Goal: Task Accomplishment & Management: Use online tool/utility

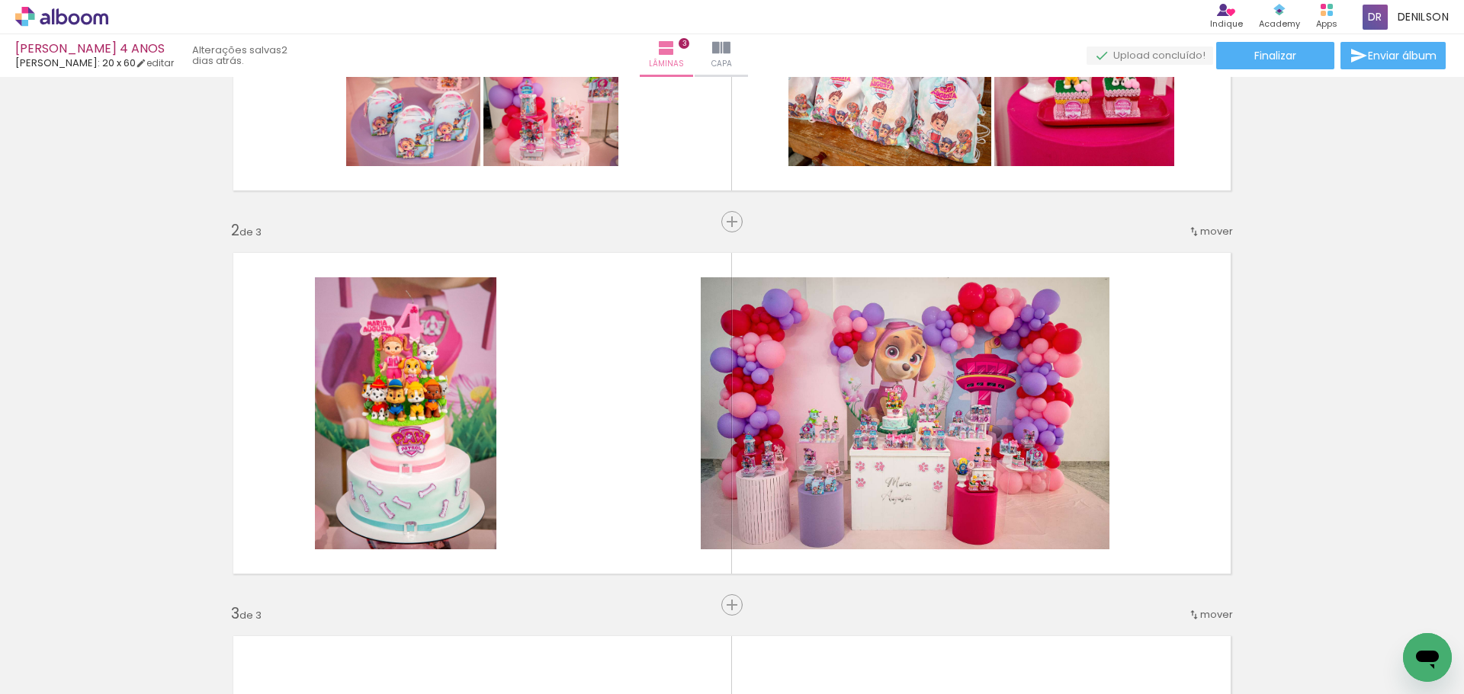
scroll to position [305, 0]
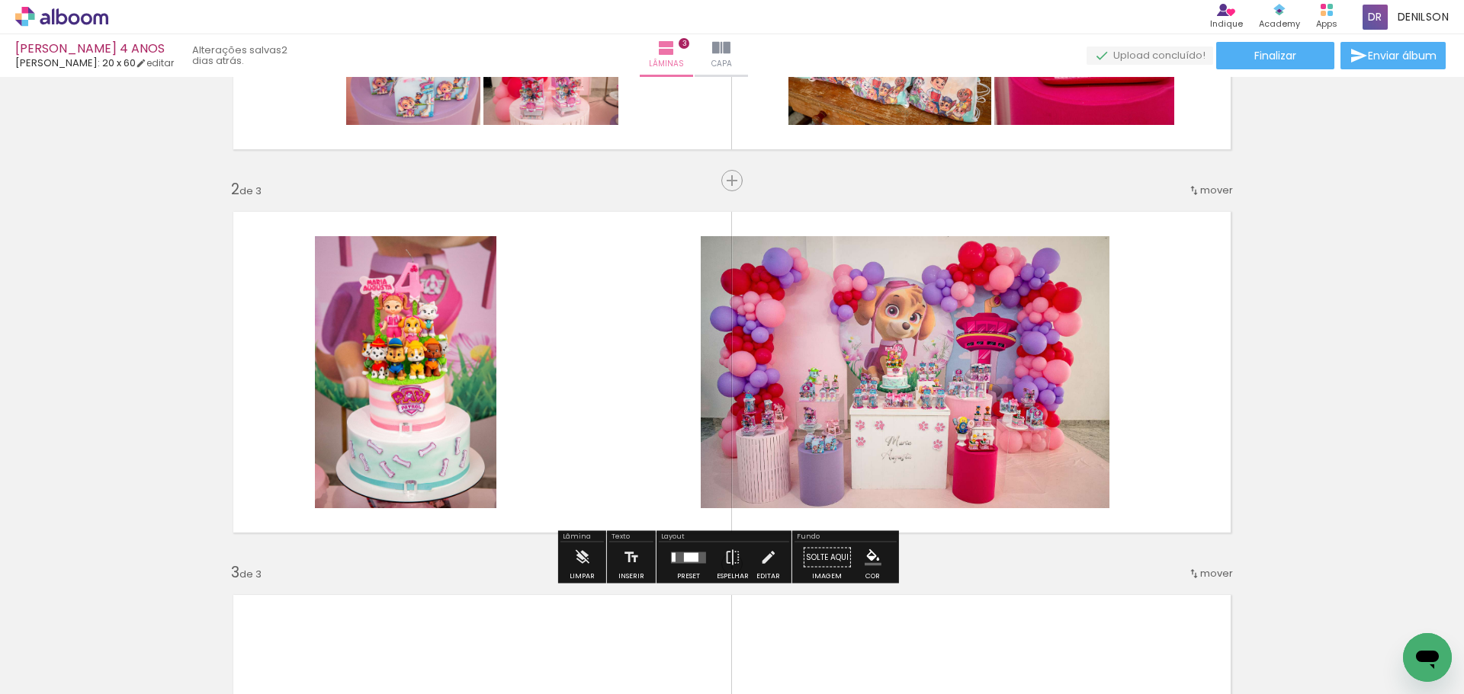
click at [685, 560] on div at bounding box center [691, 557] width 14 height 9
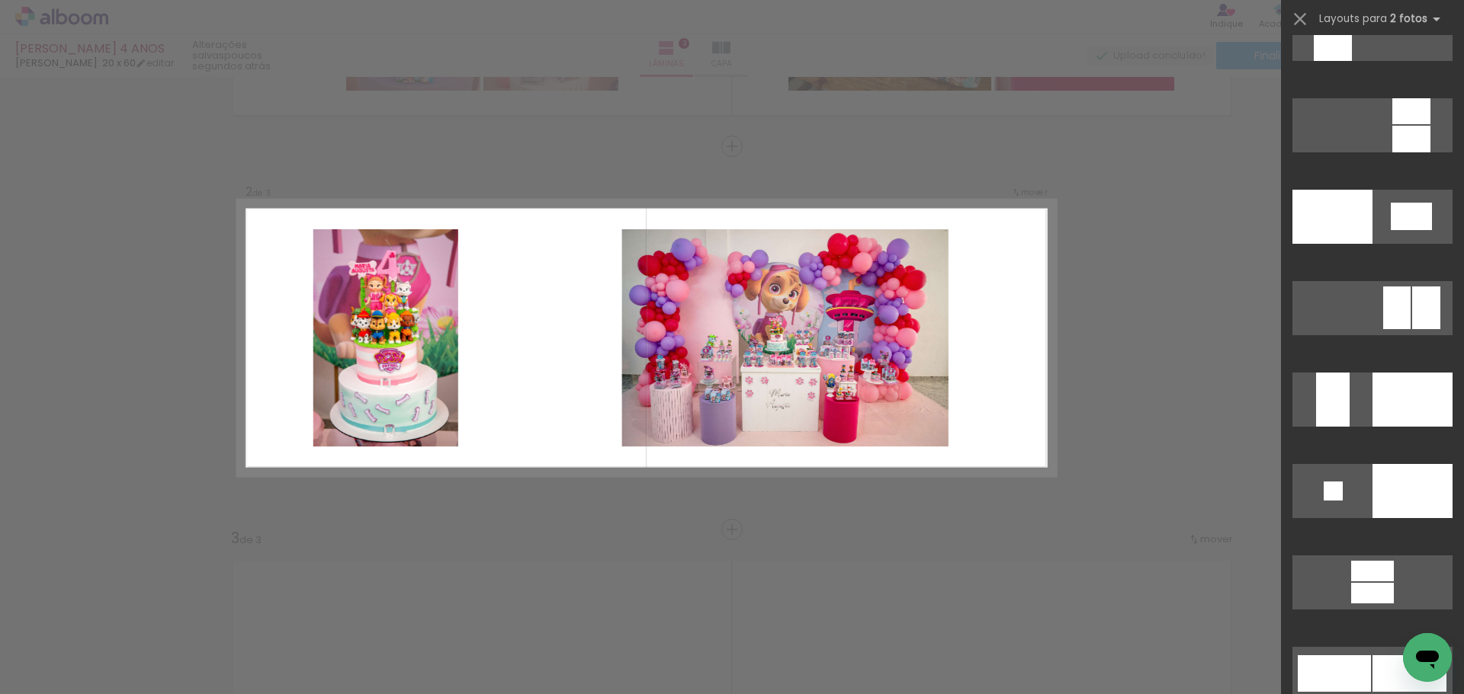
scroll to position [5640, 0]
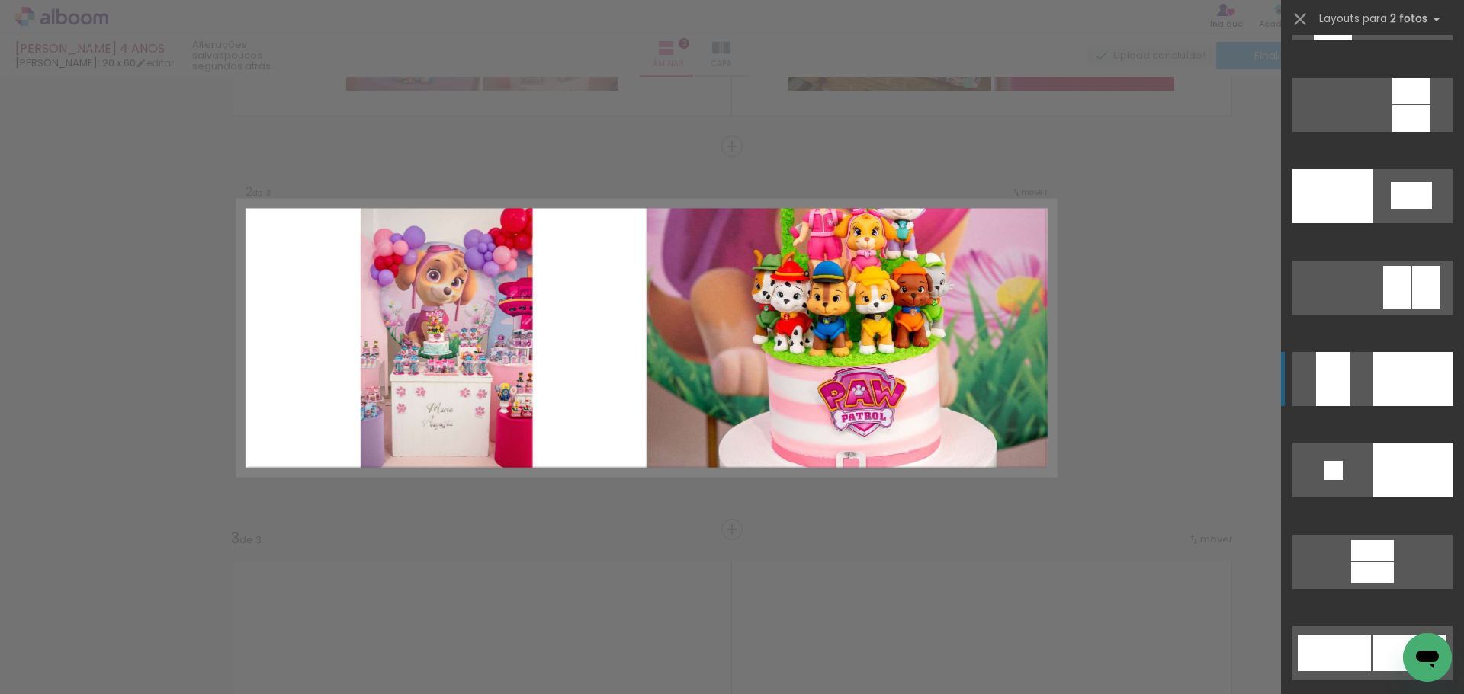
click at [1409, 374] on div at bounding box center [1412, 379] width 80 height 54
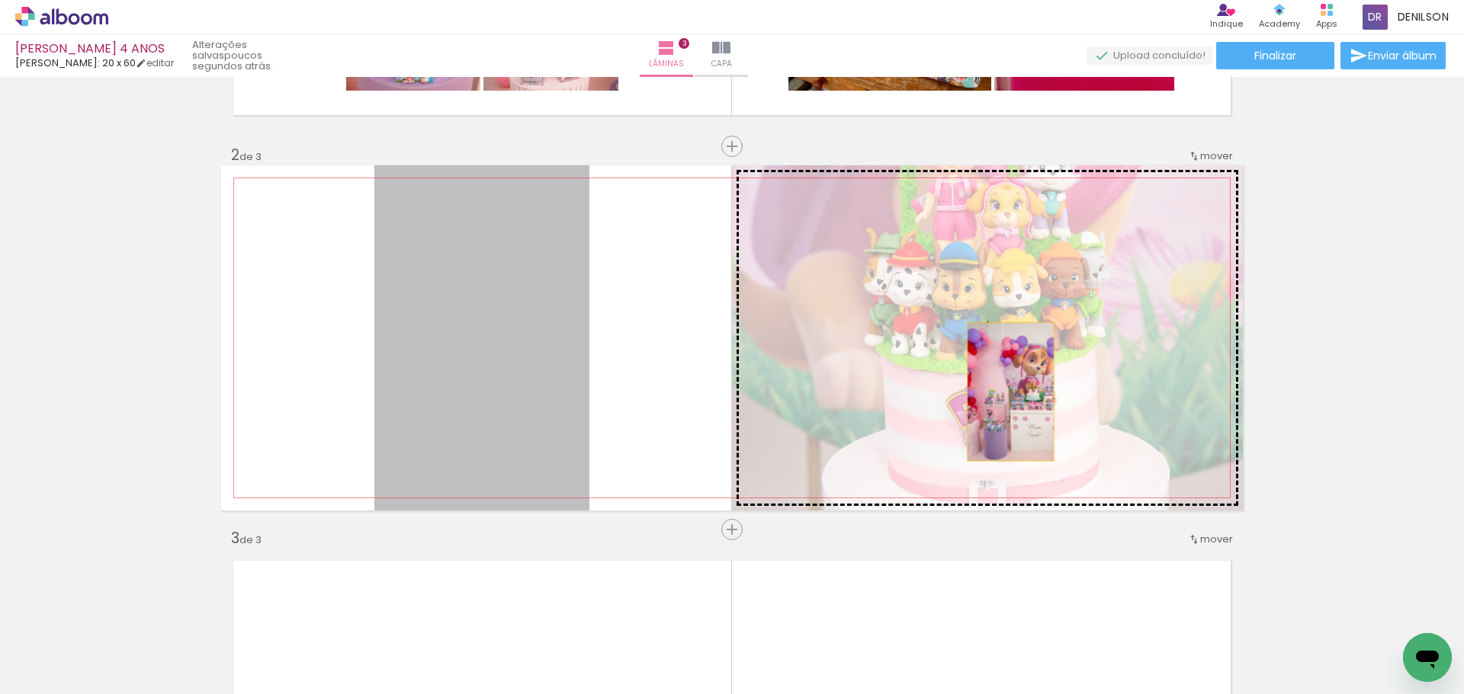
drag, startPoint x: 479, startPoint y: 392, endPoint x: 1014, endPoint y: 392, distance: 534.4
click at [0, 0] on slot at bounding box center [0, 0] width 0 height 0
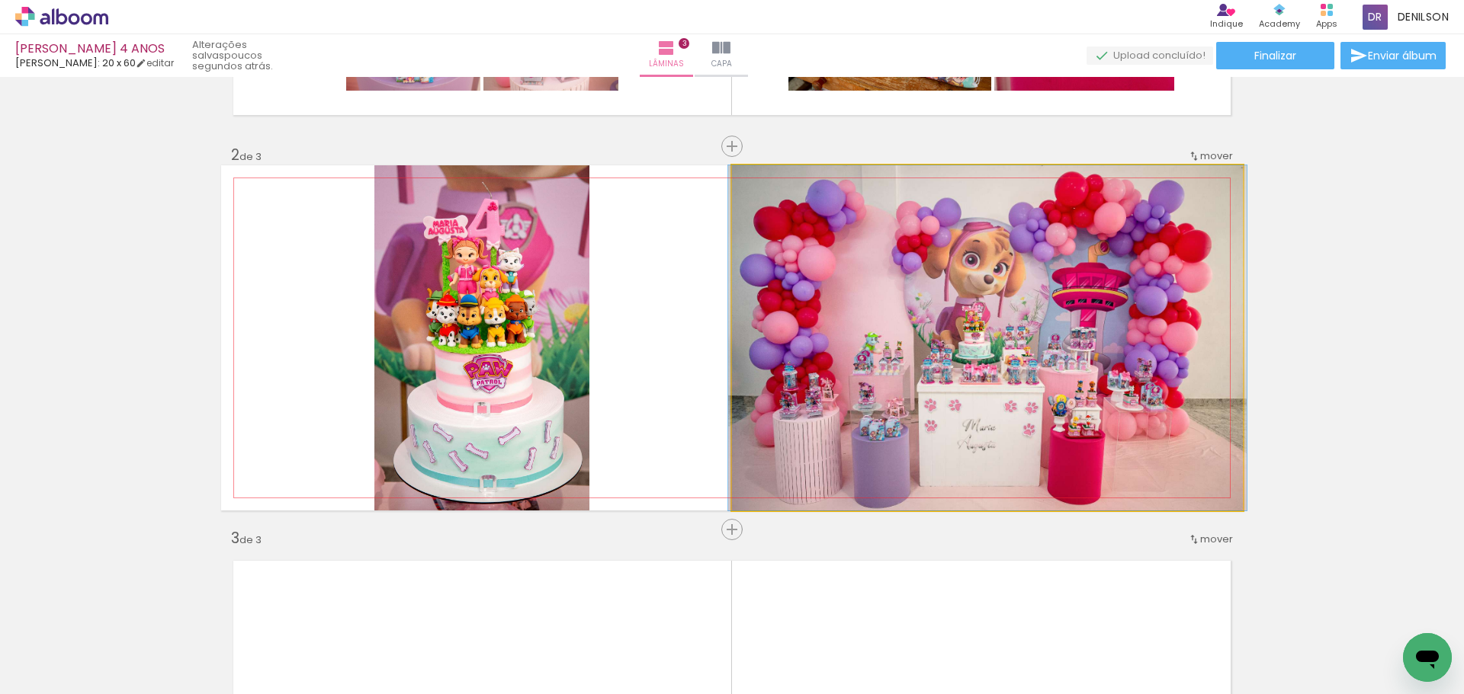
click at [1023, 332] on quentale-photo at bounding box center [987, 337] width 511 height 345
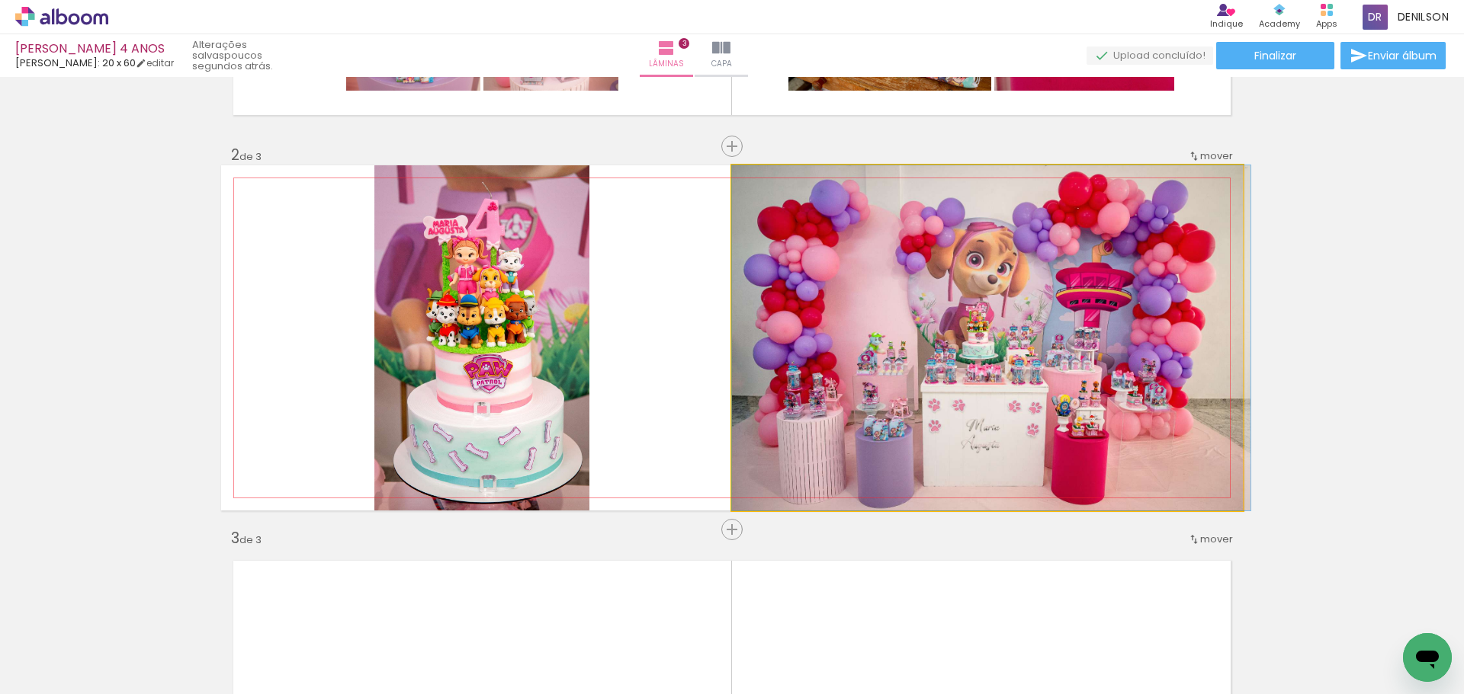
drag, startPoint x: 1010, startPoint y: 335, endPoint x: 1020, endPoint y: 334, distance: 9.9
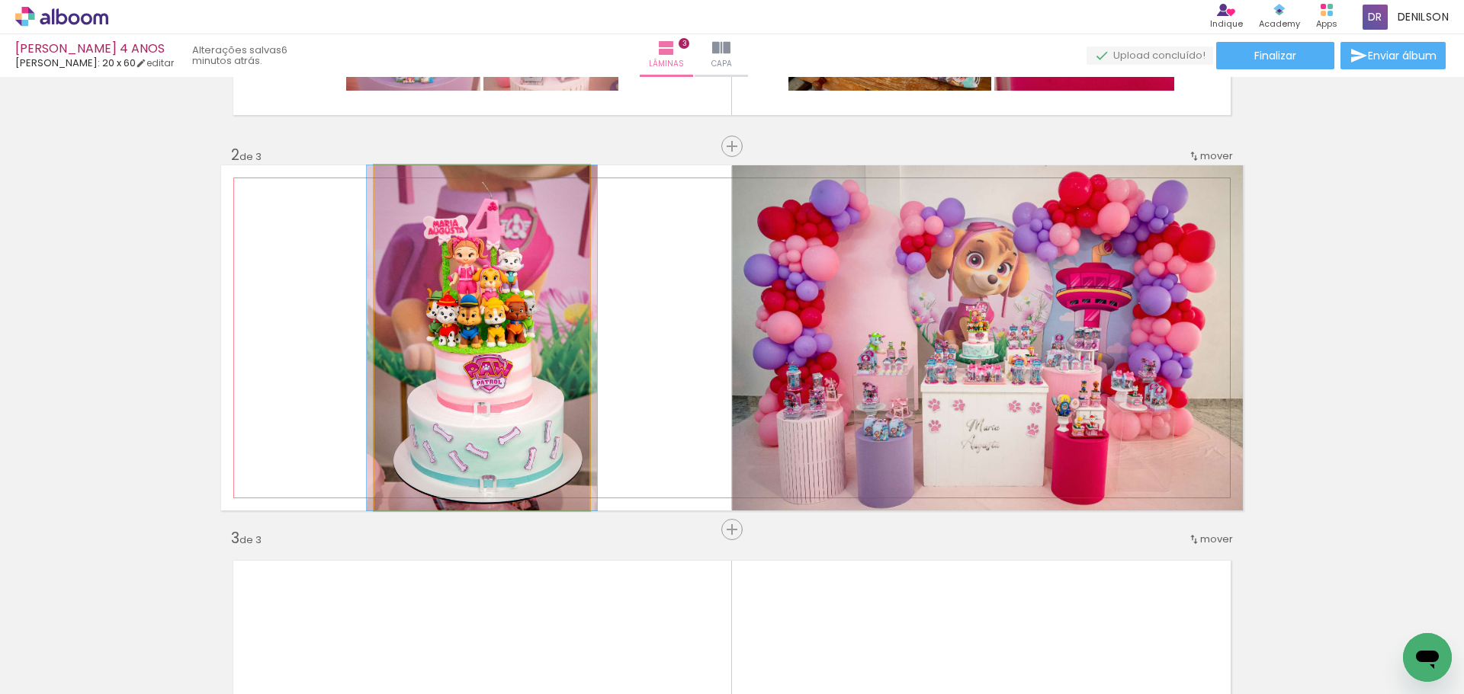
click at [462, 351] on quentale-photo at bounding box center [481, 337] width 215 height 345
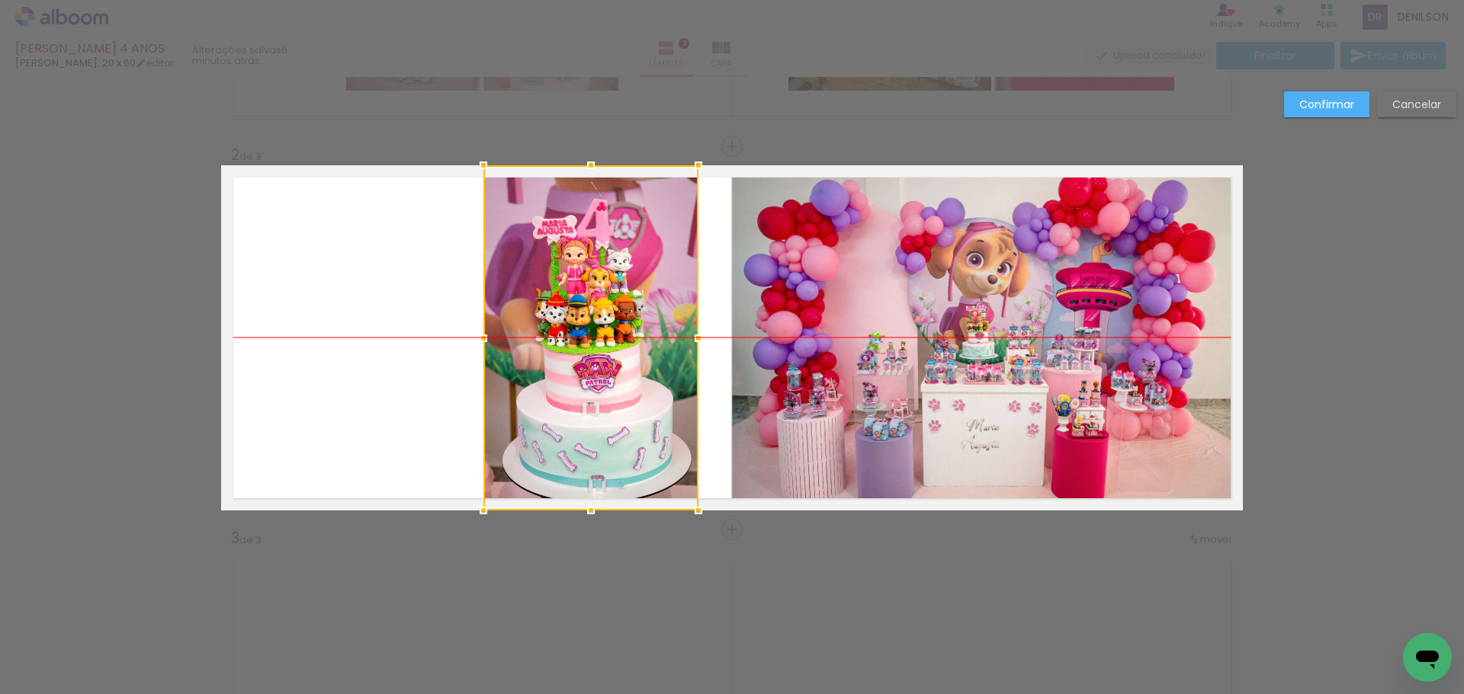
drag, startPoint x: 495, startPoint y: 338, endPoint x: 604, endPoint y: 338, distance: 109.0
click at [604, 338] on div at bounding box center [590, 337] width 215 height 345
click at [1355, 98] on paper-button "Confirmar" at bounding box center [1326, 104] width 85 height 26
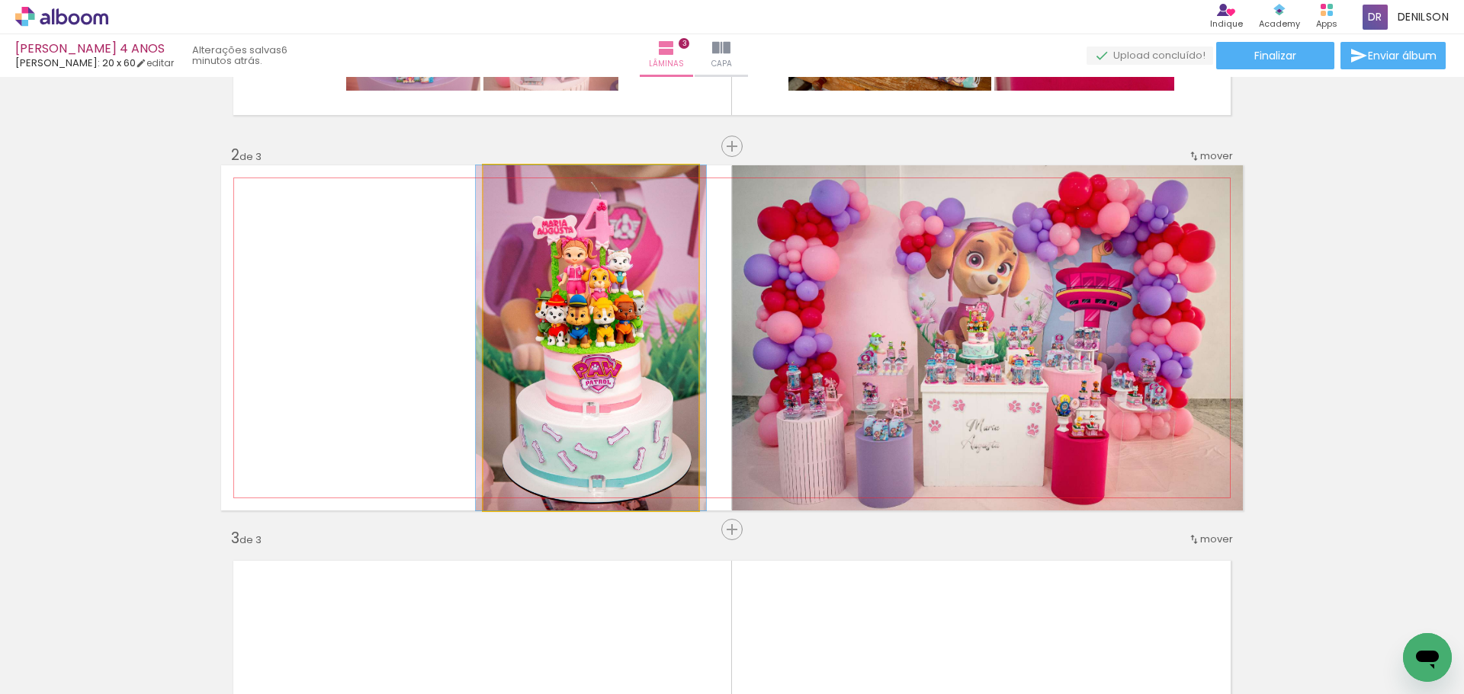
click at [597, 321] on quentale-photo at bounding box center [590, 337] width 215 height 345
click at [595, 319] on quentale-photo at bounding box center [590, 337] width 215 height 345
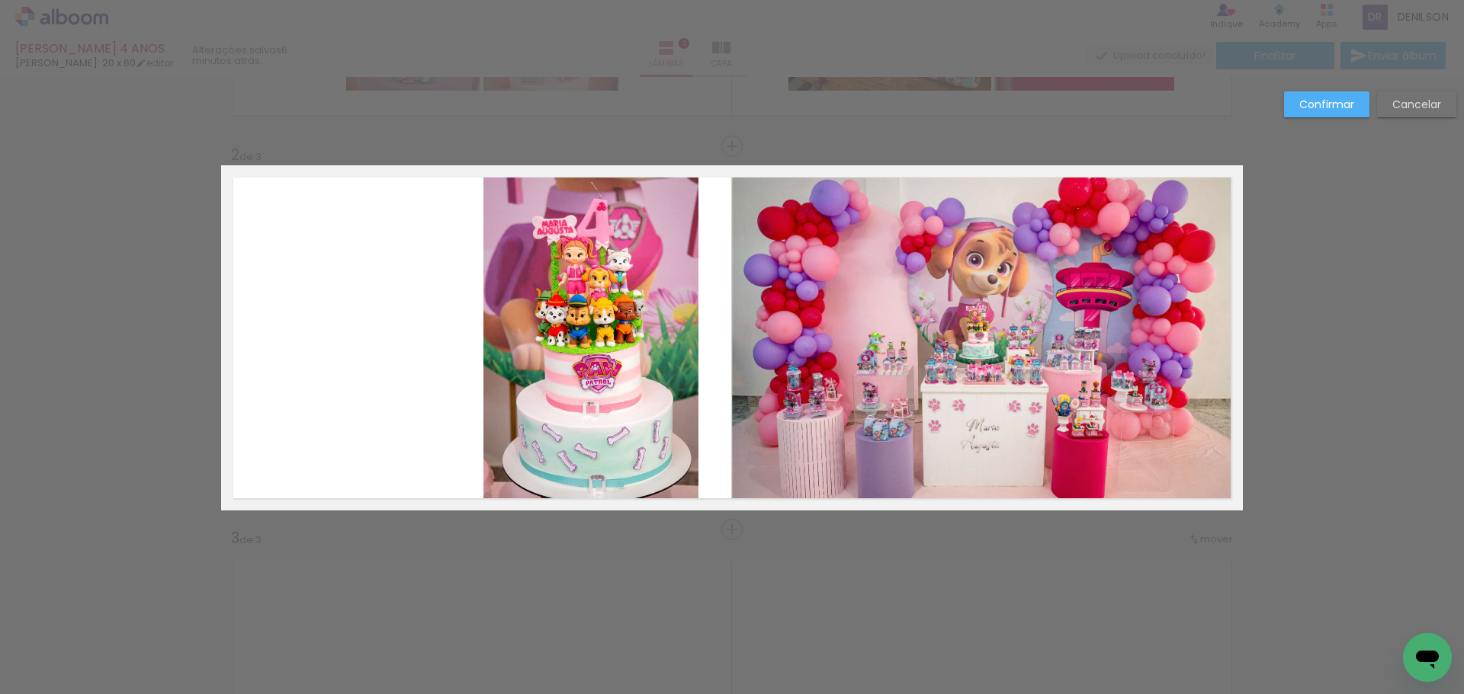
click at [534, 226] on quentale-photo at bounding box center [590, 337] width 215 height 345
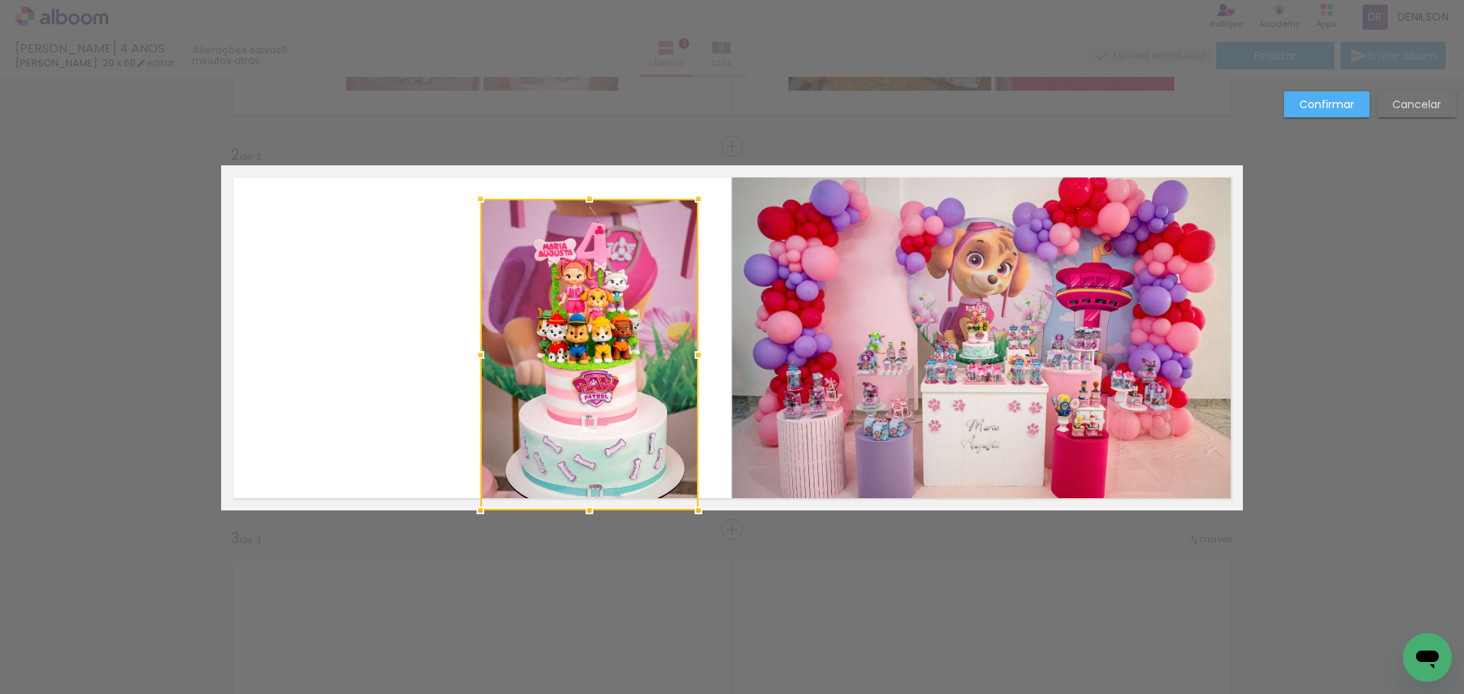
drag, startPoint x: 476, startPoint y: 165, endPoint x: 473, endPoint y: 198, distance: 33.7
click at [473, 198] on div at bounding box center [480, 199] width 30 height 30
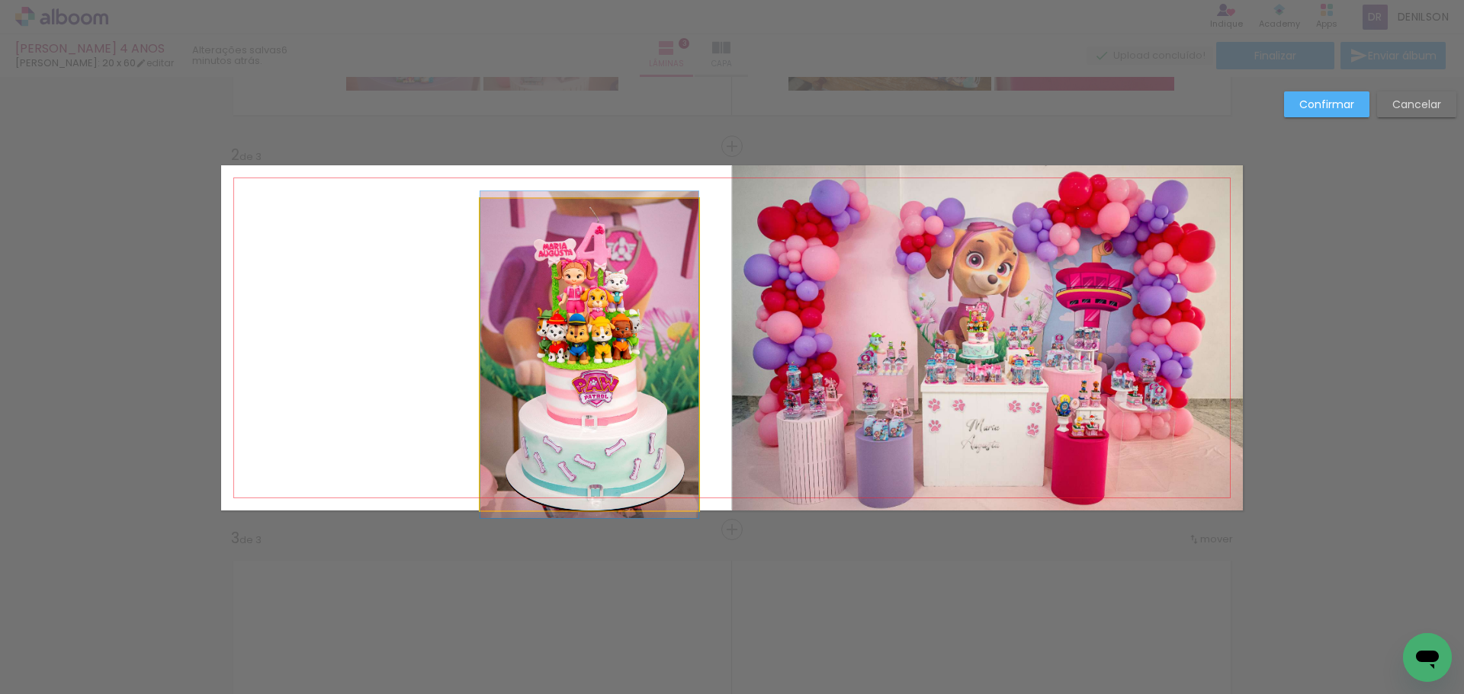
click at [618, 371] on quentale-photo at bounding box center [589, 355] width 218 height 312
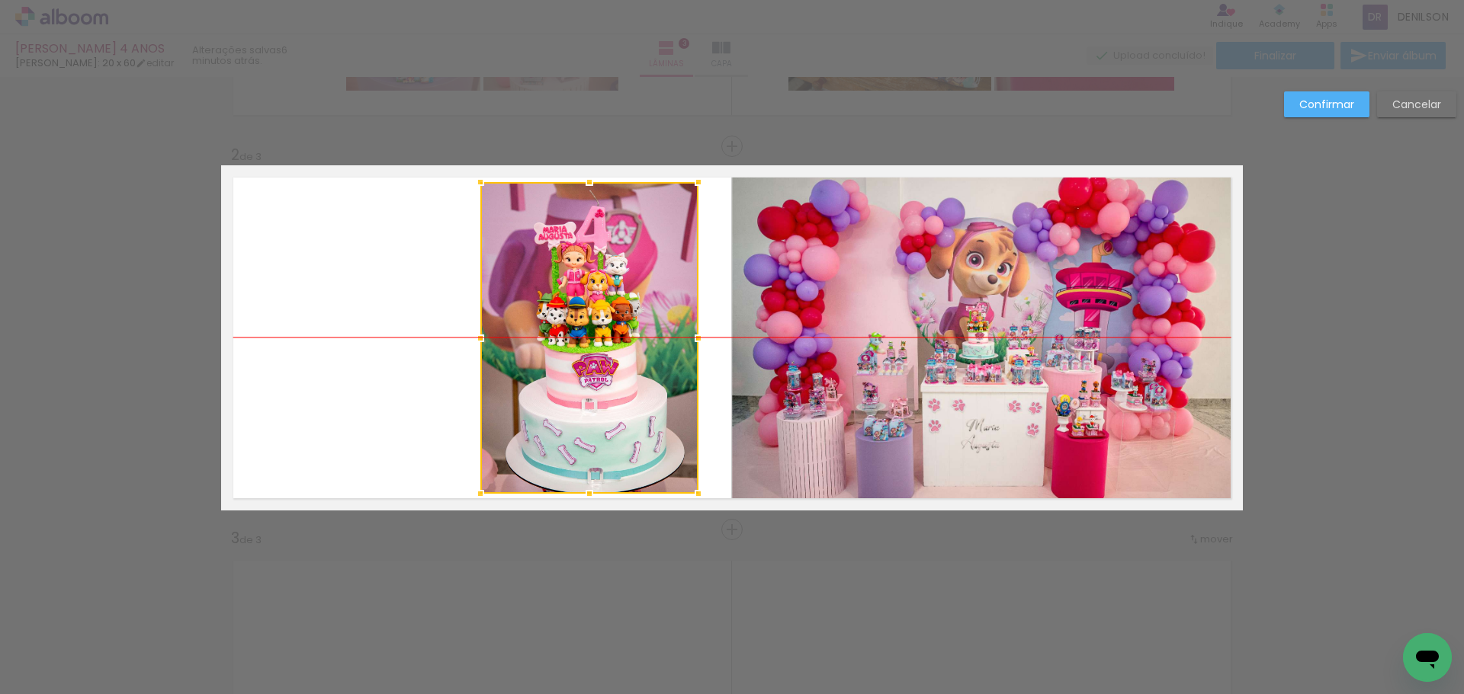
drag, startPoint x: 592, startPoint y: 354, endPoint x: 592, endPoint y: 345, distance: 9.1
click at [592, 345] on div at bounding box center [589, 338] width 218 height 312
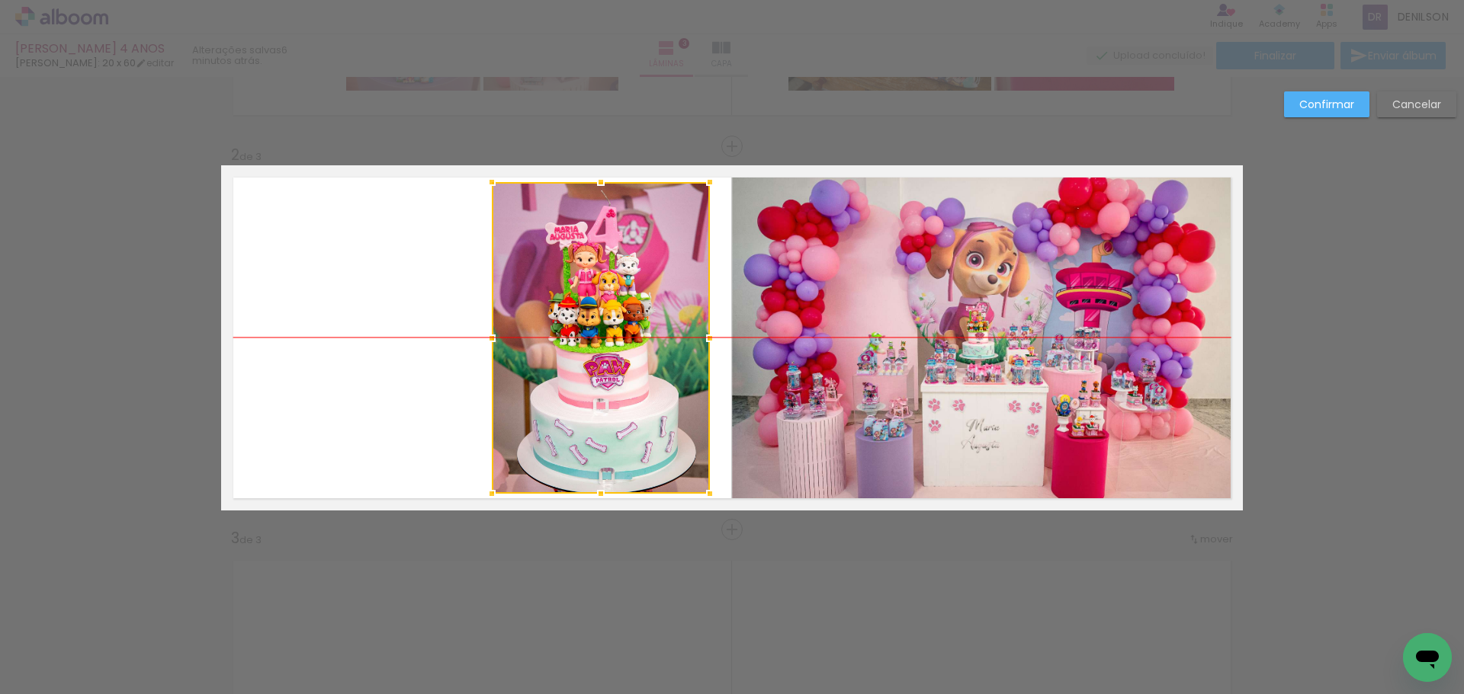
drag, startPoint x: 592, startPoint y: 344, endPoint x: 604, endPoint y: 342, distance: 11.5
click at [604, 342] on div at bounding box center [601, 338] width 218 height 312
click at [0, 0] on slot "Confirmar" at bounding box center [0, 0] width 0 height 0
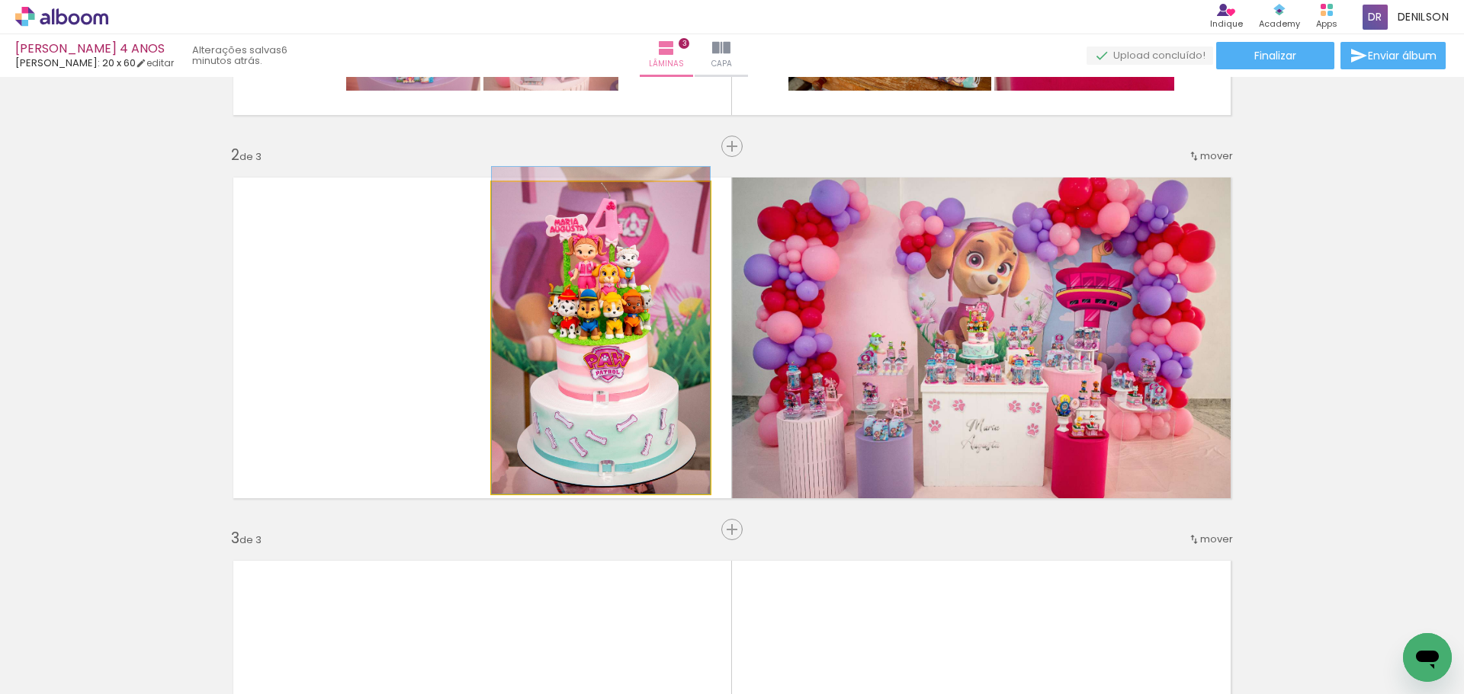
drag, startPoint x: 621, startPoint y: 366, endPoint x: 623, endPoint y: 355, distance: 10.8
click at [663, 302] on quentale-photo at bounding box center [601, 338] width 218 height 312
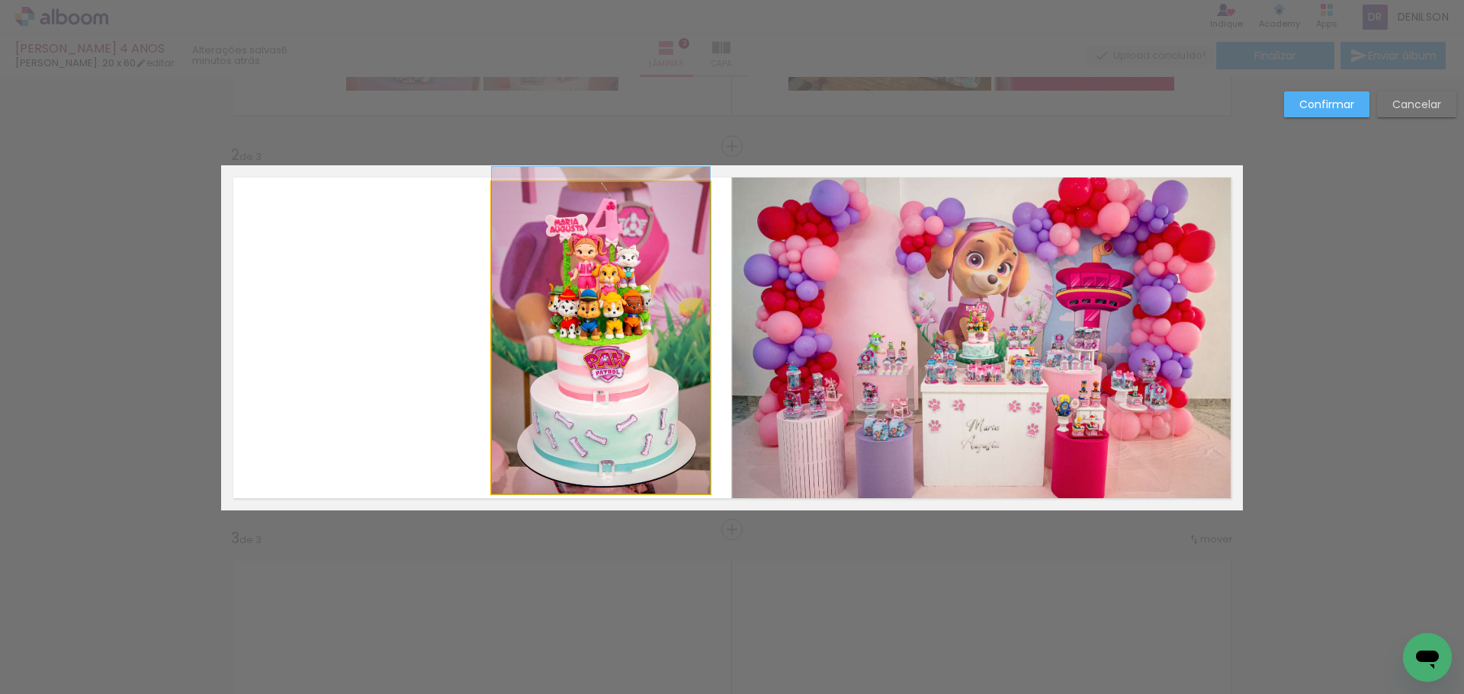
click at [617, 283] on quentale-photo at bounding box center [601, 338] width 218 height 312
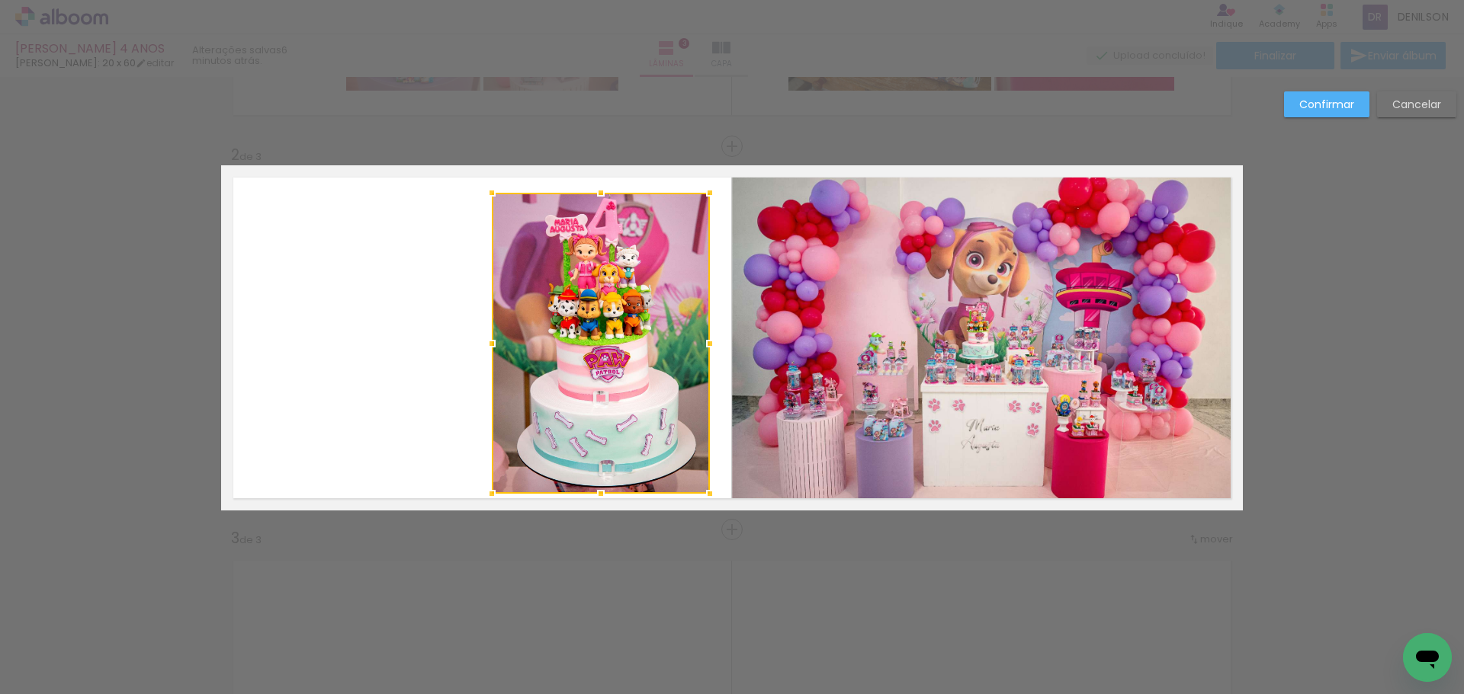
drag, startPoint x: 595, startPoint y: 184, endPoint x: 595, endPoint y: 197, distance: 12.2
click at [595, 197] on div at bounding box center [600, 193] width 30 height 30
click at [616, 349] on div at bounding box center [601, 343] width 218 height 301
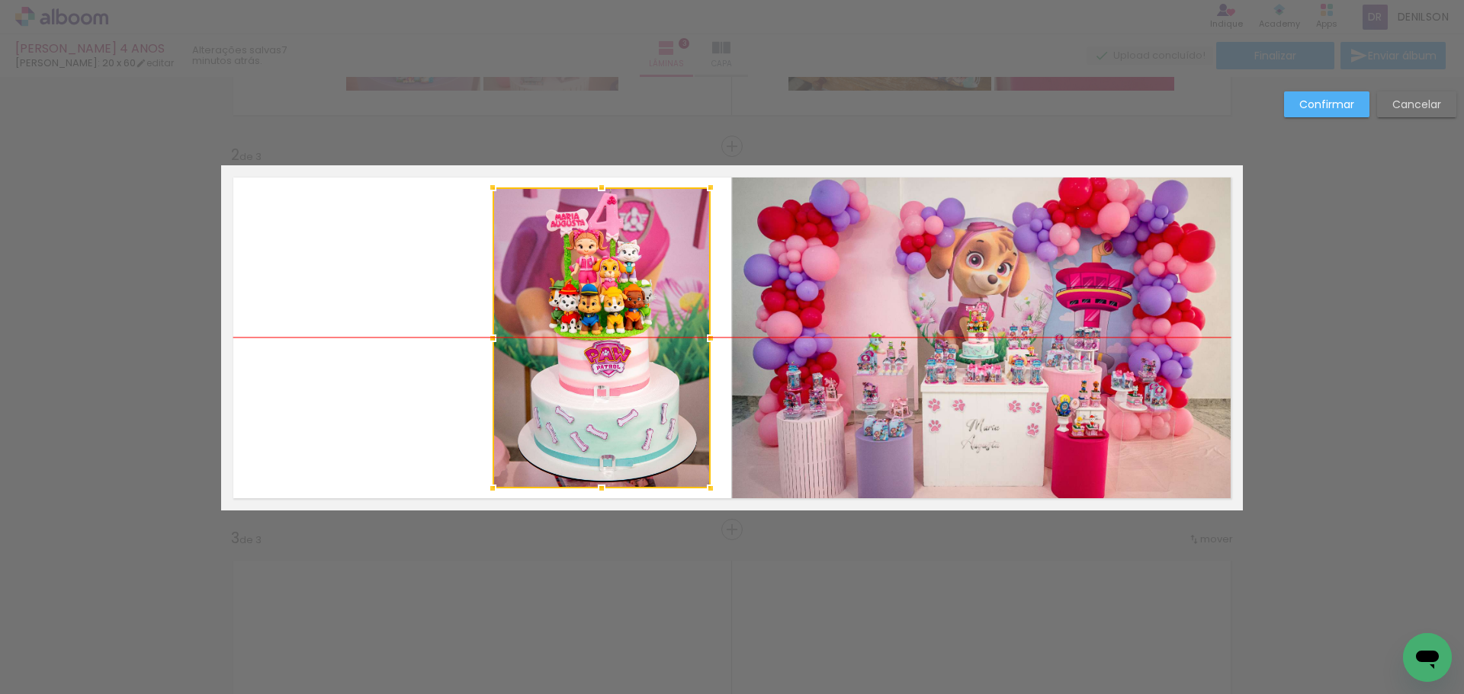
click at [613, 338] on div at bounding box center [601, 338] width 218 height 301
click at [0, 0] on slot "Confirmar" at bounding box center [0, 0] width 0 height 0
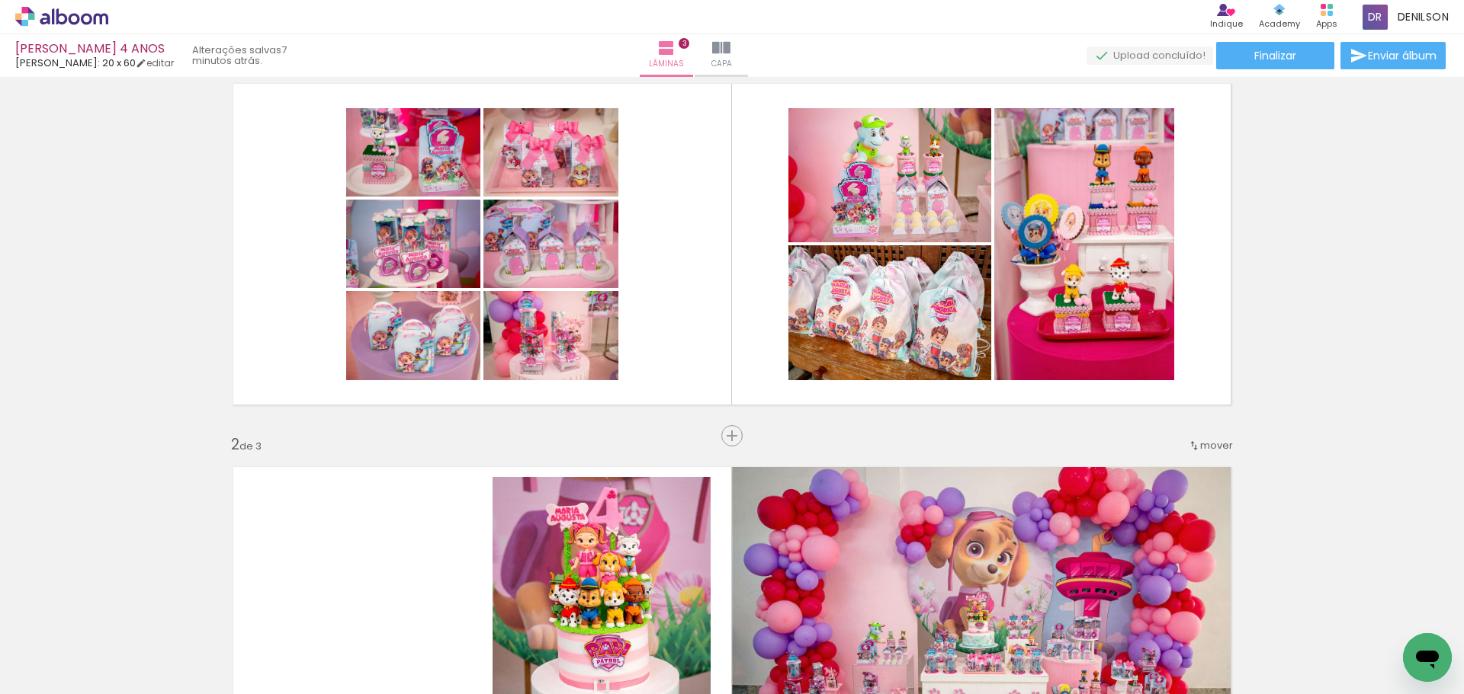
scroll to position [76, 0]
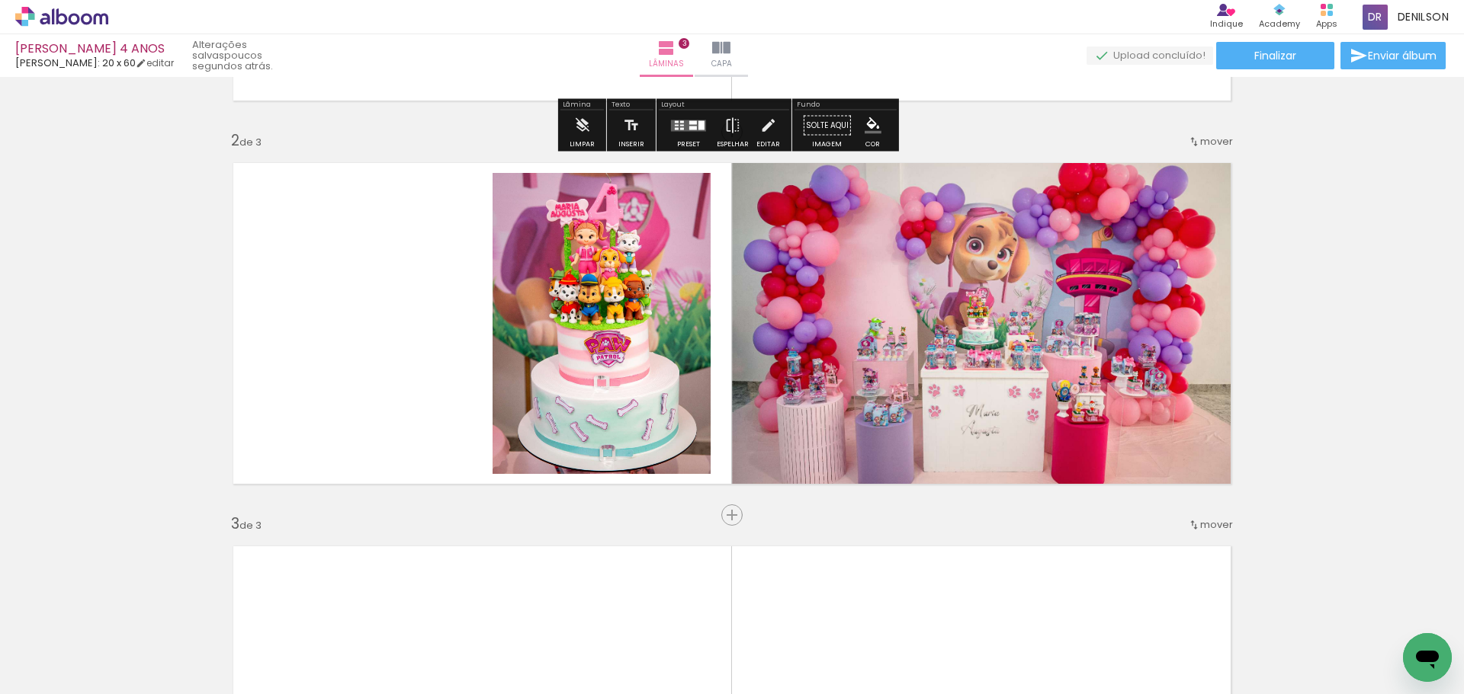
scroll to position [381, 0]
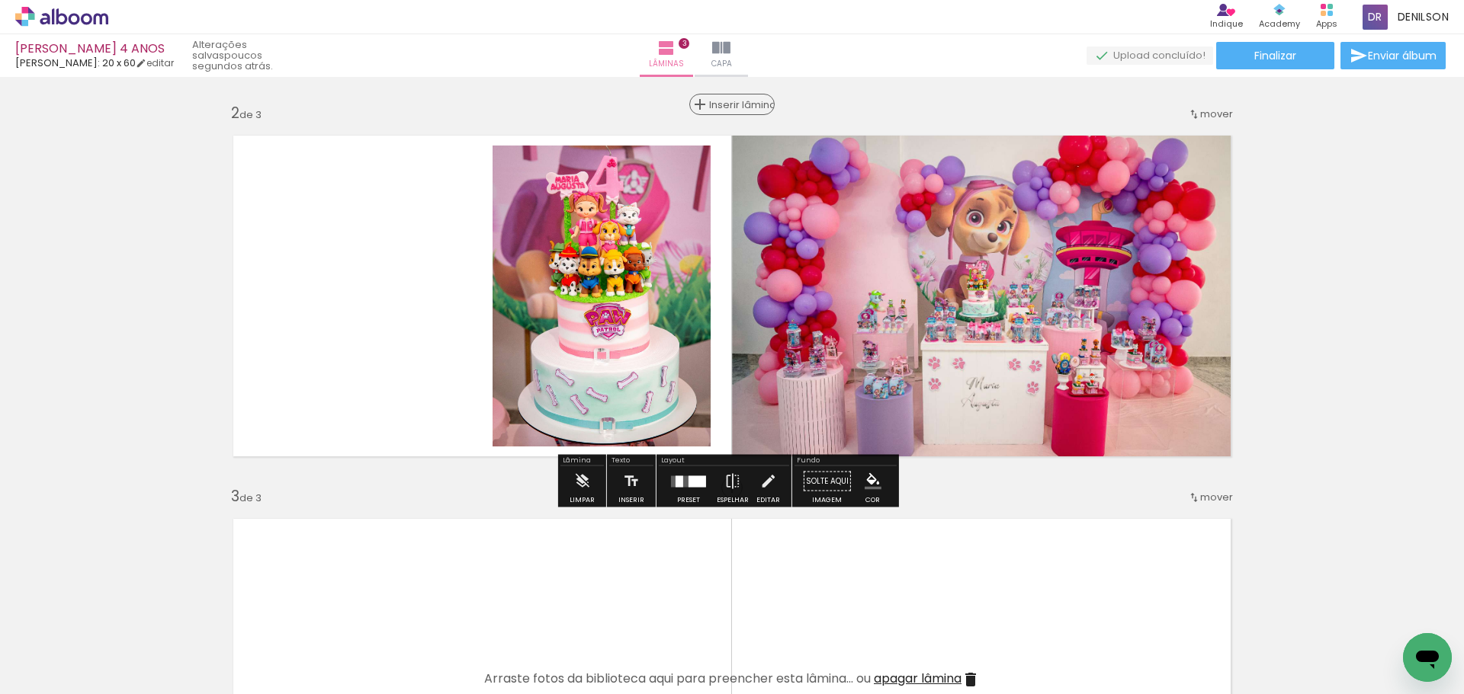
click at [736, 104] on span "Inserir lâmina" at bounding box center [738, 105] width 59 height 10
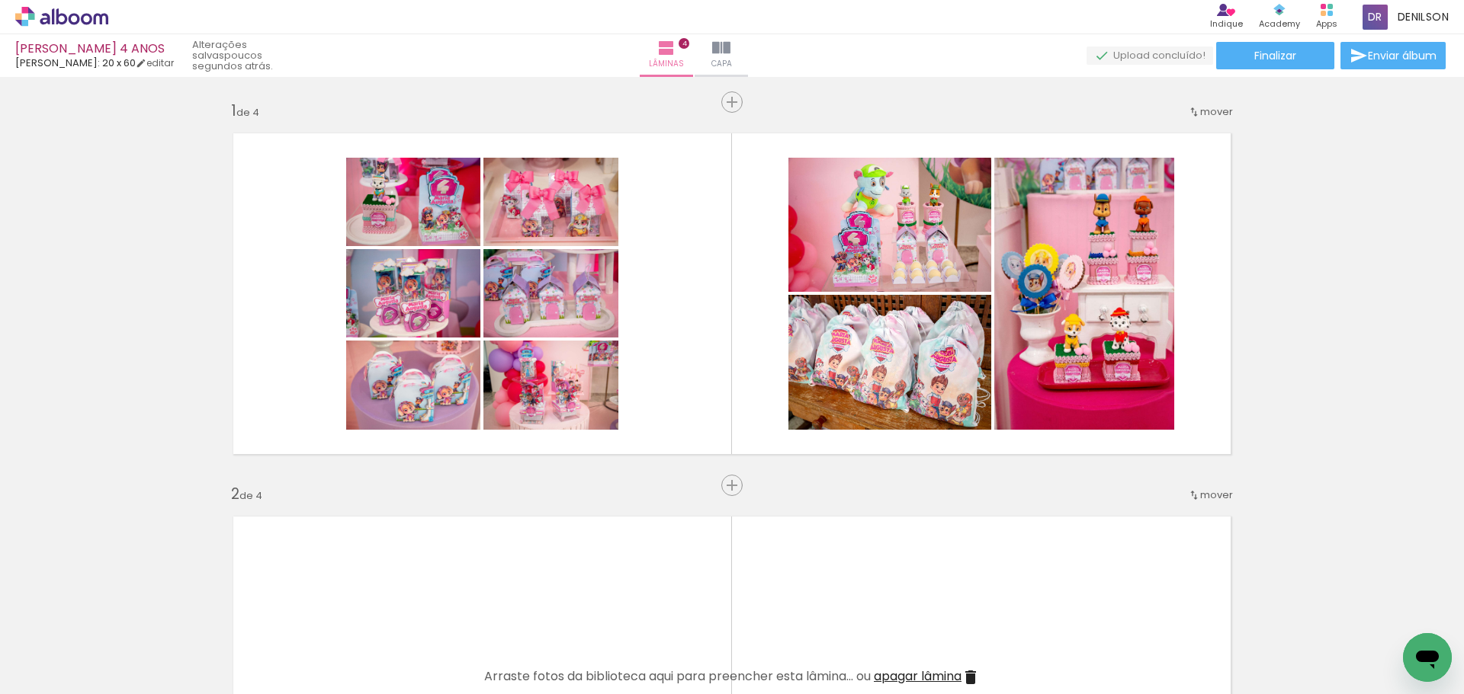
scroll to position [0, 0]
click at [84, 647] on iron-icon at bounding box center [78, 649] width 12 height 12
click at [0, 0] on slot "Não utilizadas" at bounding box center [0, 0] width 0 height 0
click at [79, 662] on iron-icon at bounding box center [78, 661] width 12 height 12
click at [0, 0] on slot "Todas as fotos" at bounding box center [0, 0] width 0 height 0
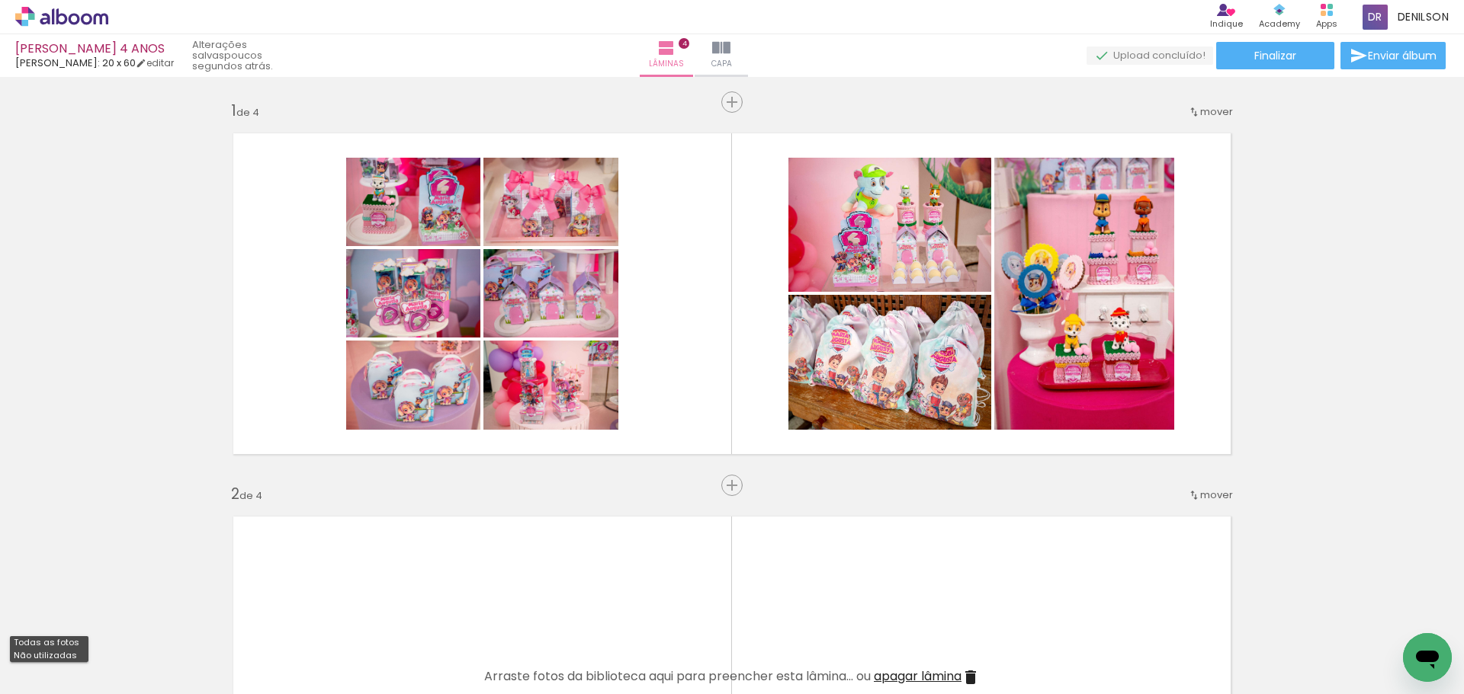
type input "Todas as fotos"
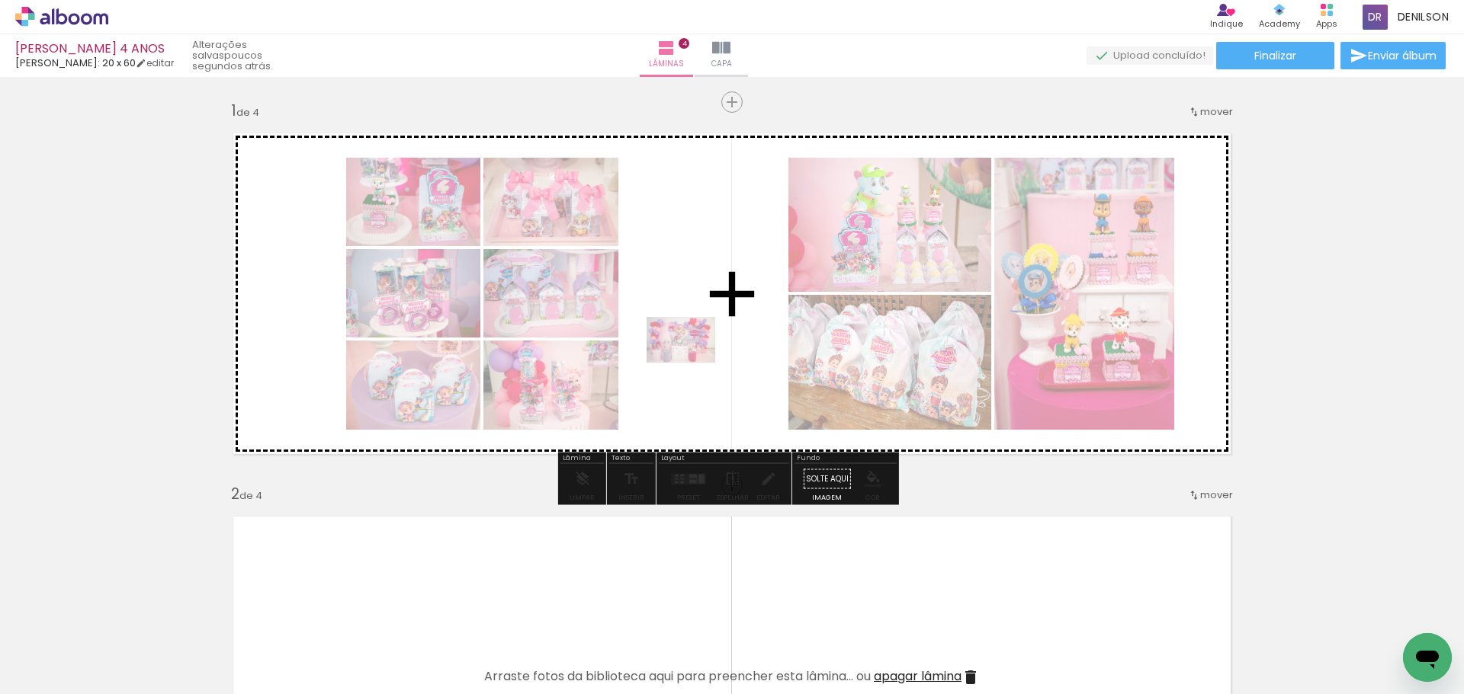
drag, startPoint x: 576, startPoint y: 634, endPoint x: 693, endPoint y: 361, distance: 297.8
click at [693, 361] on quentale-workspace at bounding box center [732, 347] width 1464 height 694
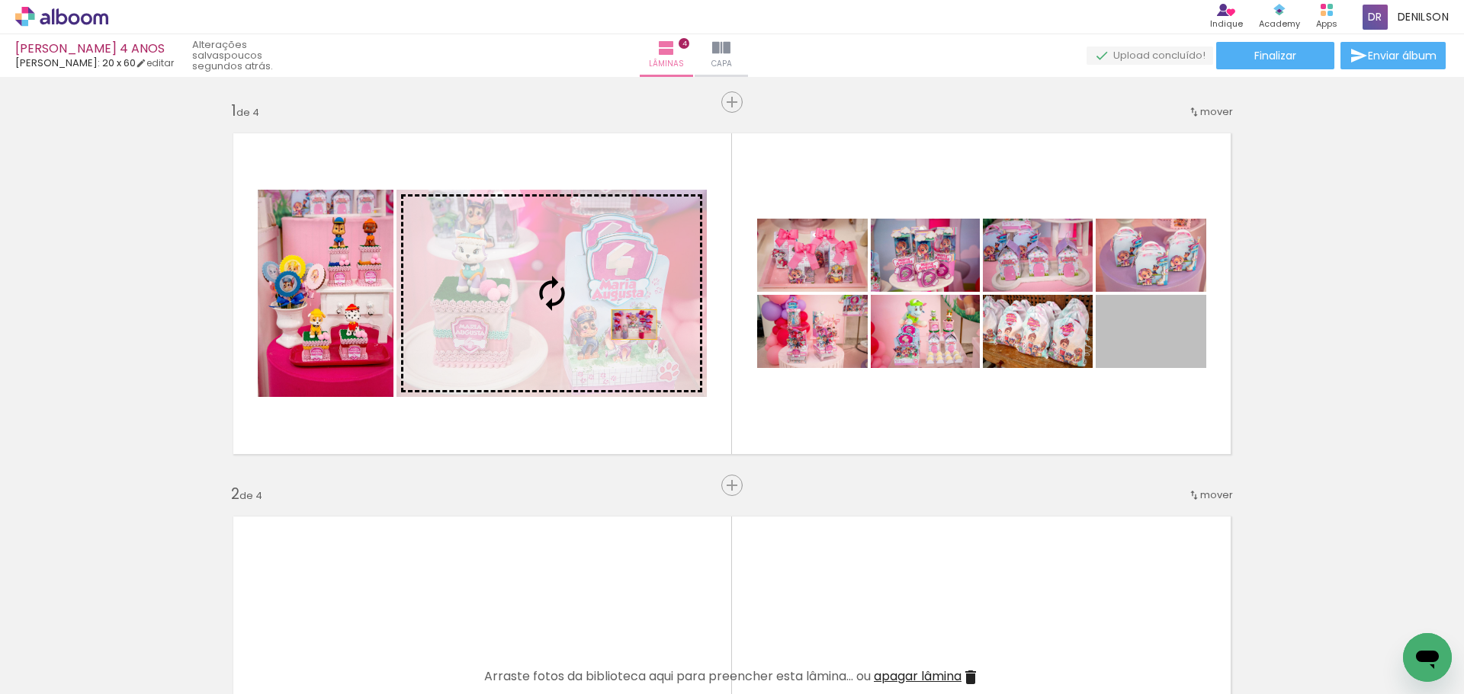
drag, startPoint x: 1170, startPoint y: 339, endPoint x: 589, endPoint y: 322, distance: 581.1
click at [0, 0] on slot at bounding box center [0, 0] width 0 height 0
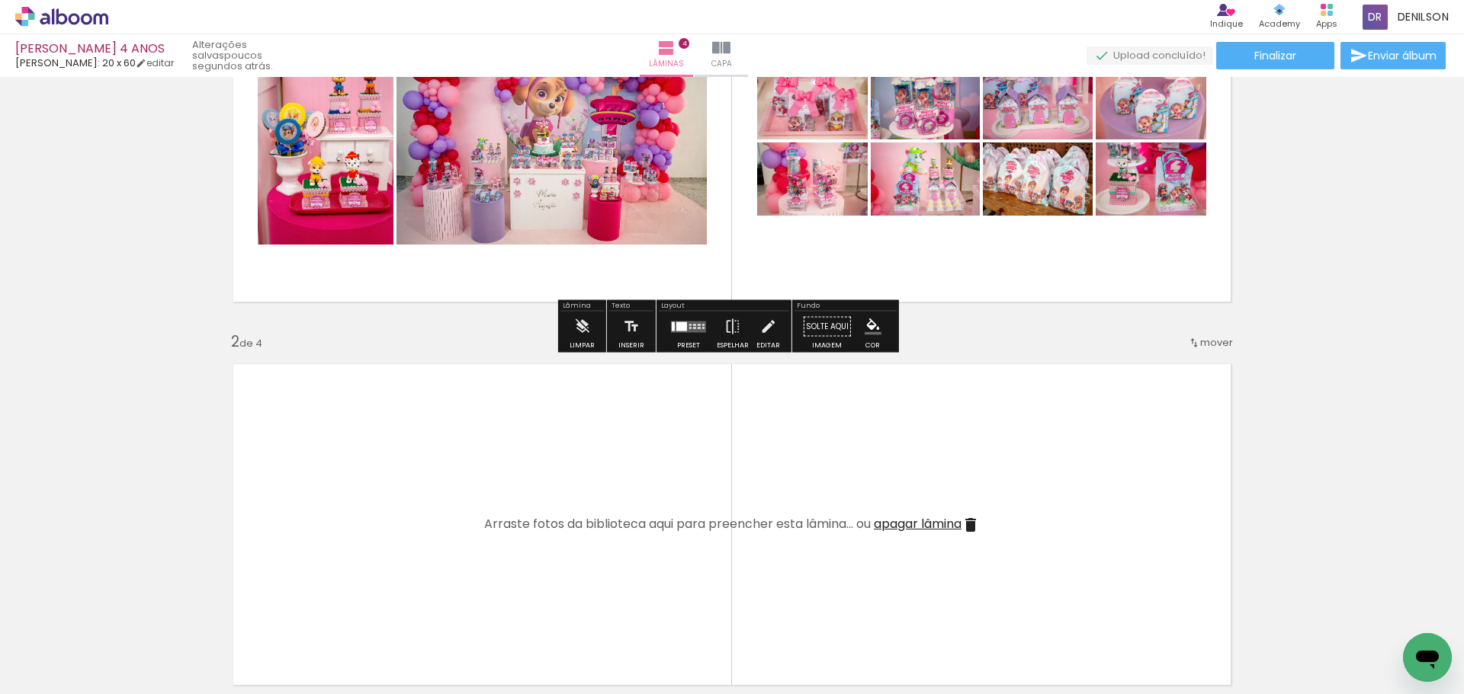
scroll to position [76, 0]
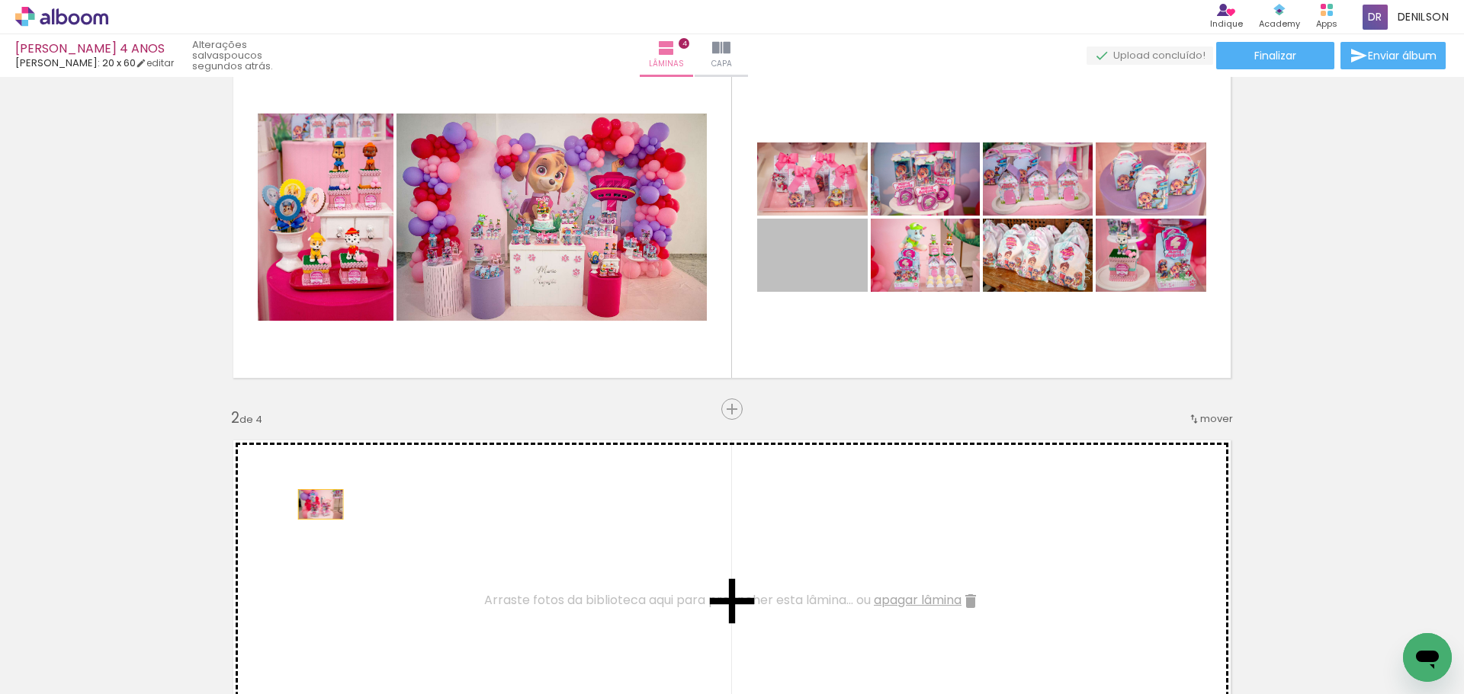
drag, startPoint x: 815, startPoint y: 261, endPoint x: 315, endPoint y: 505, distance: 556.1
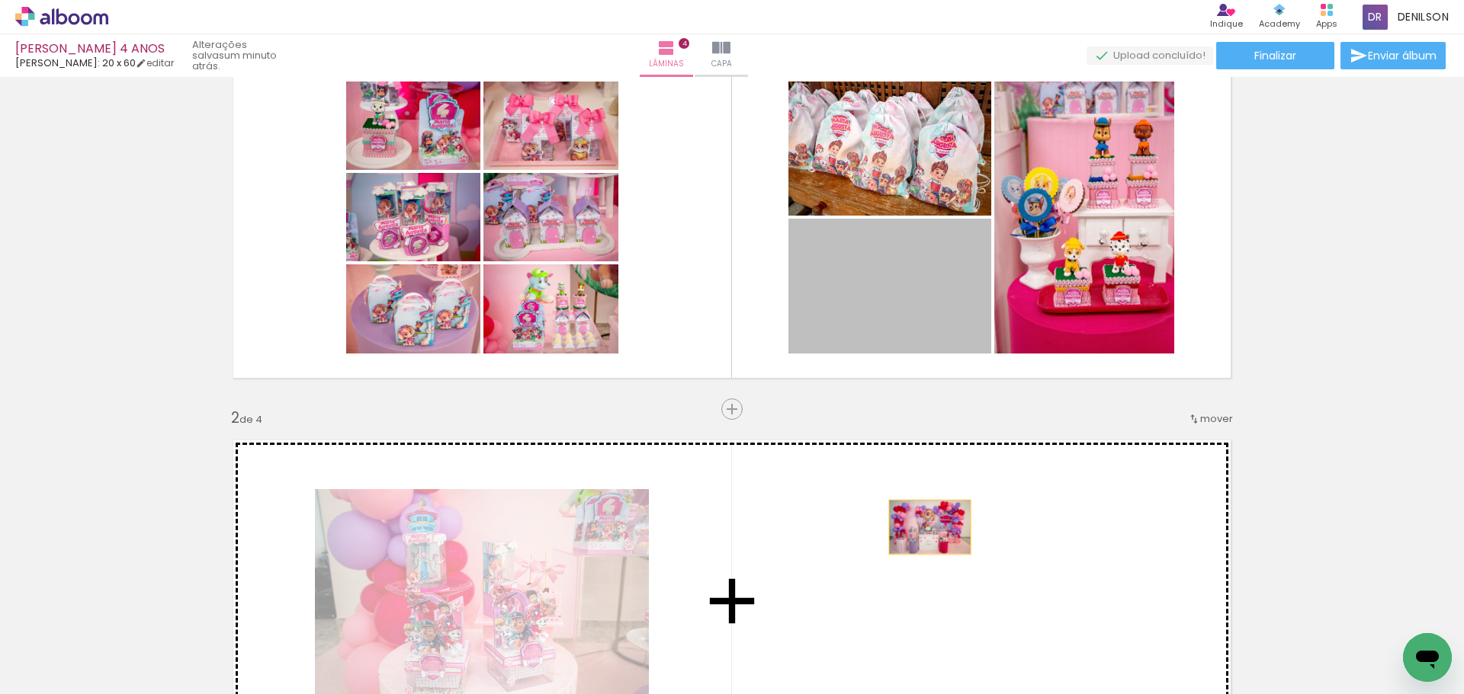
drag, startPoint x: 887, startPoint y: 292, endPoint x: 925, endPoint y: 531, distance: 242.5
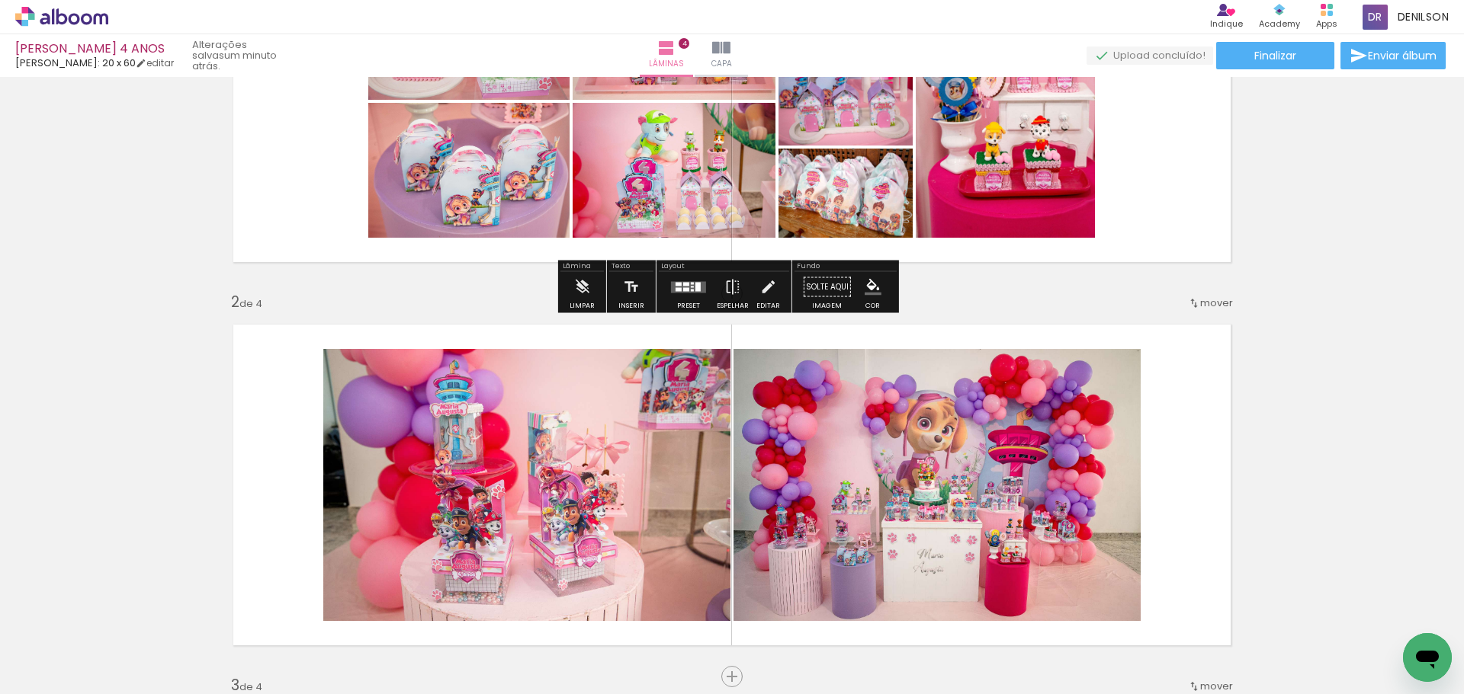
scroll to position [229, 0]
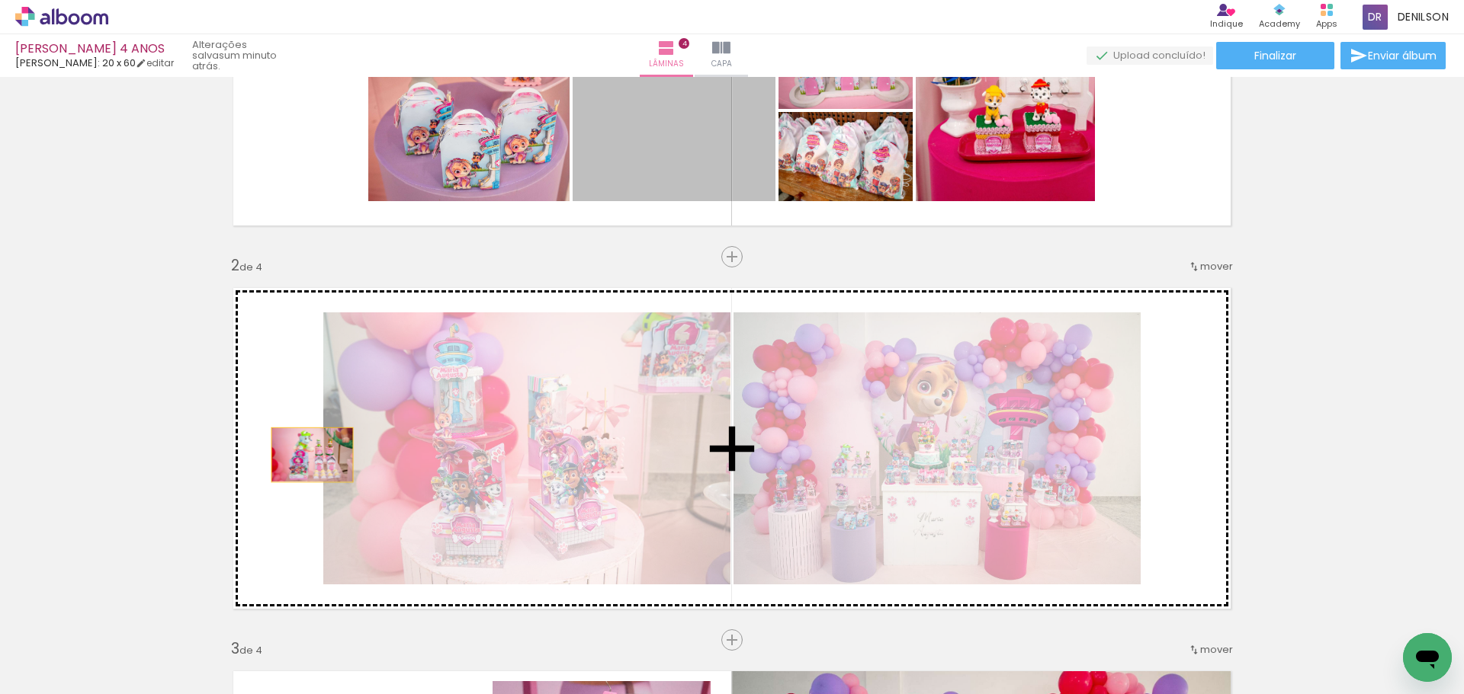
drag, startPoint x: 653, startPoint y: 172, endPoint x: 306, endPoint y: 455, distance: 446.9
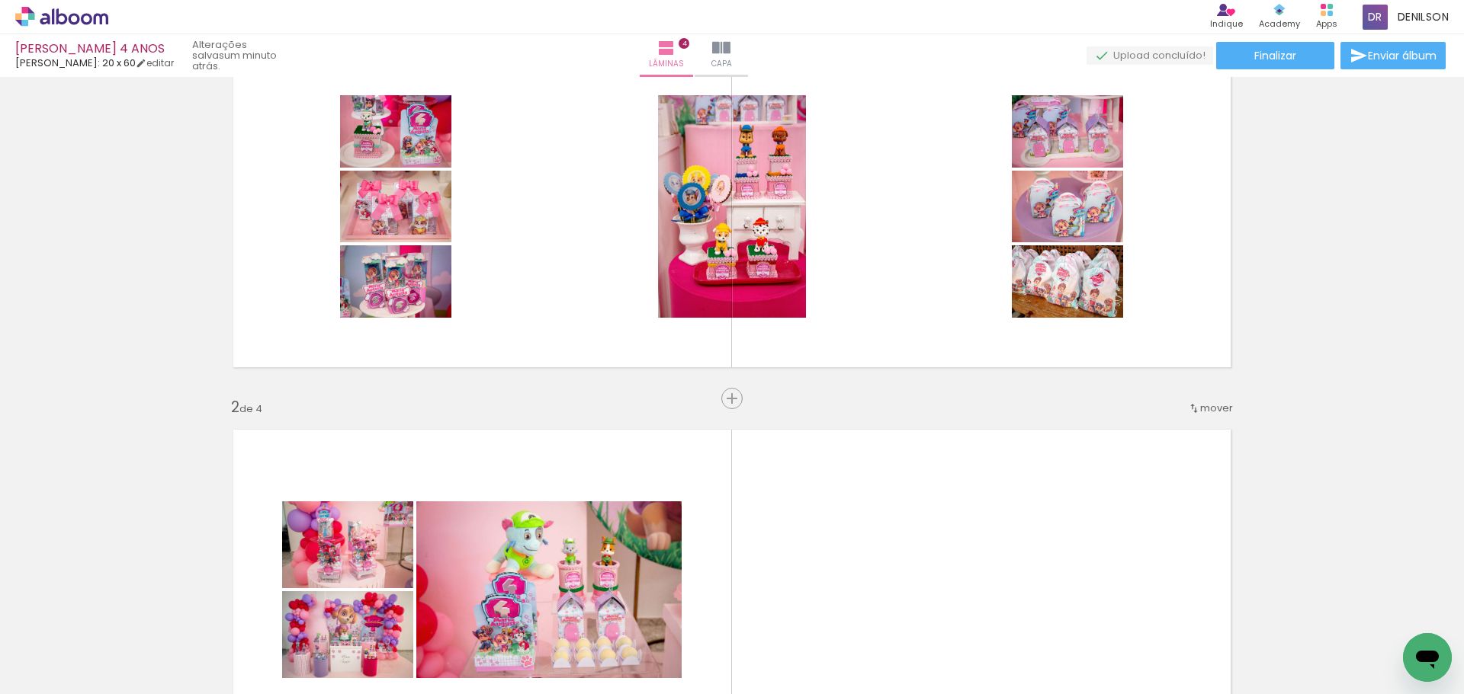
scroll to position [76, 0]
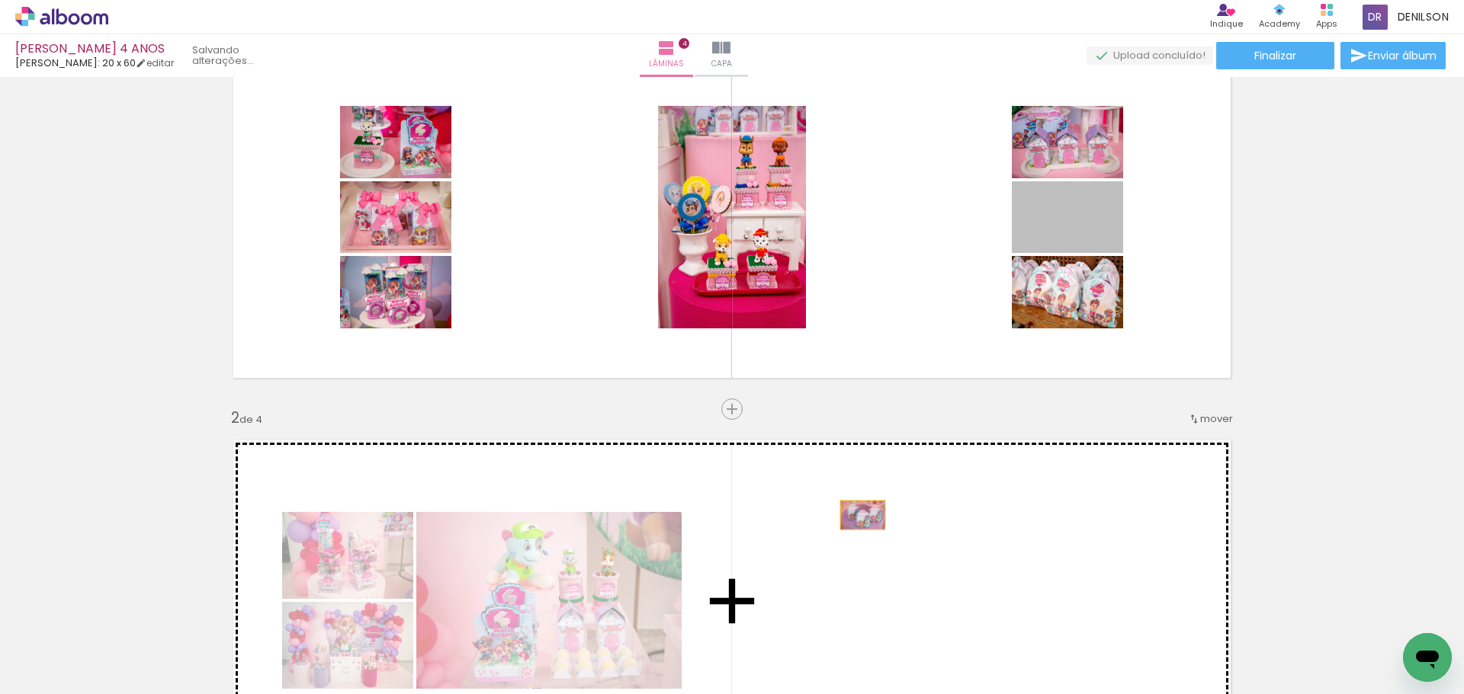
drag, startPoint x: 1092, startPoint y: 221, endPoint x: 857, endPoint y: 515, distance: 376.9
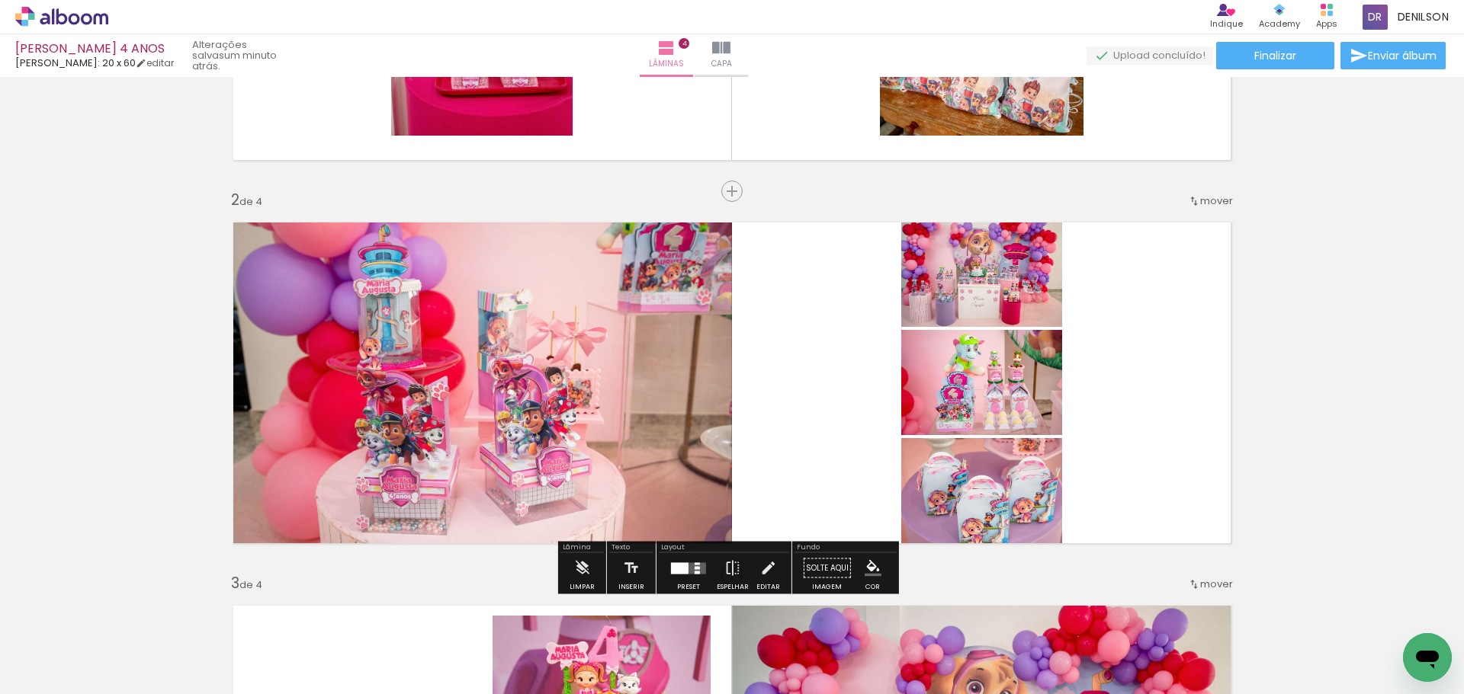
scroll to position [305, 0]
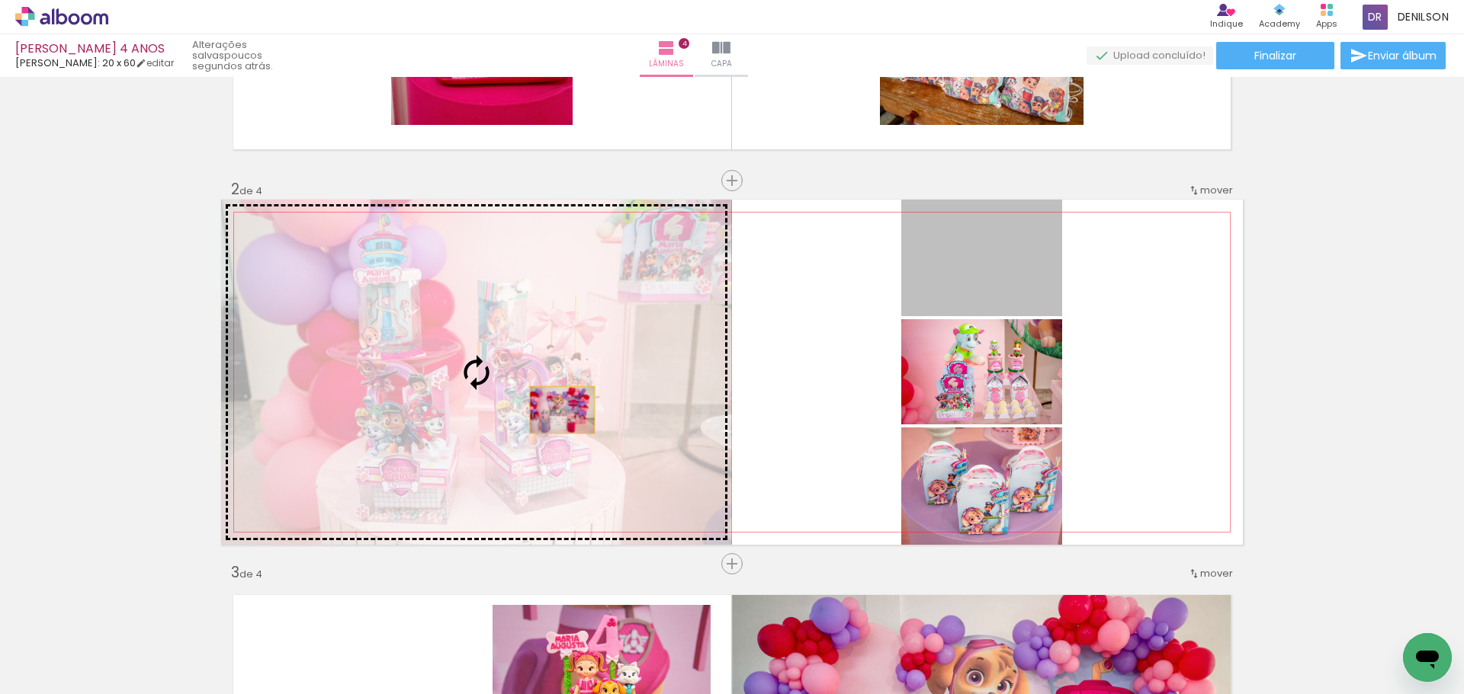
drag, startPoint x: 964, startPoint y: 277, endPoint x: 529, endPoint y: 408, distance: 453.9
click at [0, 0] on slot at bounding box center [0, 0] width 0 height 0
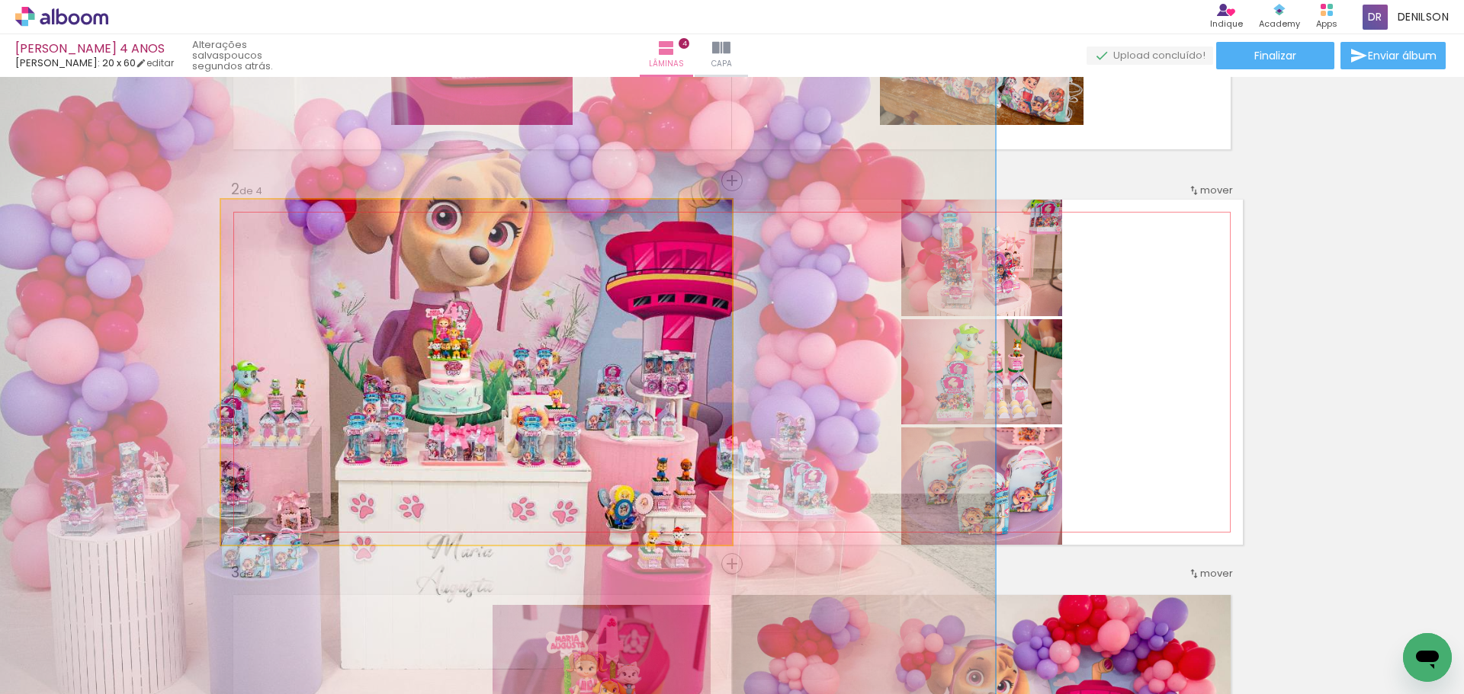
drag, startPoint x: 256, startPoint y: 220, endPoint x: 354, endPoint y: 220, distance: 98.3
click at [354, 204] on div "P&B Largura Cor" at bounding box center [480, 204] width 511 height 0
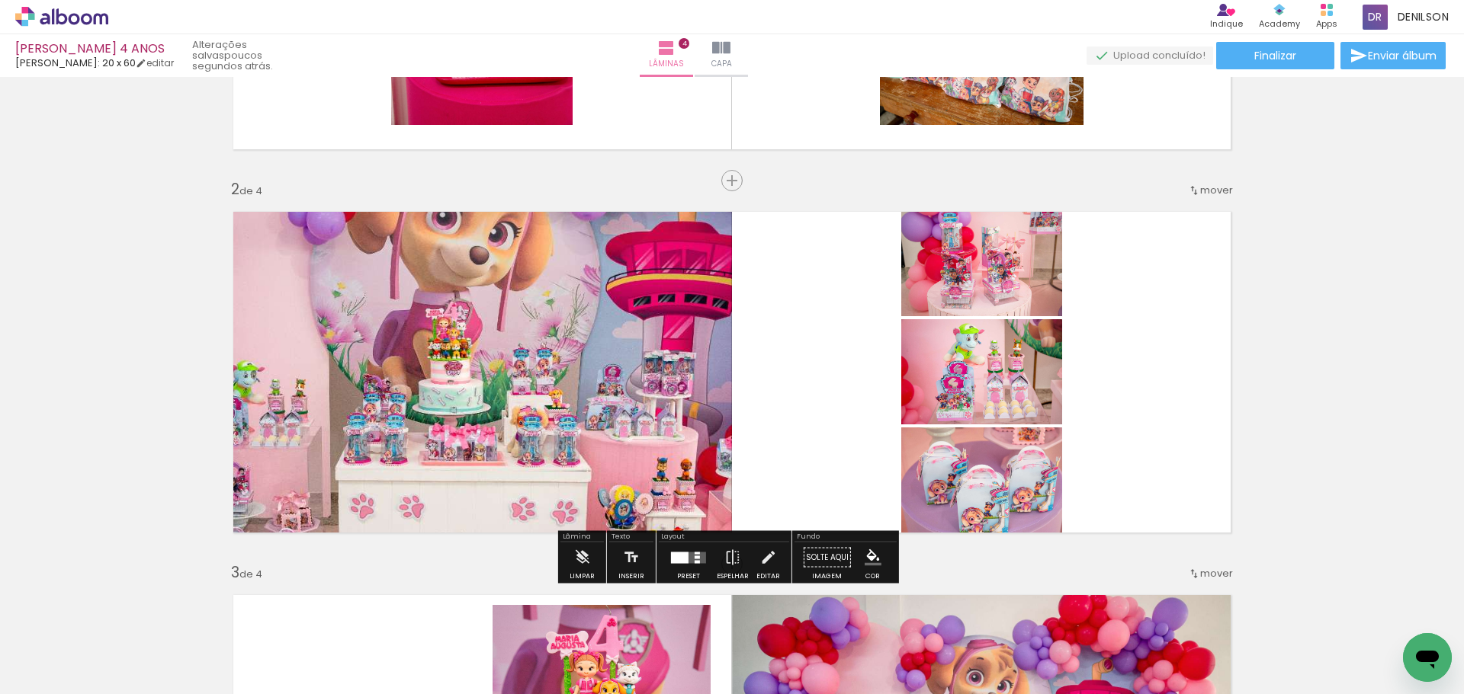
drag, startPoint x: 865, startPoint y: 257, endPoint x: 858, endPoint y: 419, distance: 162.5
click at [858, 419] on quentale-layouter at bounding box center [731, 372] width 1021 height 345
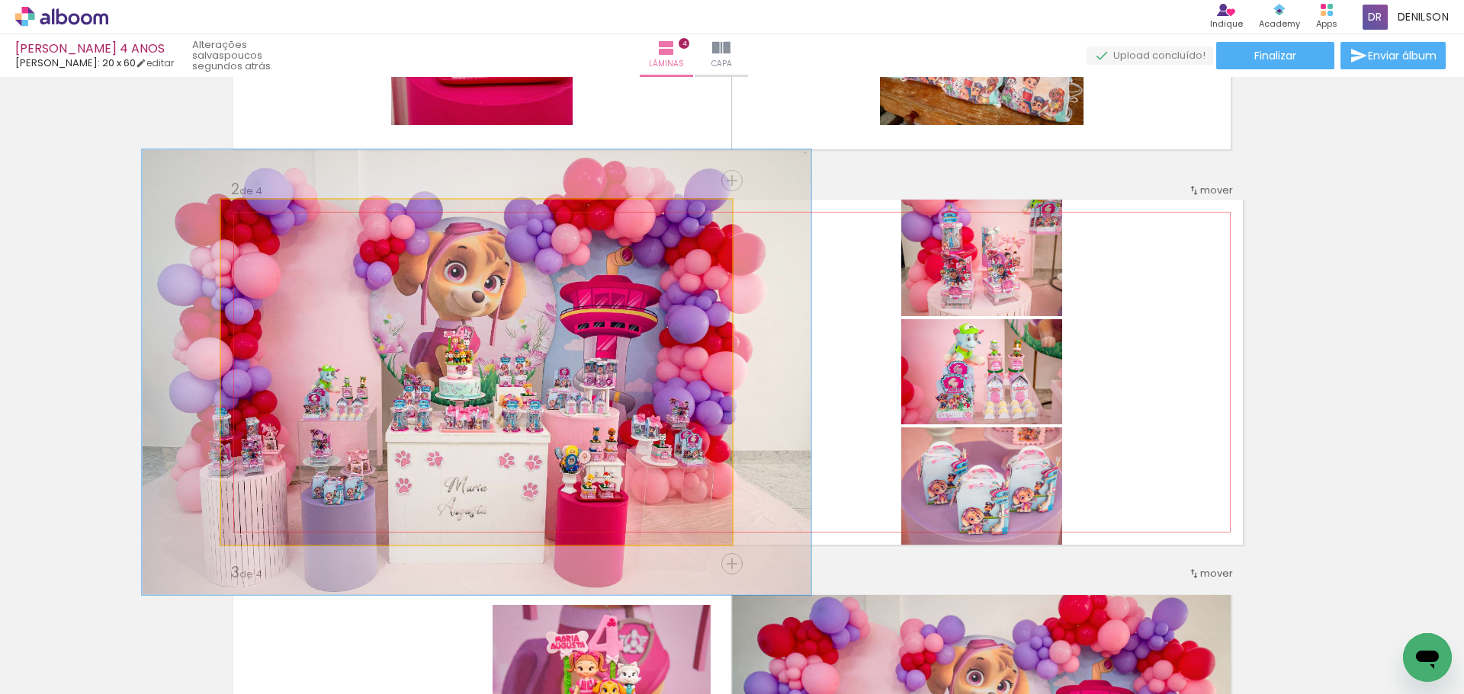
drag, startPoint x: 309, startPoint y: 217, endPoint x: 268, endPoint y: 223, distance: 42.3
type paper-slider "129"
click at [268, 223] on div at bounding box center [274, 216] width 24 height 24
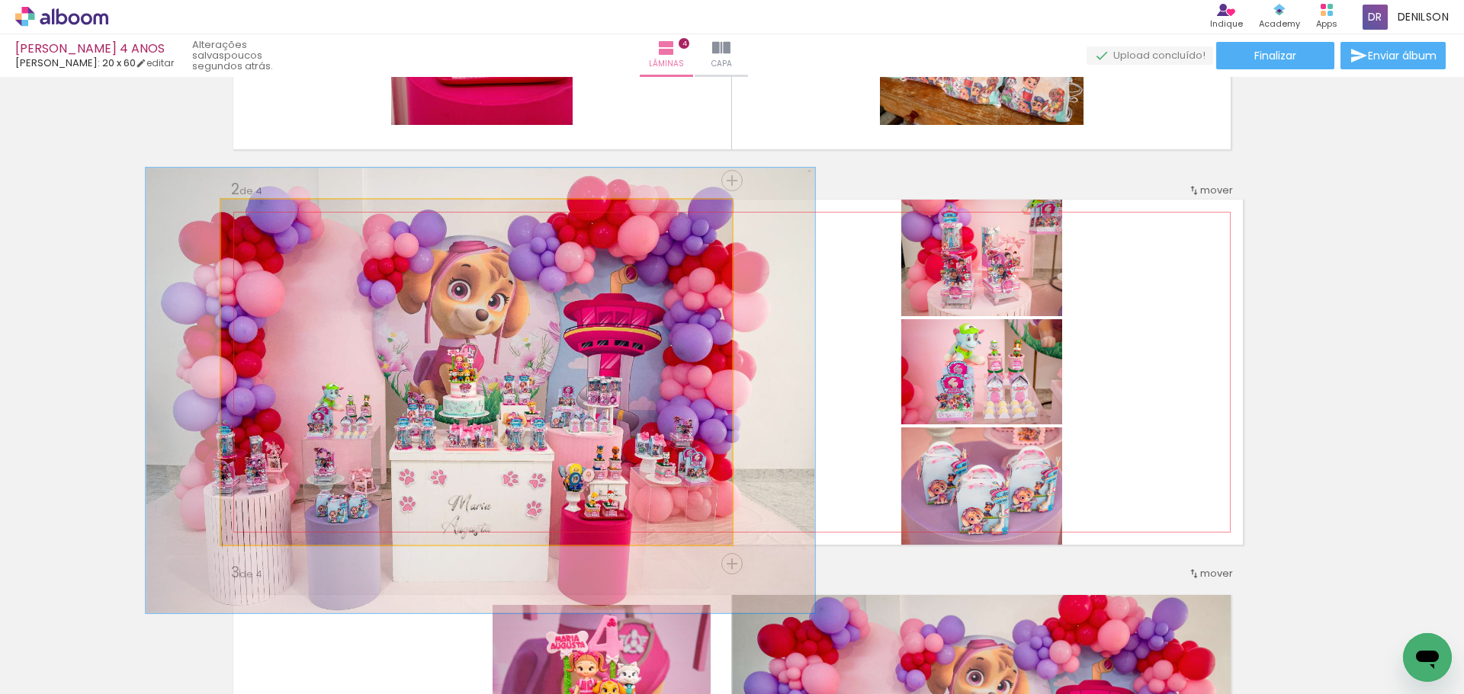
drag, startPoint x: 579, startPoint y: 317, endPoint x: 582, endPoint y: 336, distance: 19.4
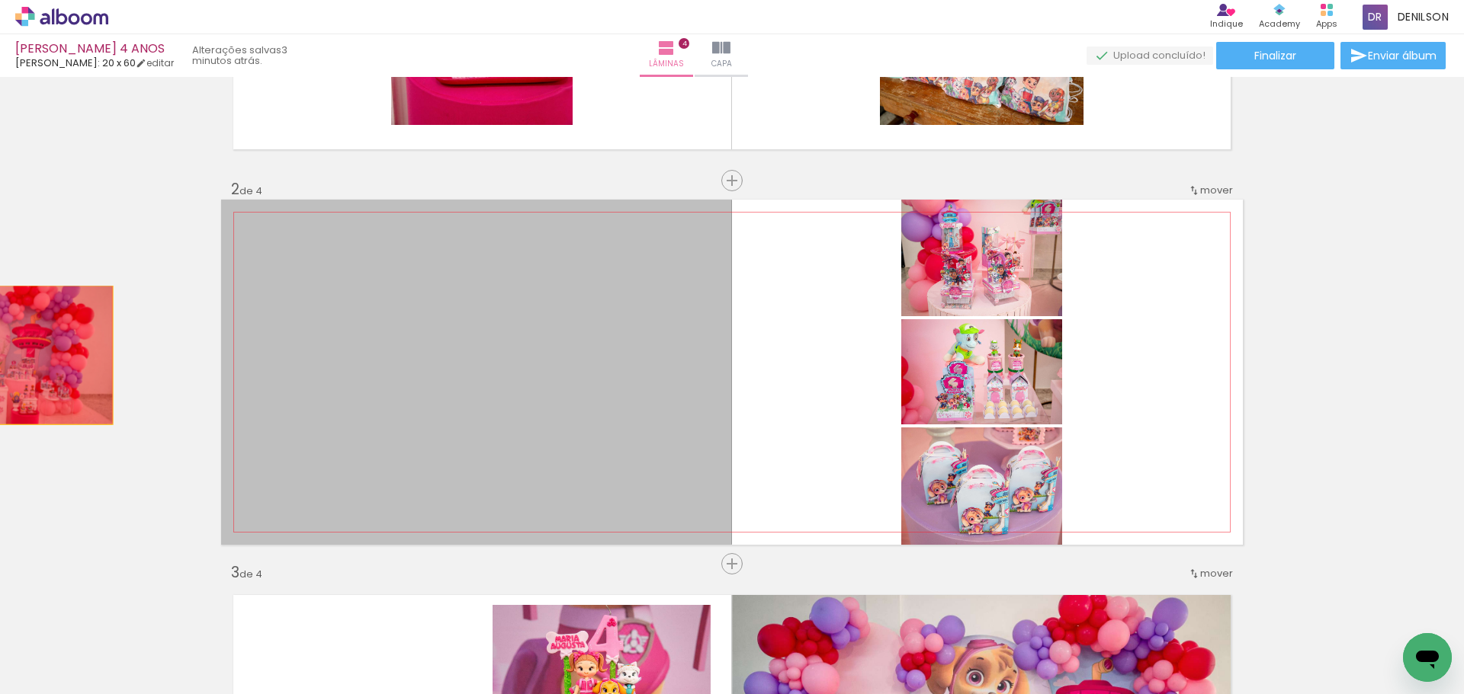
drag, startPoint x: 510, startPoint y: 355, endPoint x: 5, endPoint y: 355, distance: 505.4
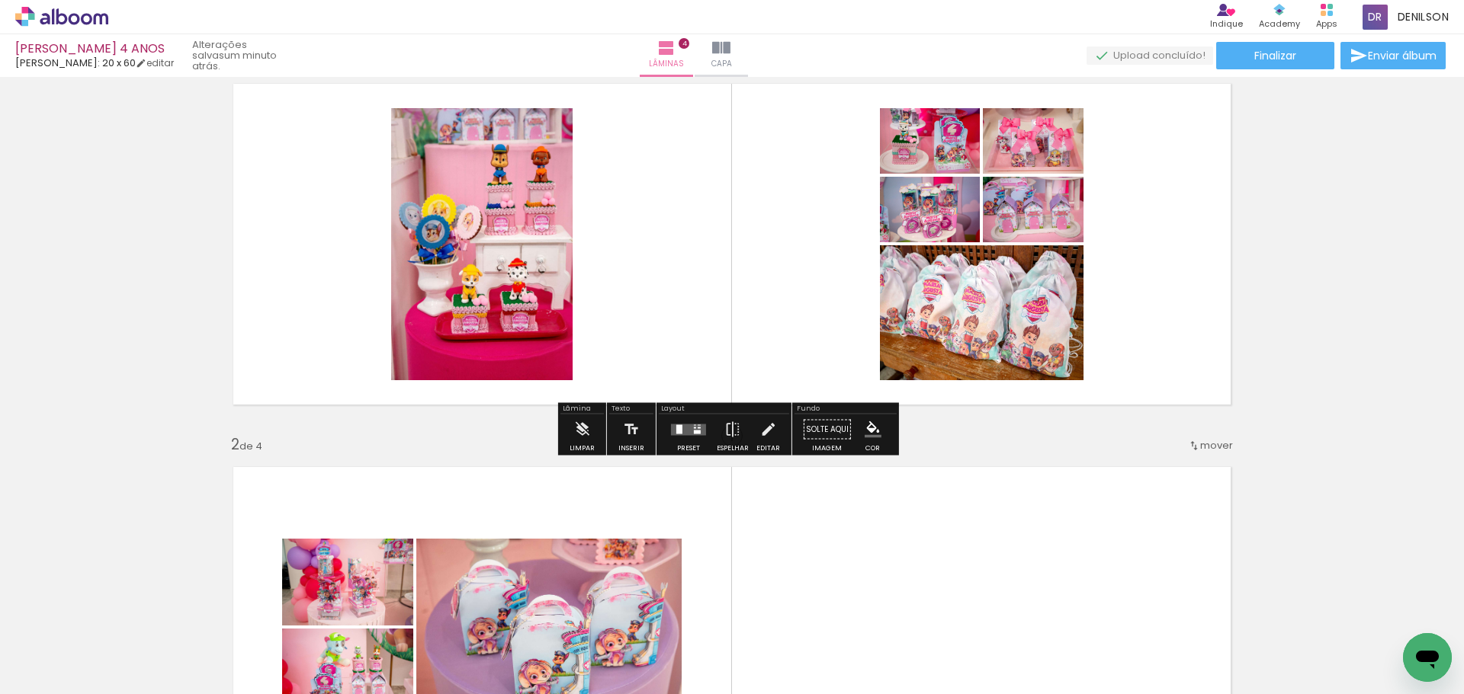
scroll to position [76, 0]
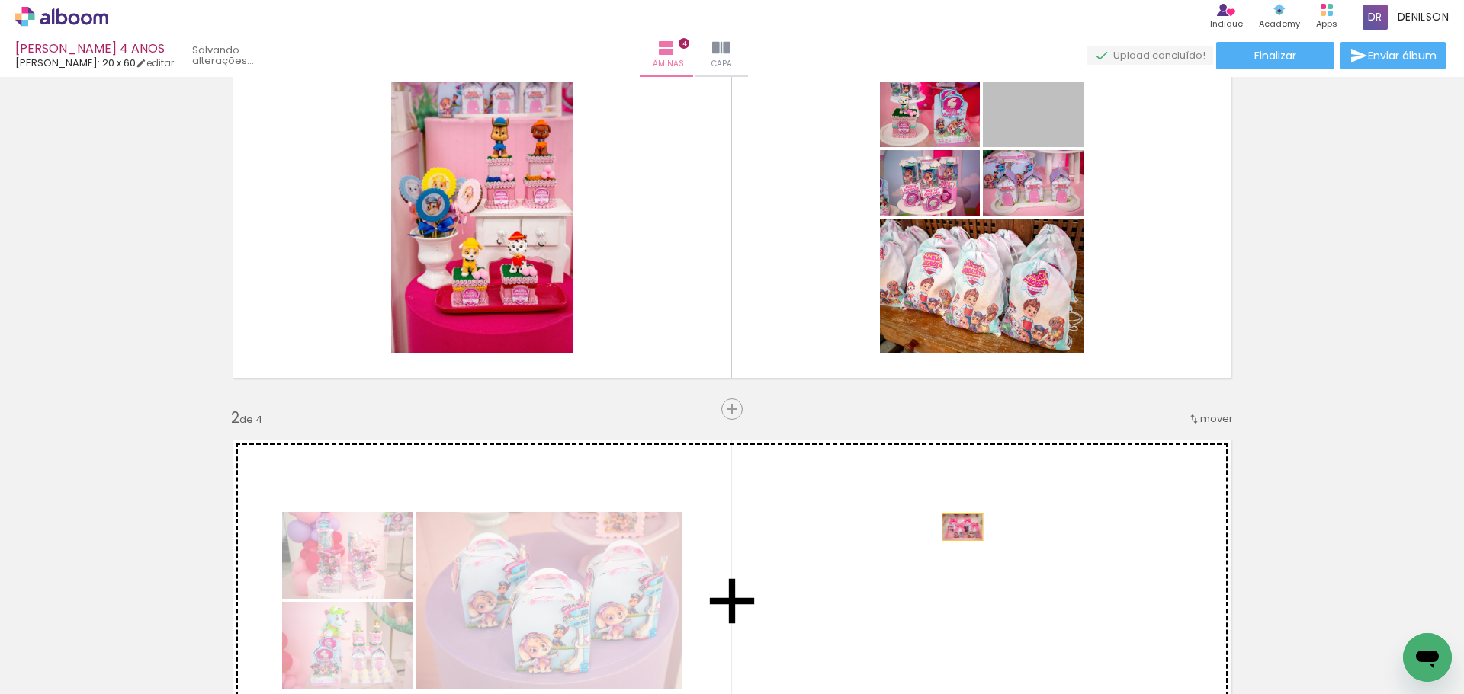
drag, startPoint x: 1057, startPoint y: 123, endPoint x: 957, endPoint y: 528, distance: 416.4
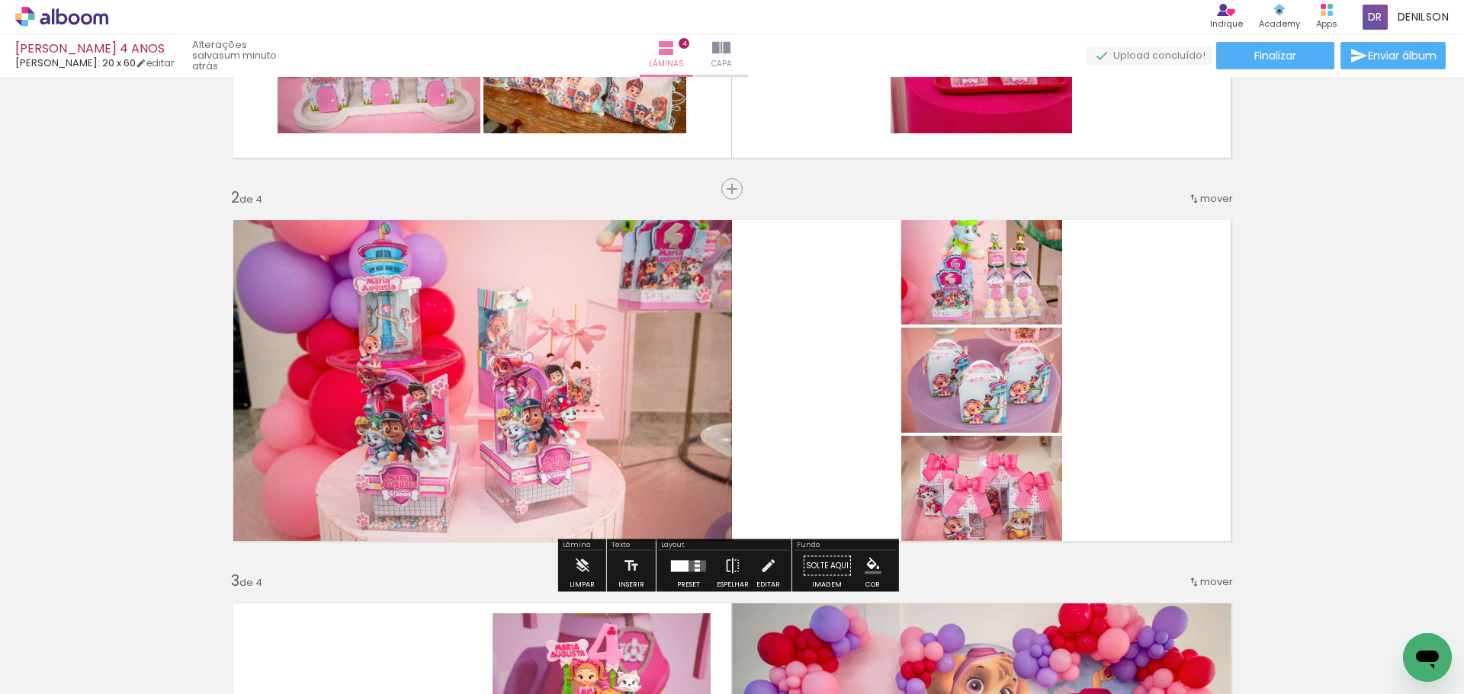
scroll to position [305, 0]
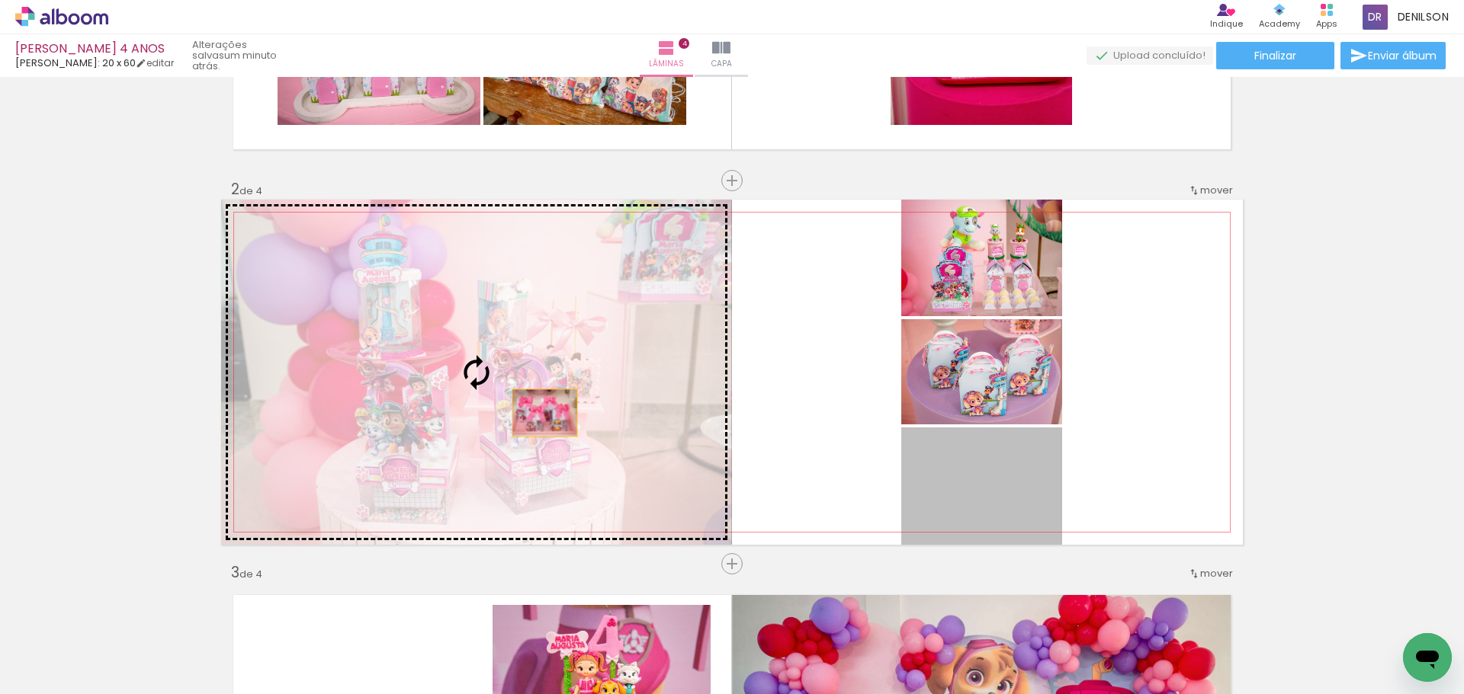
drag, startPoint x: 972, startPoint y: 497, endPoint x: 539, endPoint y: 413, distance: 441.0
click at [0, 0] on slot at bounding box center [0, 0] width 0 height 0
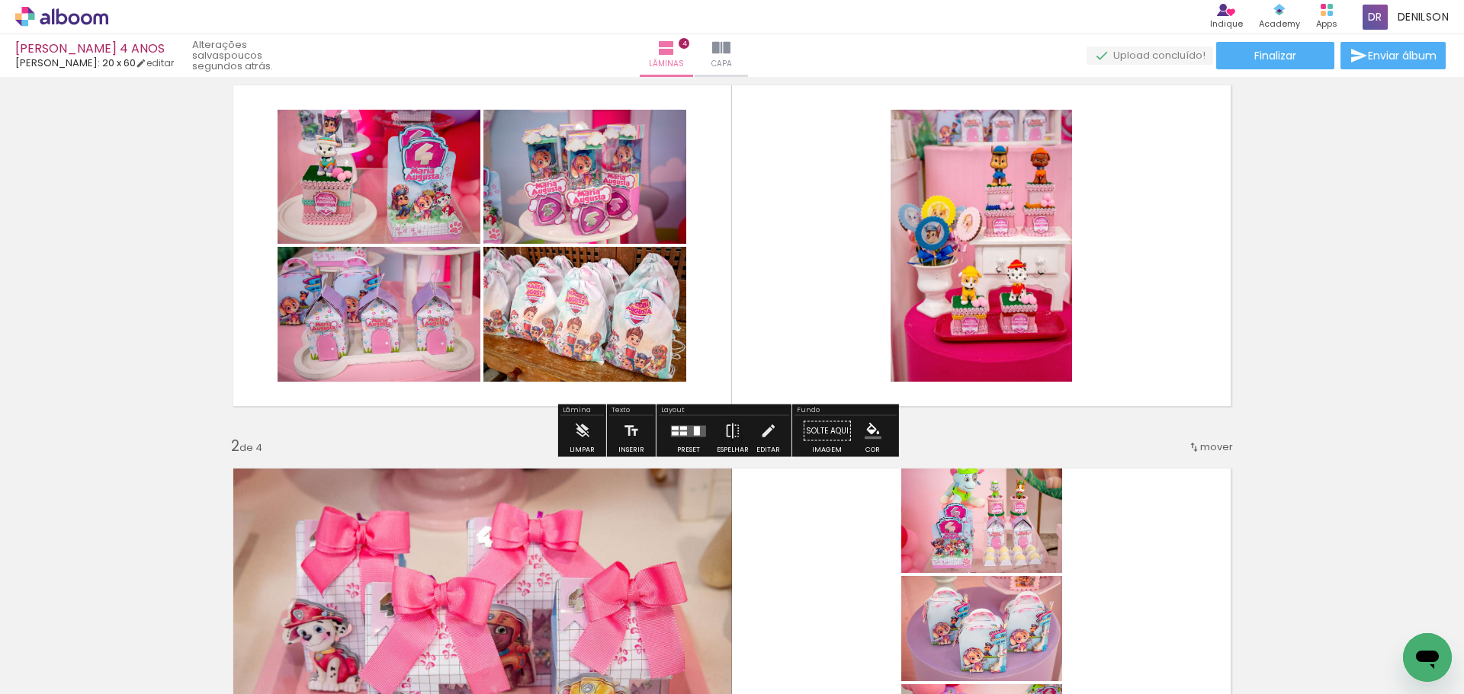
scroll to position [0, 0]
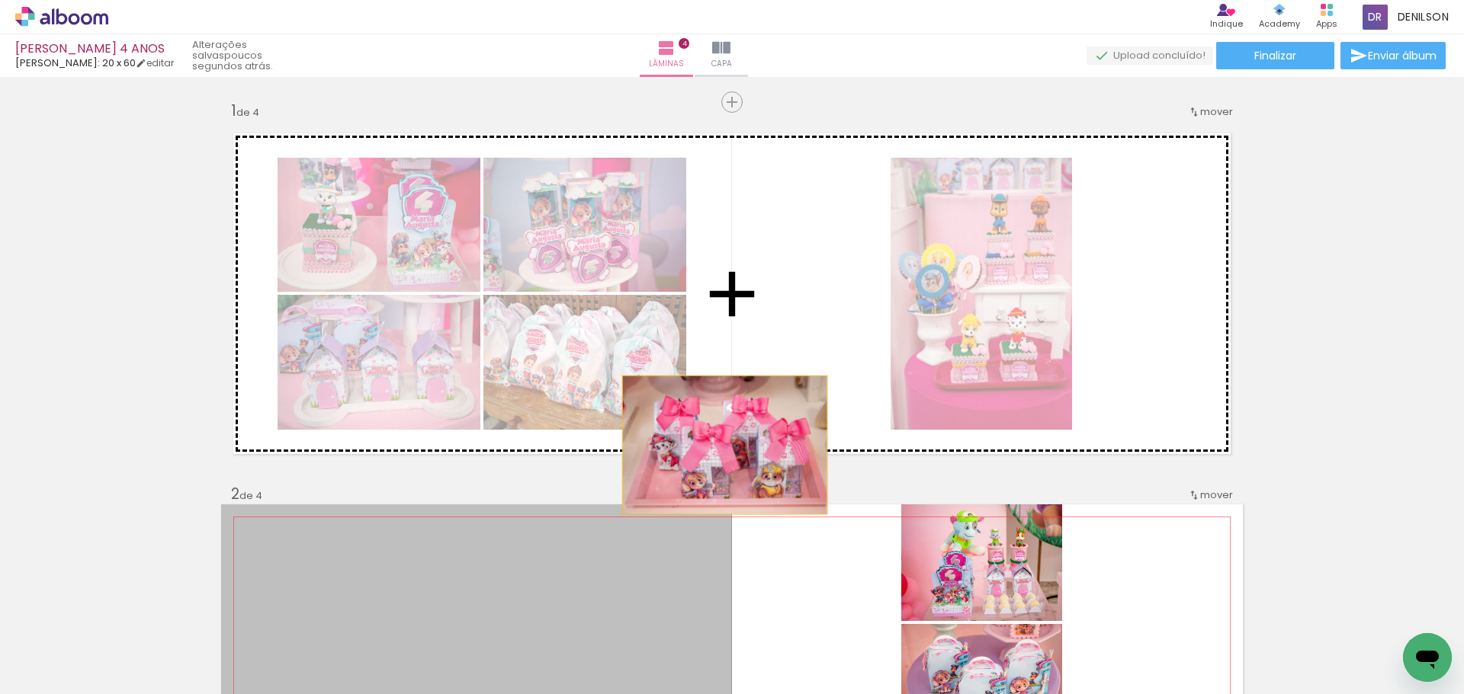
drag, startPoint x: 660, startPoint y: 561, endPoint x: 762, endPoint y: 287, distance: 291.8
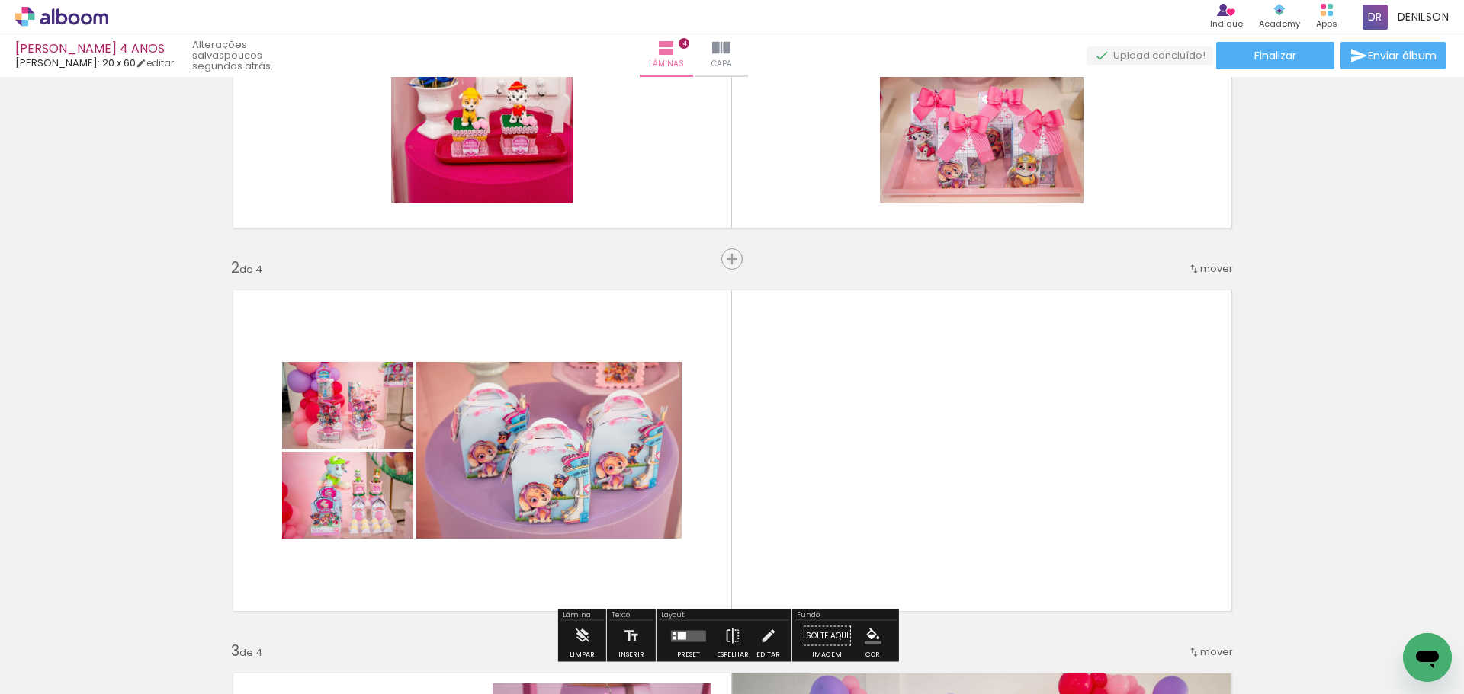
scroll to position [229, 0]
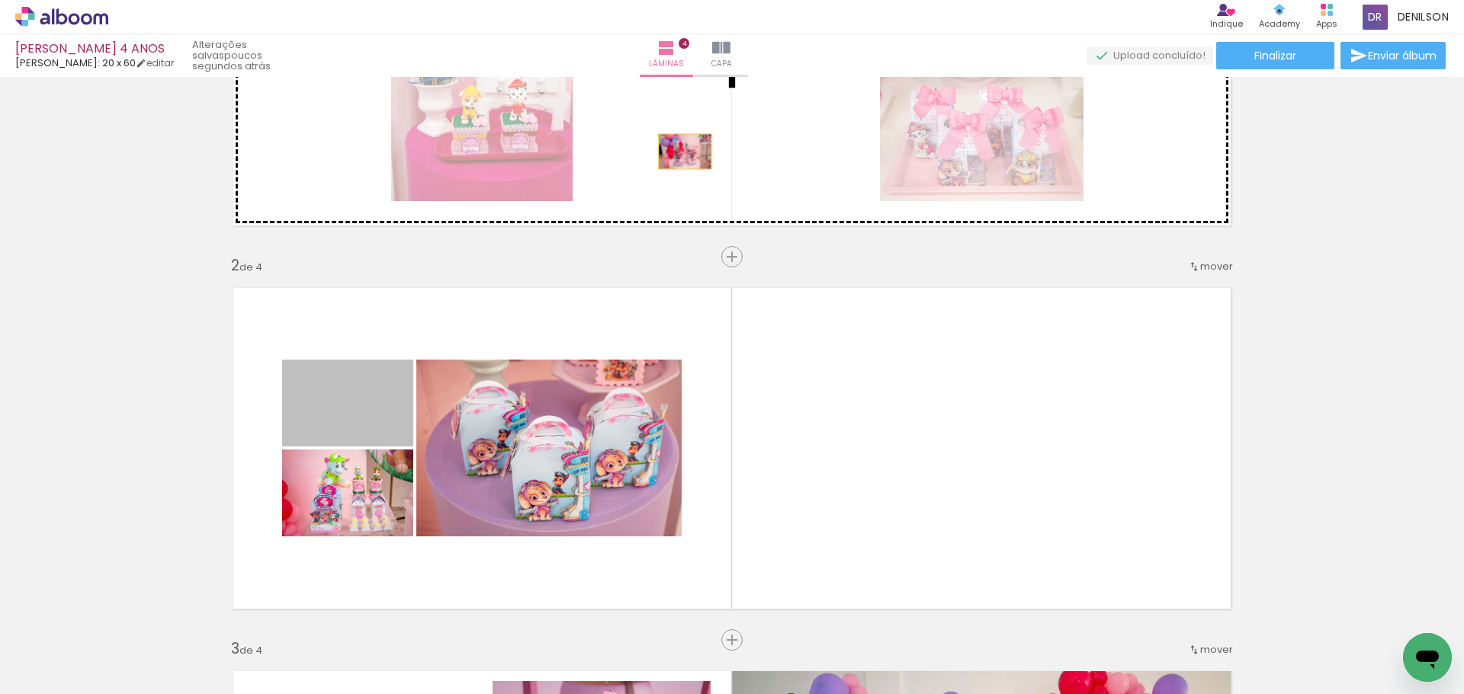
drag, startPoint x: 348, startPoint y: 423, endPoint x: 680, endPoint y: 151, distance: 429.6
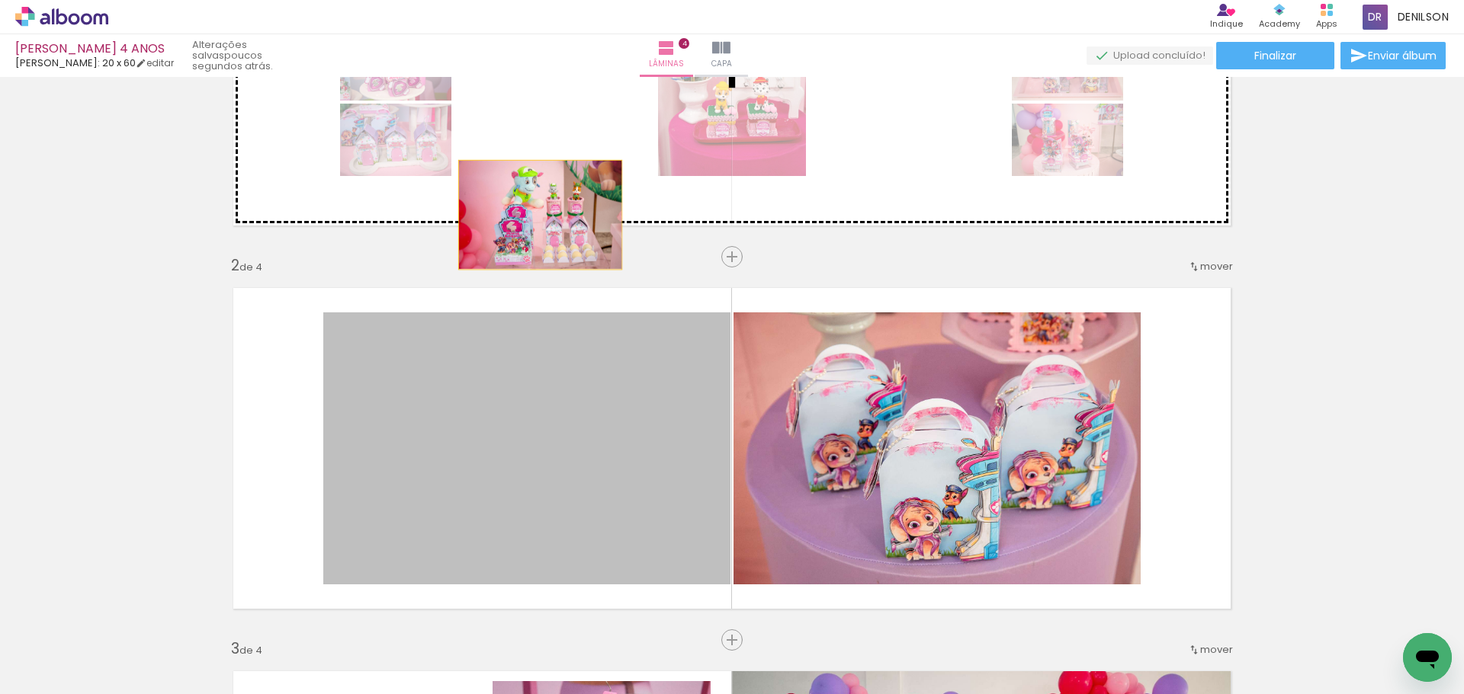
drag, startPoint x: 525, startPoint y: 272, endPoint x: 544, endPoint y: 178, distance: 96.3
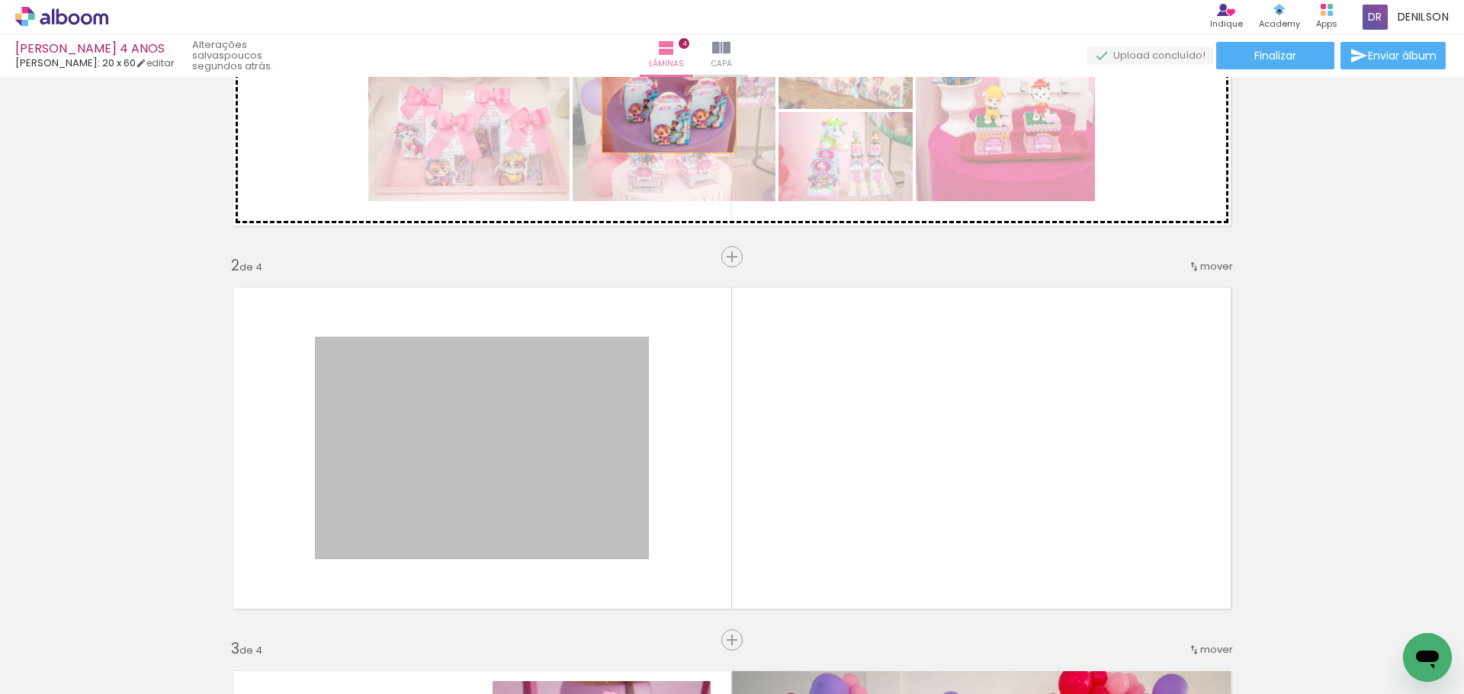
drag, startPoint x: 487, startPoint y: 454, endPoint x: 676, endPoint y: 112, distance: 390.4
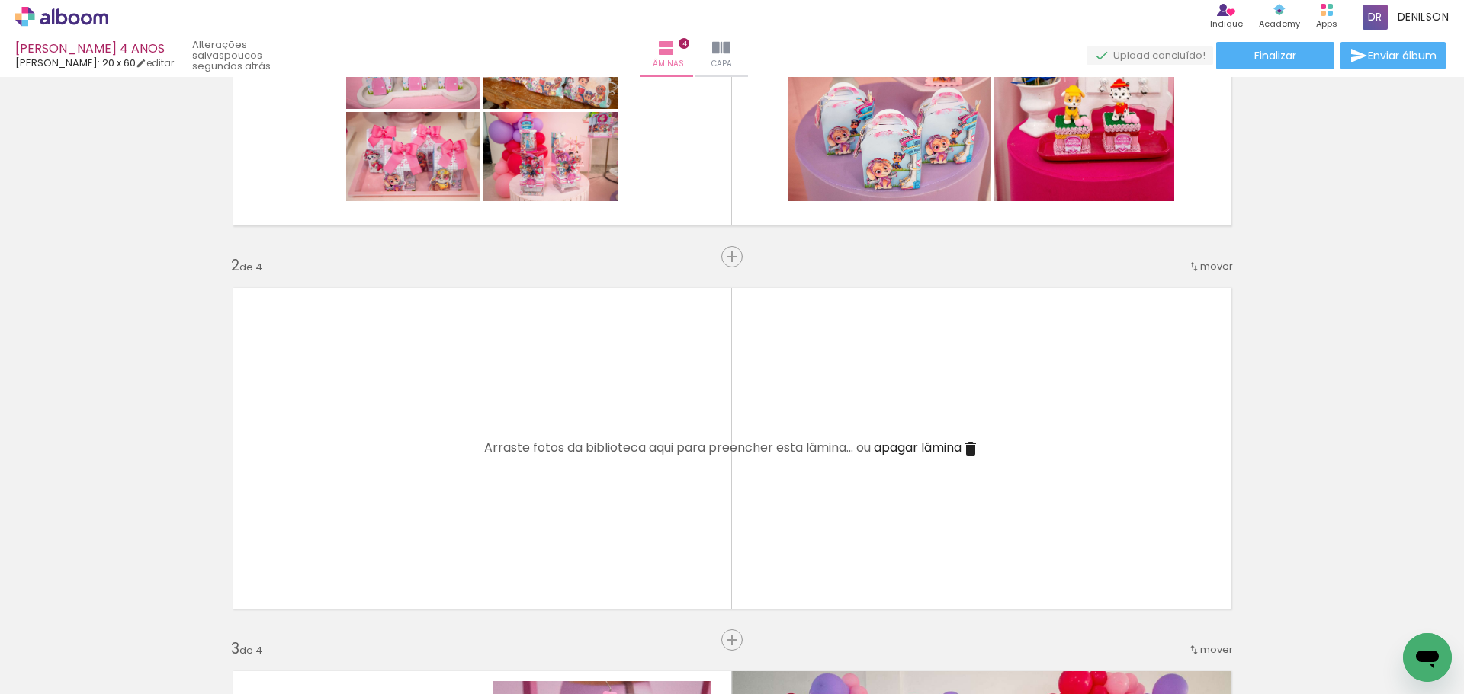
click at [912, 447] on span "apagar lâmina" at bounding box center [918, 448] width 88 height 18
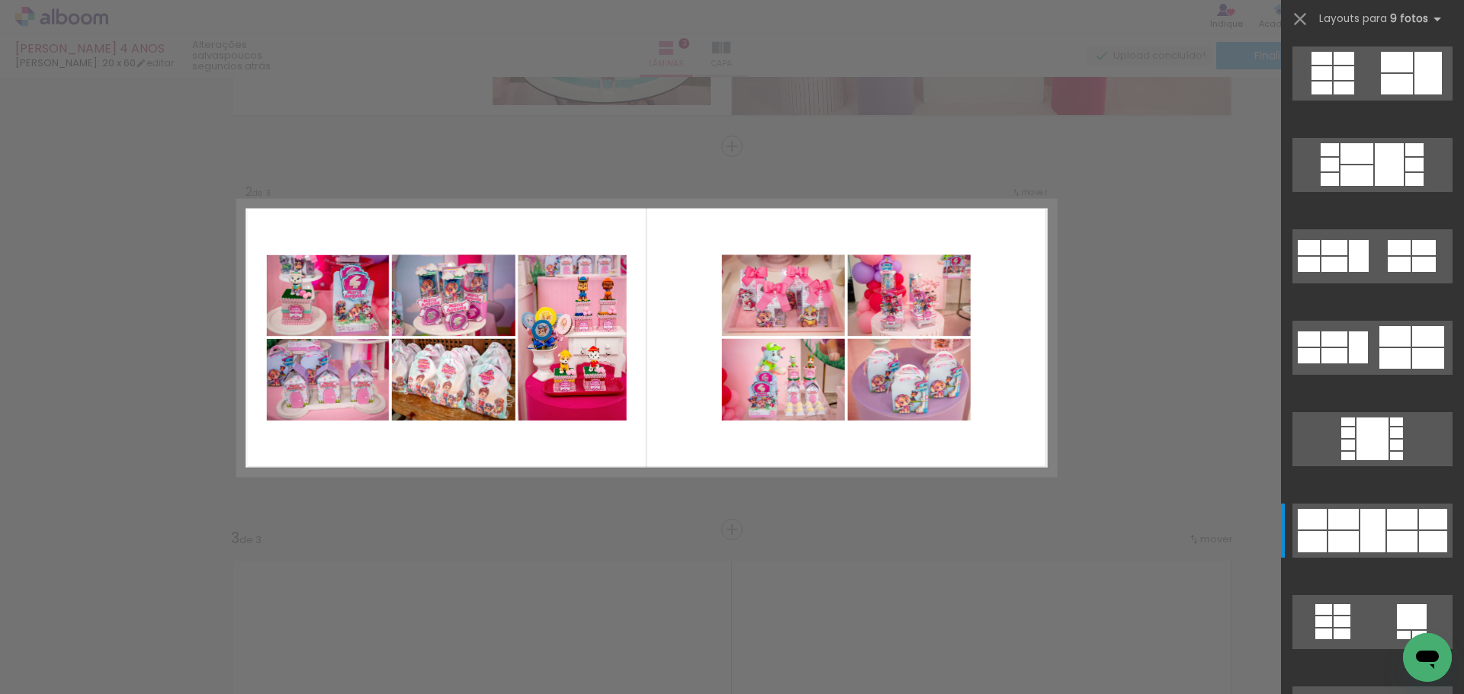
click at [1237, 276] on div "Confirmar Cancelar" at bounding box center [732, 523] width 1464 height 1570
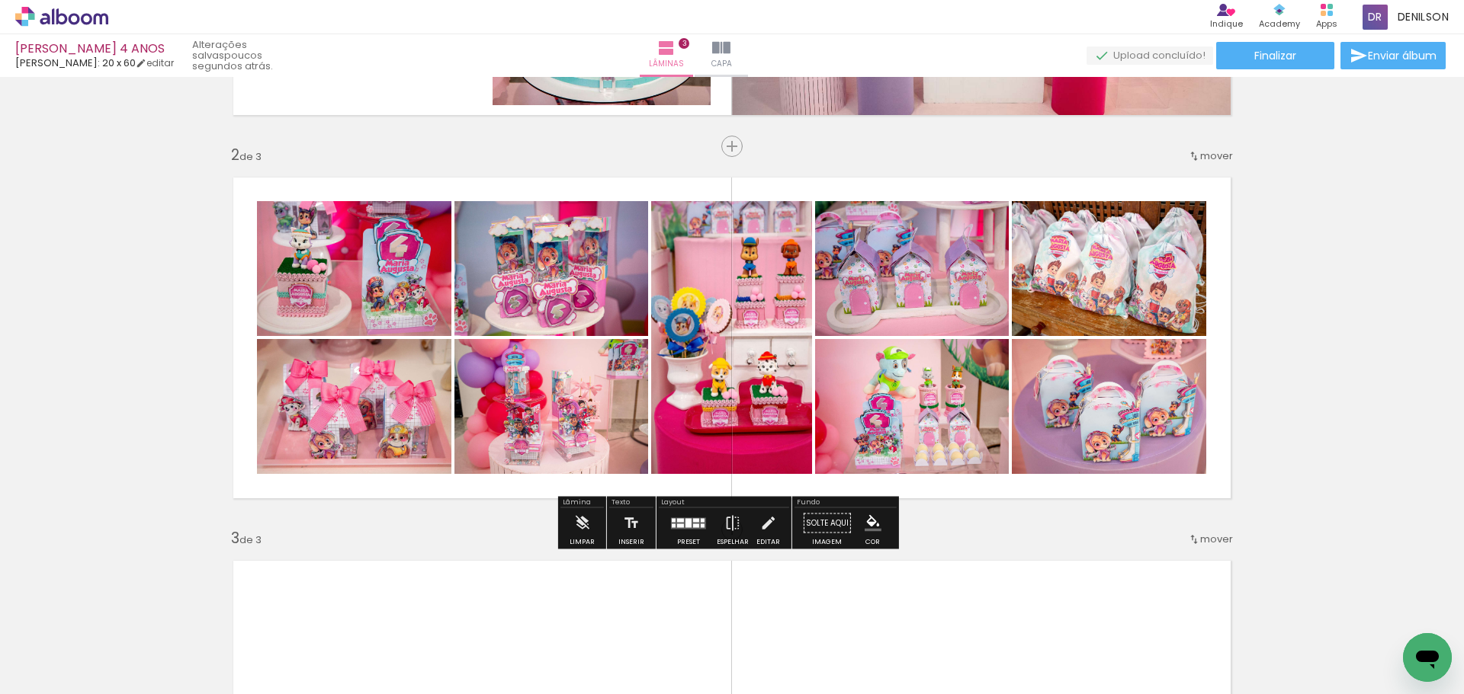
click at [694, 527] on div at bounding box center [696, 526] width 6 height 4
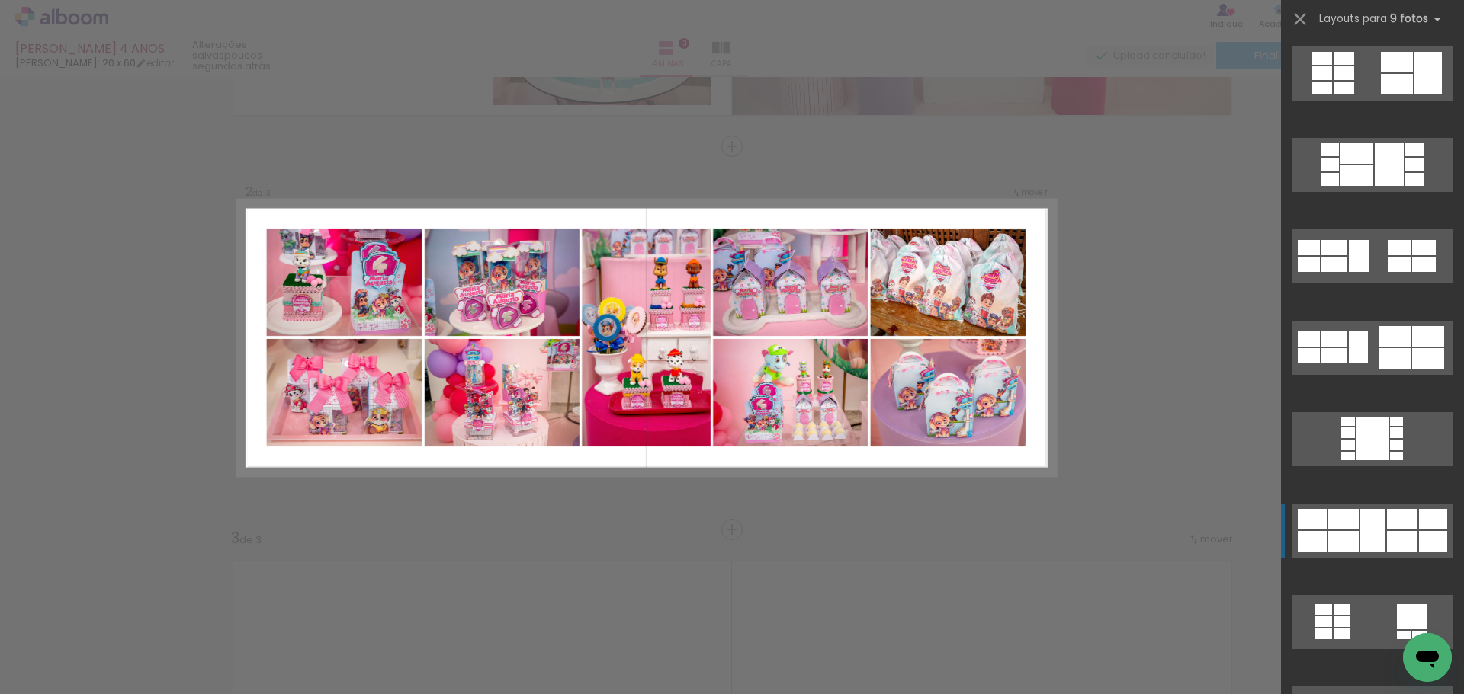
scroll to position [457, 0]
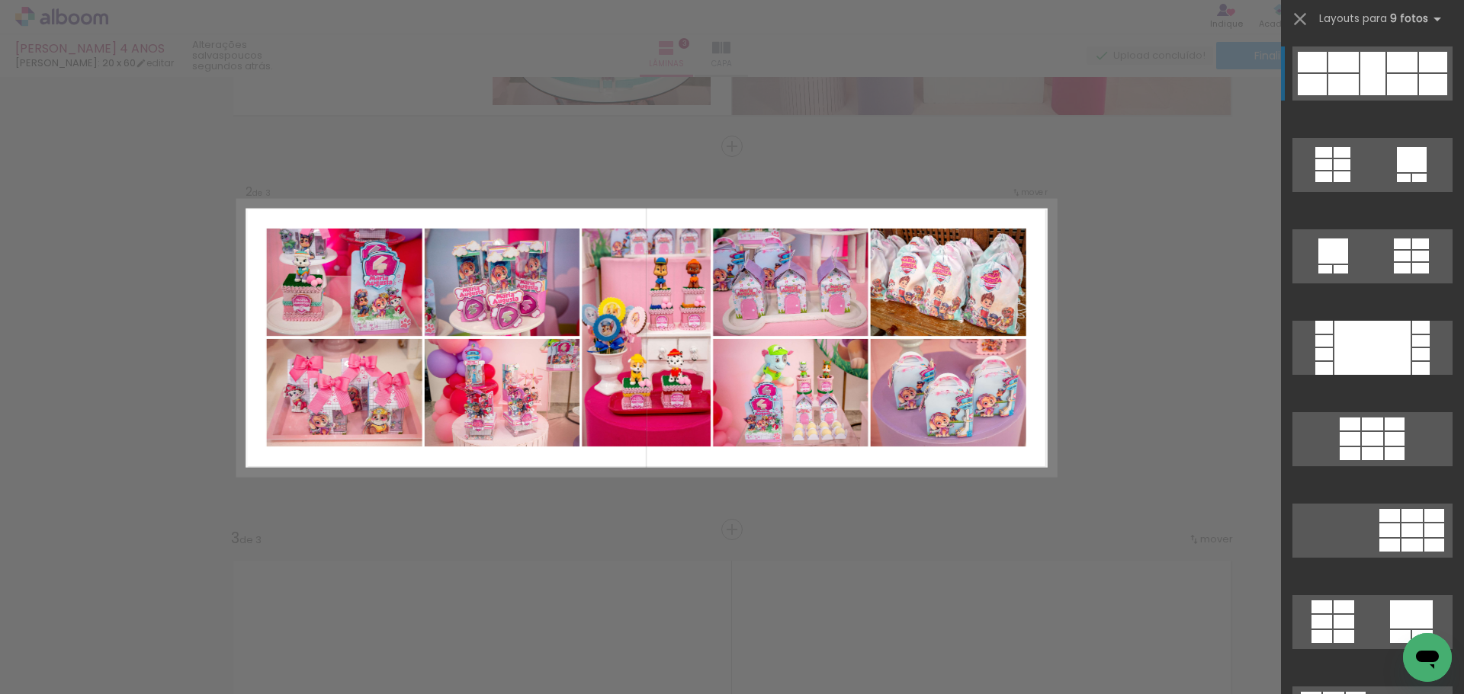
click at [1180, 224] on div "Confirmar Cancelar" at bounding box center [732, 523] width 1464 height 1570
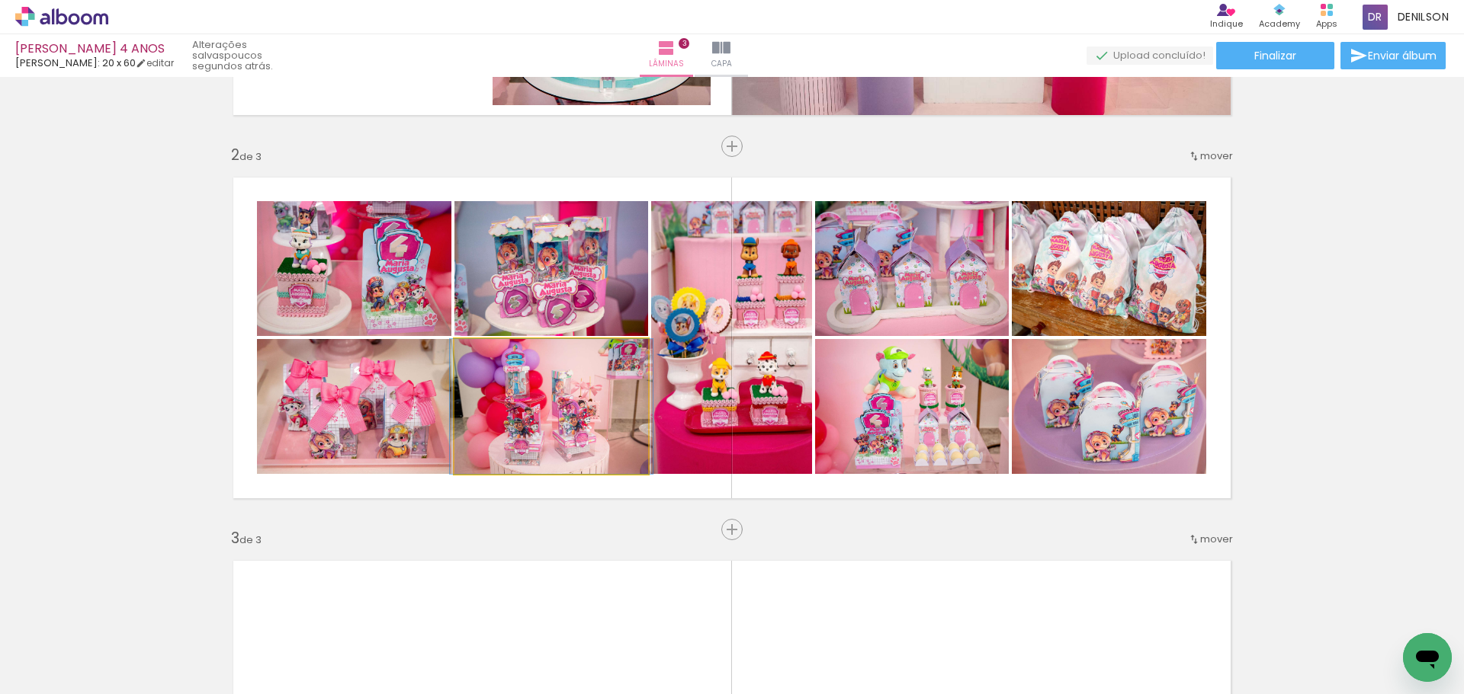
click at [584, 390] on quentale-photo at bounding box center [551, 406] width 194 height 135
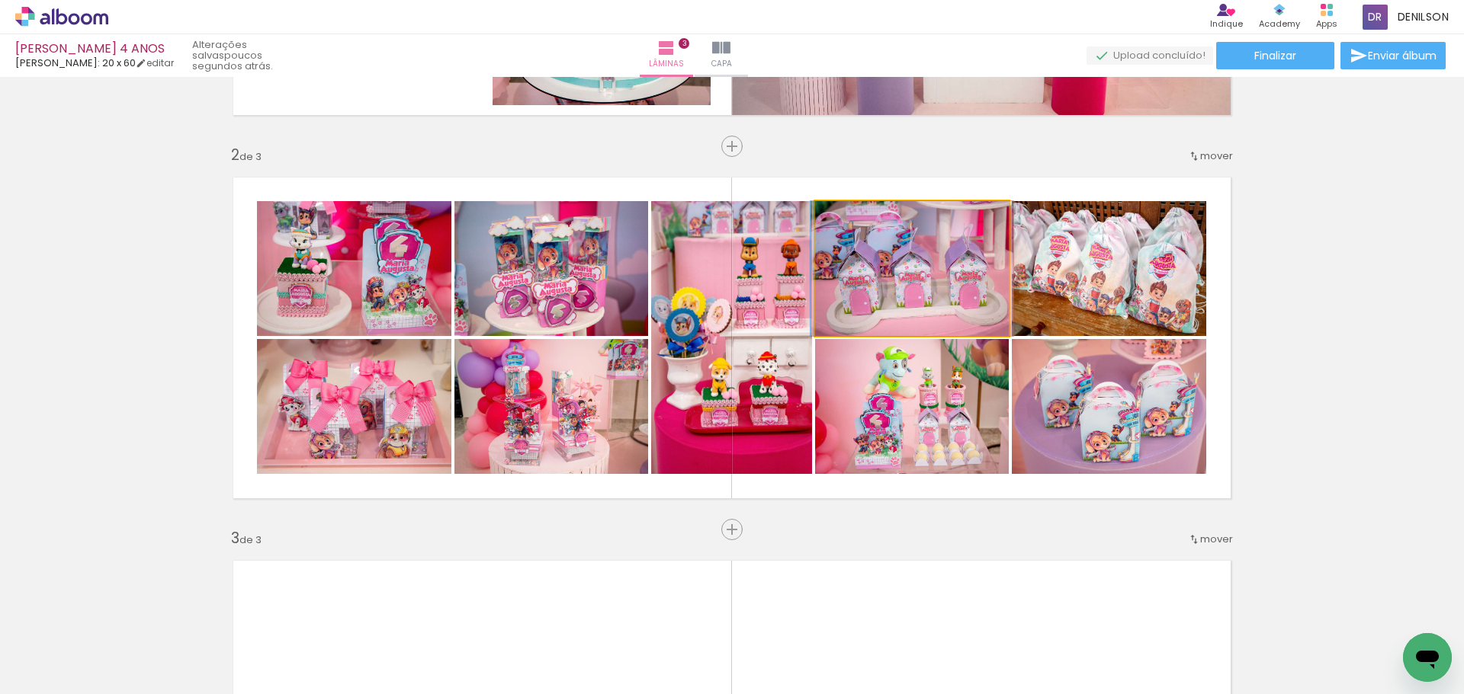
click at [956, 297] on quentale-photo at bounding box center [912, 268] width 194 height 135
click at [953, 298] on quentale-photo at bounding box center [912, 268] width 194 height 135
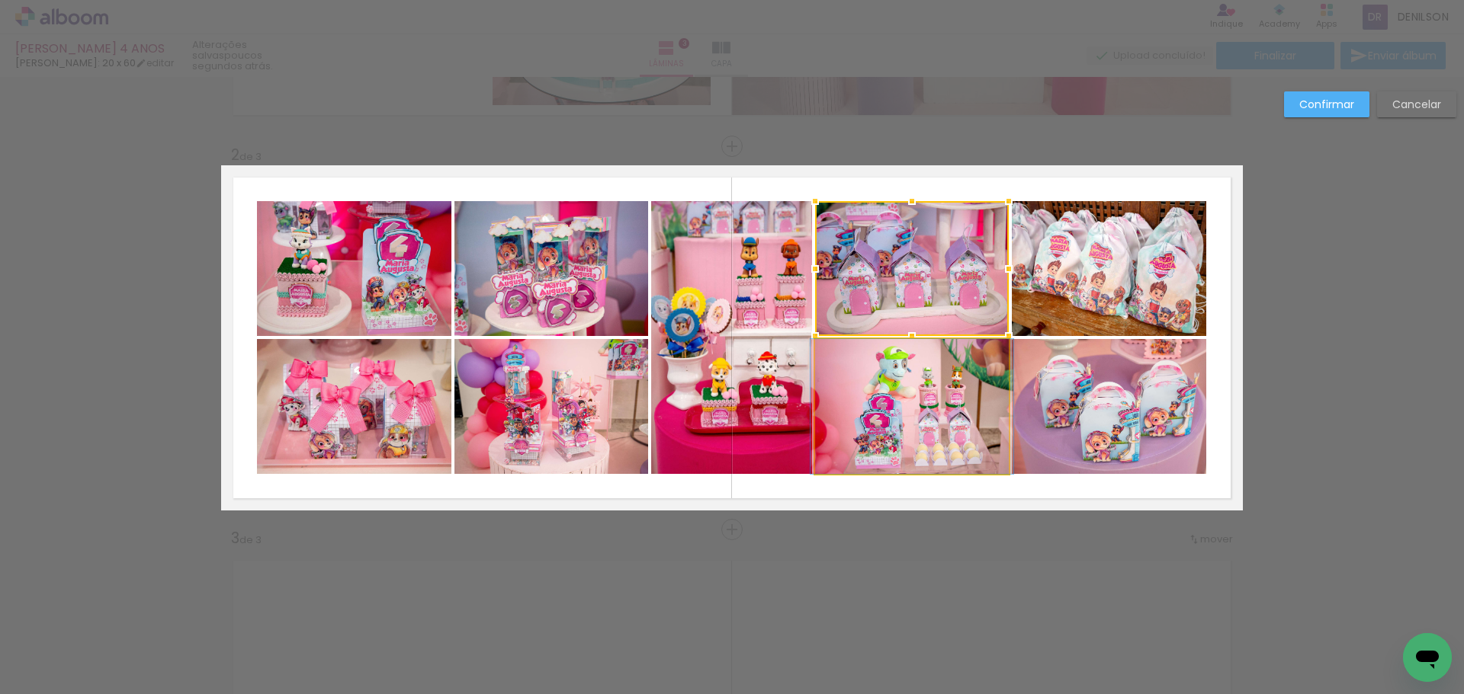
click at [918, 435] on quentale-photo at bounding box center [912, 406] width 194 height 135
click at [1103, 290] on quentale-photo at bounding box center [1109, 268] width 194 height 135
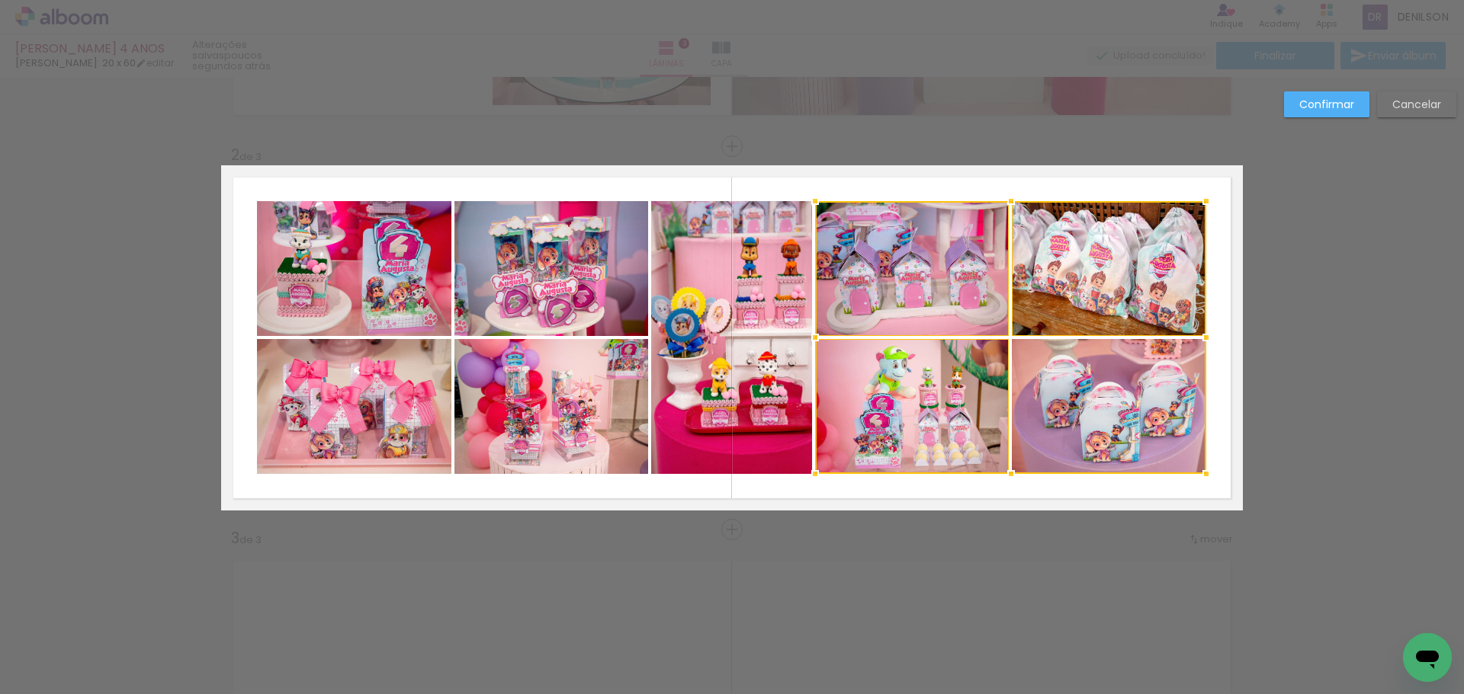
click at [1094, 383] on div at bounding box center [1010, 337] width 391 height 273
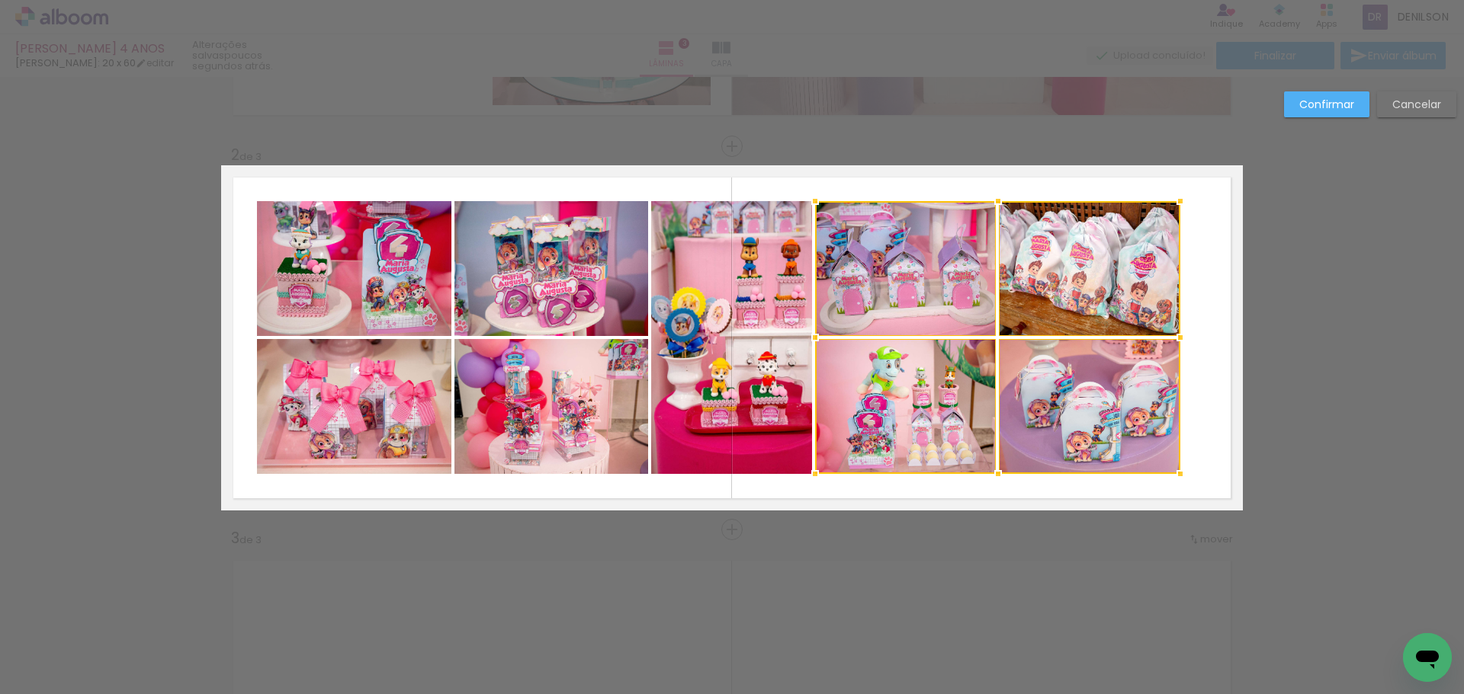
drag, startPoint x: 1206, startPoint y: 338, endPoint x: 1180, endPoint y: 335, distance: 26.0
click at [1180, 335] on div at bounding box center [1180, 337] width 30 height 30
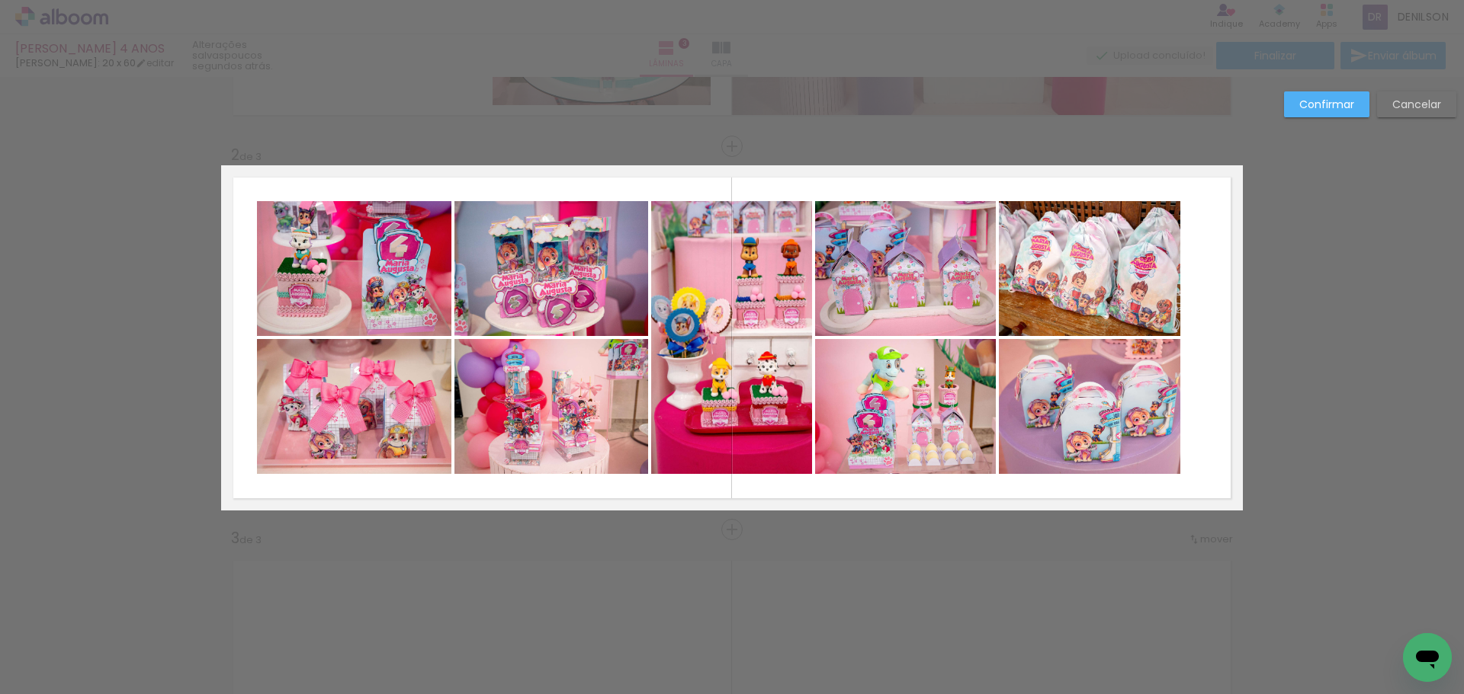
click at [544, 268] on quentale-photo at bounding box center [551, 268] width 194 height 135
click at [537, 375] on quentale-photo at bounding box center [551, 406] width 194 height 135
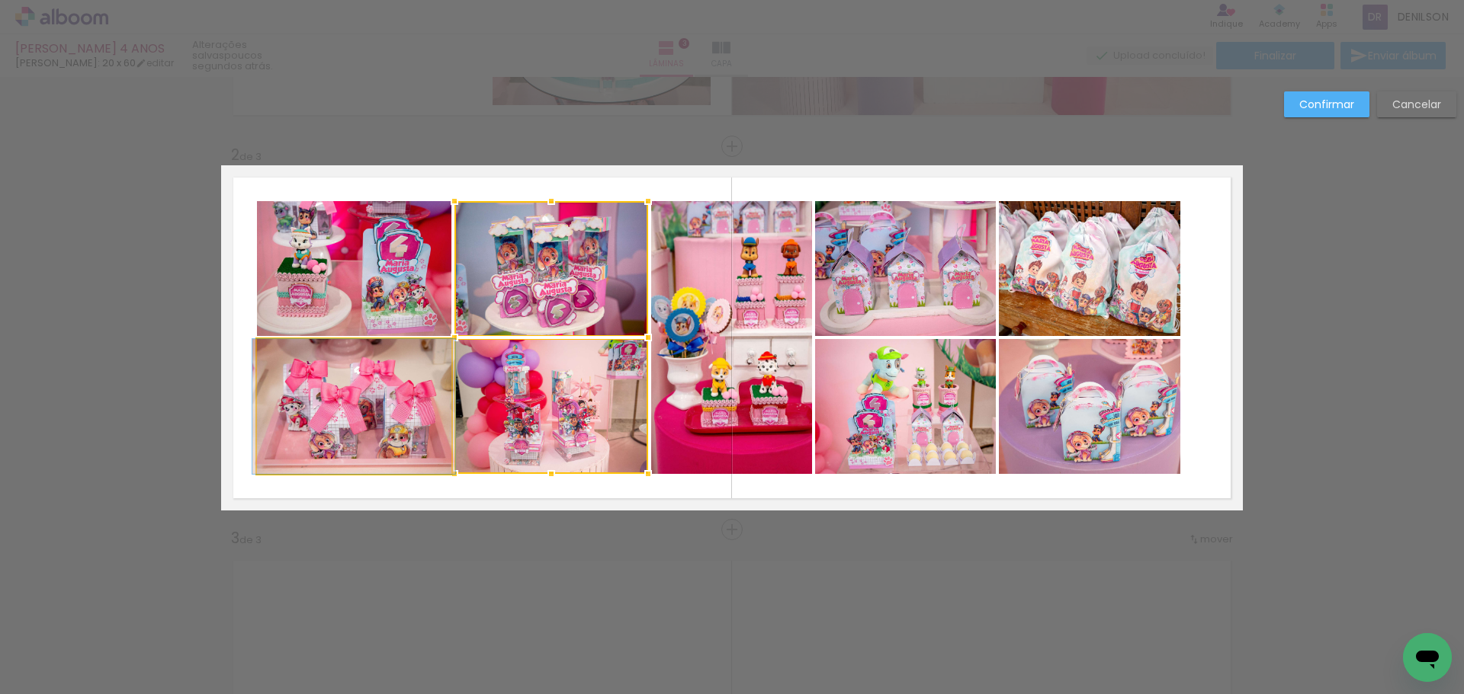
click at [352, 381] on quentale-photo at bounding box center [354, 406] width 194 height 135
click at [374, 282] on div at bounding box center [452, 337] width 391 height 273
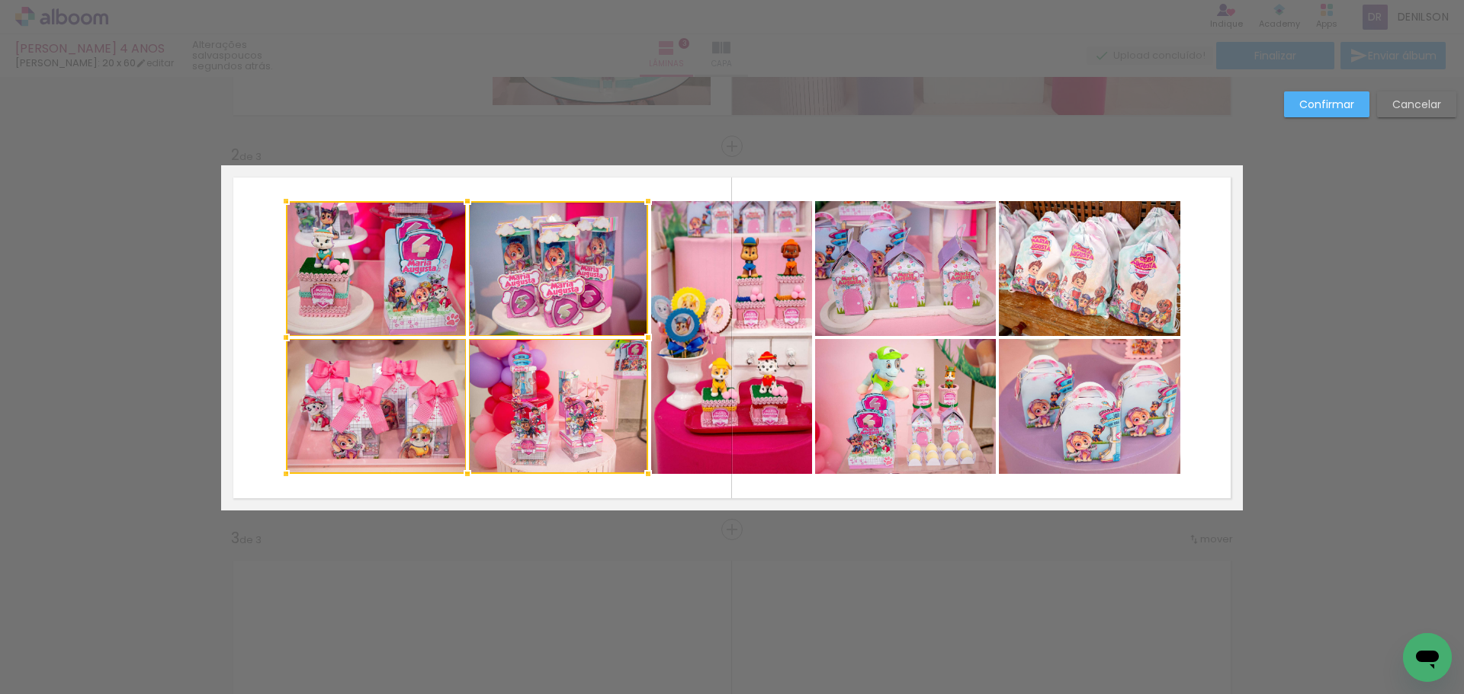
drag, startPoint x: 255, startPoint y: 338, endPoint x: 284, endPoint y: 345, distance: 29.6
click at [284, 345] on div at bounding box center [286, 337] width 30 height 30
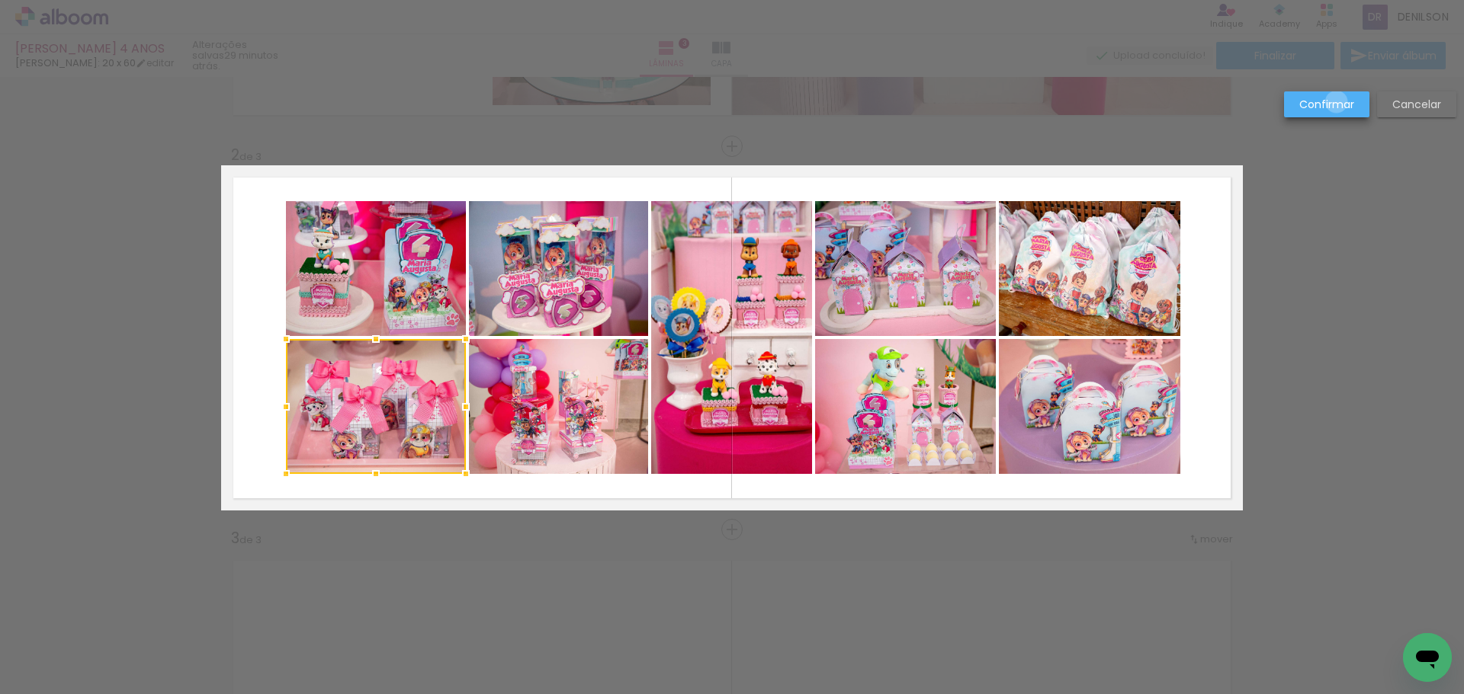
click at [0, 0] on slot "Confirmar" at bounding box center [0, 0] width 0 height 0
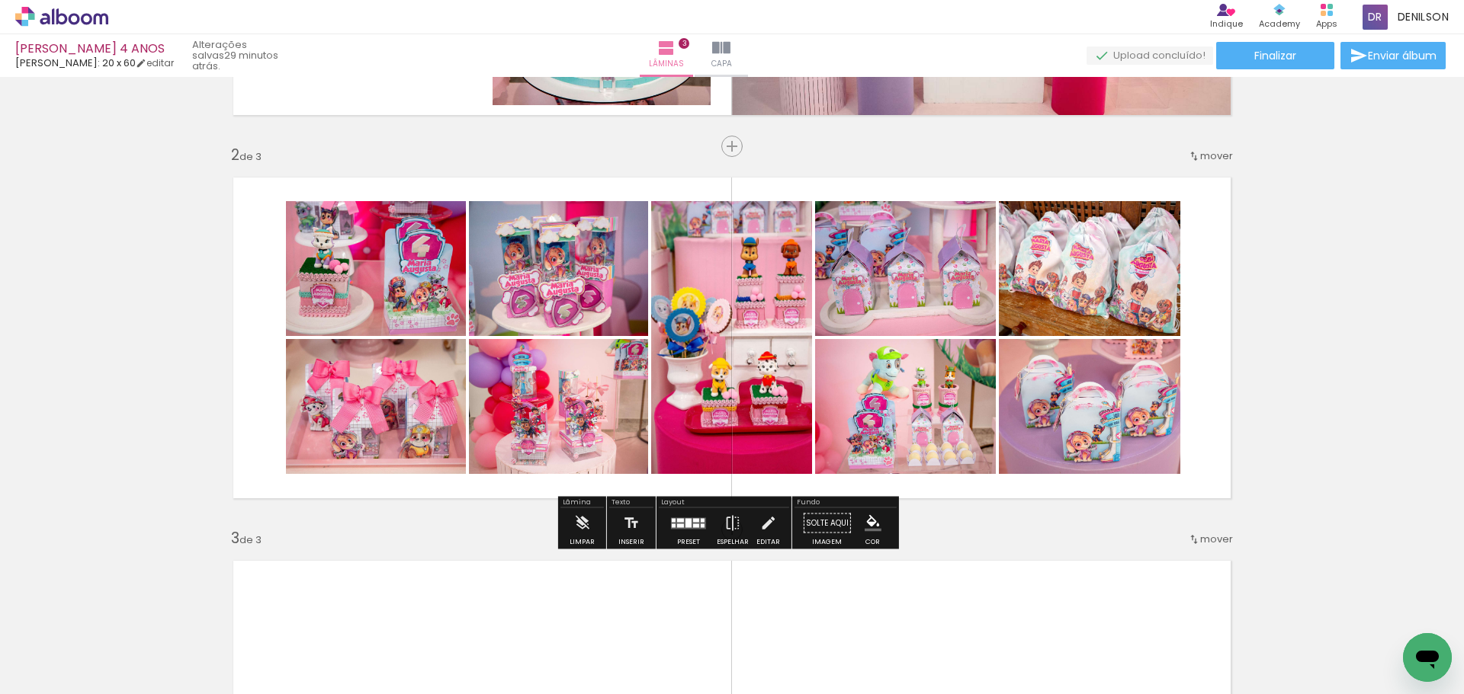
click at [409, 254] on quentale-photo at bounding box center [376, 268] width 180 height 135
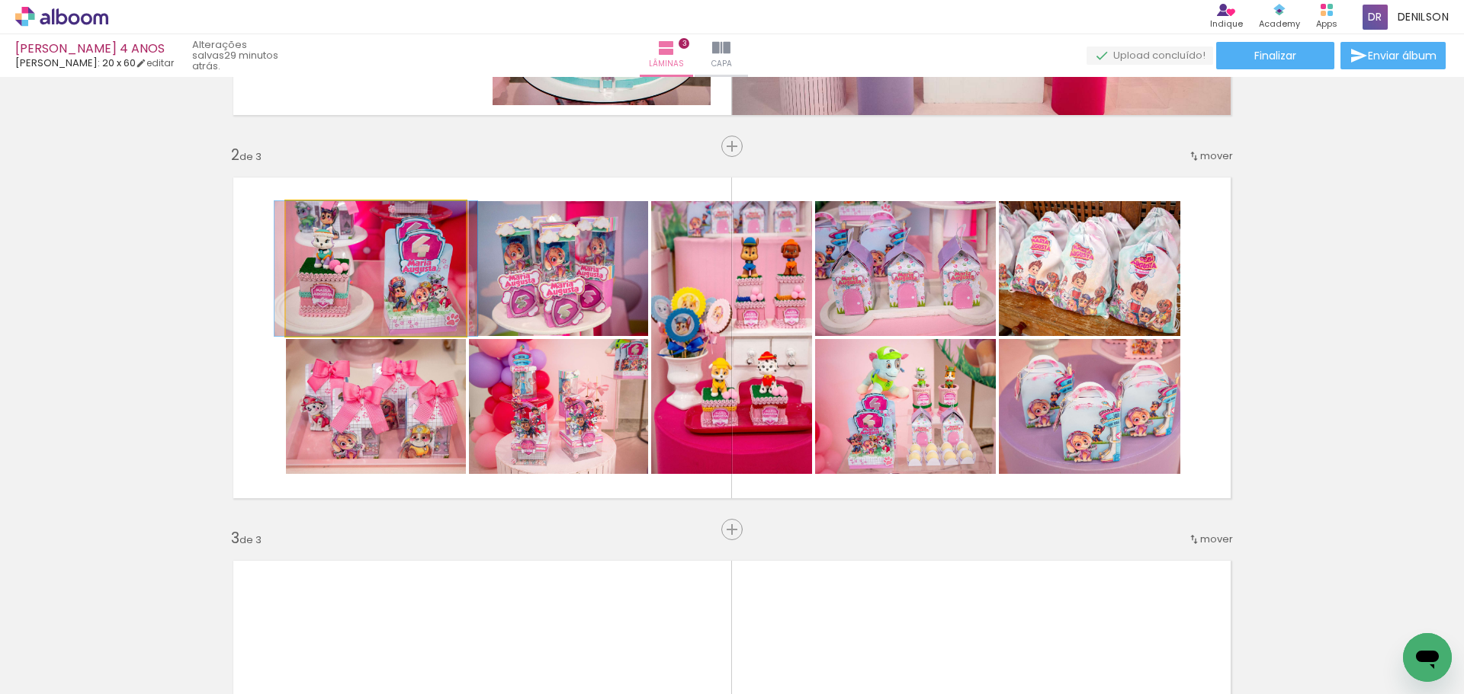
click at [409, 254] on quentale-photo at bounding box center [376, 268] width 180 height 135
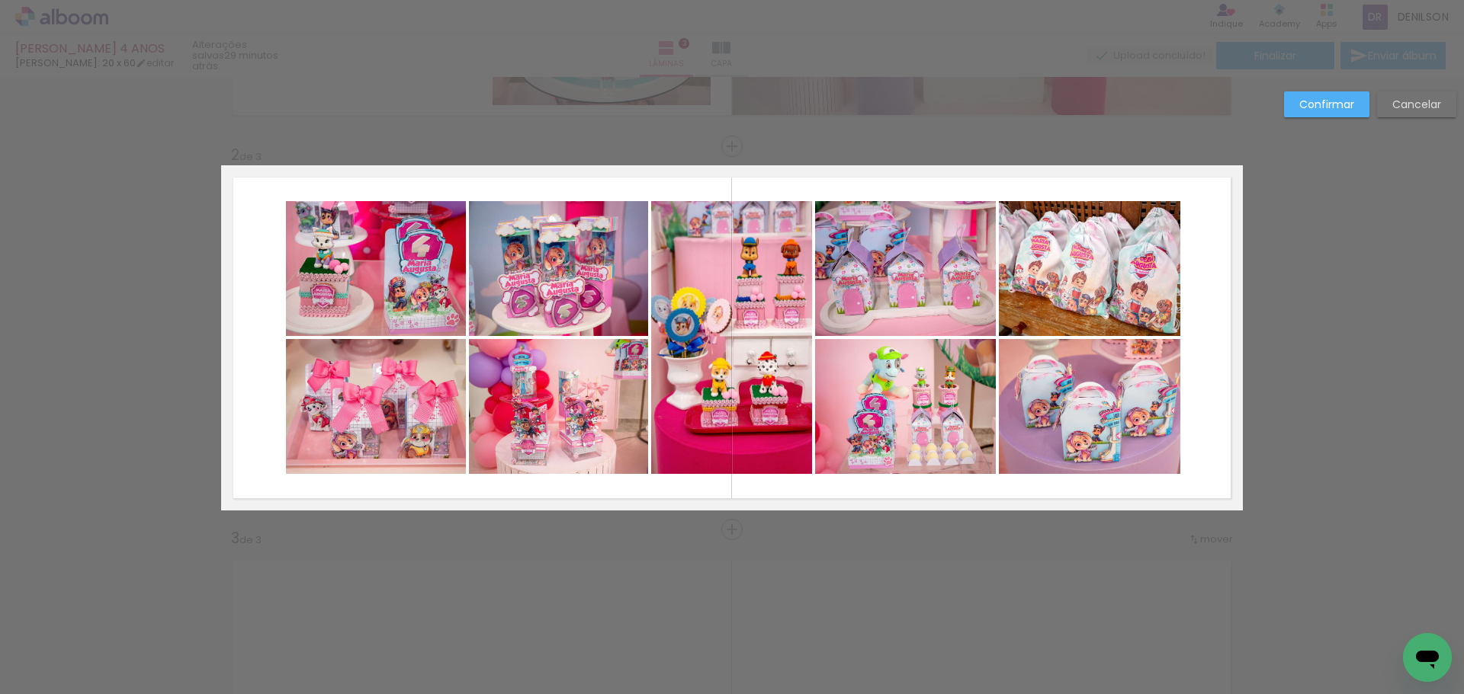
click at [409, 254] on quentale-photo at bounding box center [376, 268] width 180 height 135
click at [407, 376] on quentale-photo at bounding box center [376, 406] width 180 height 135
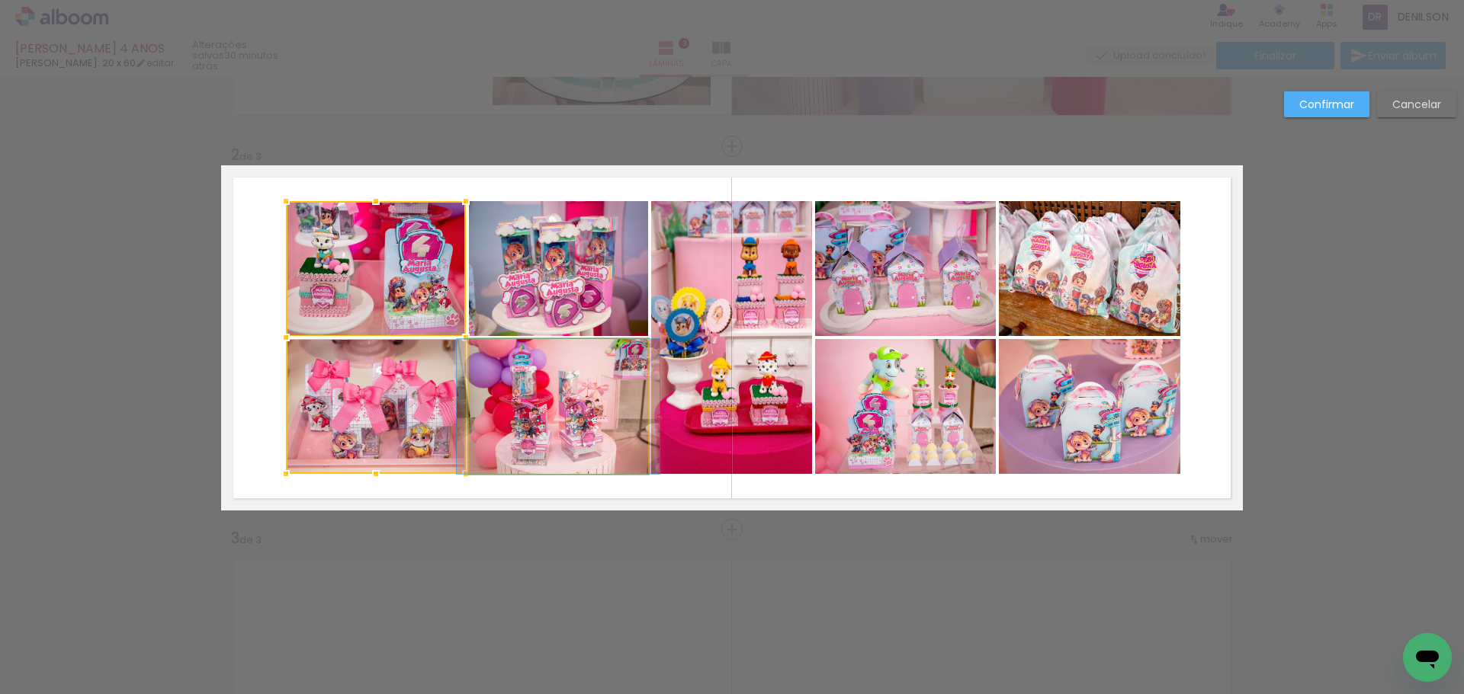
click at [509, 383] on quentale-photo at bounding box center [558, 406] width 179 height 135
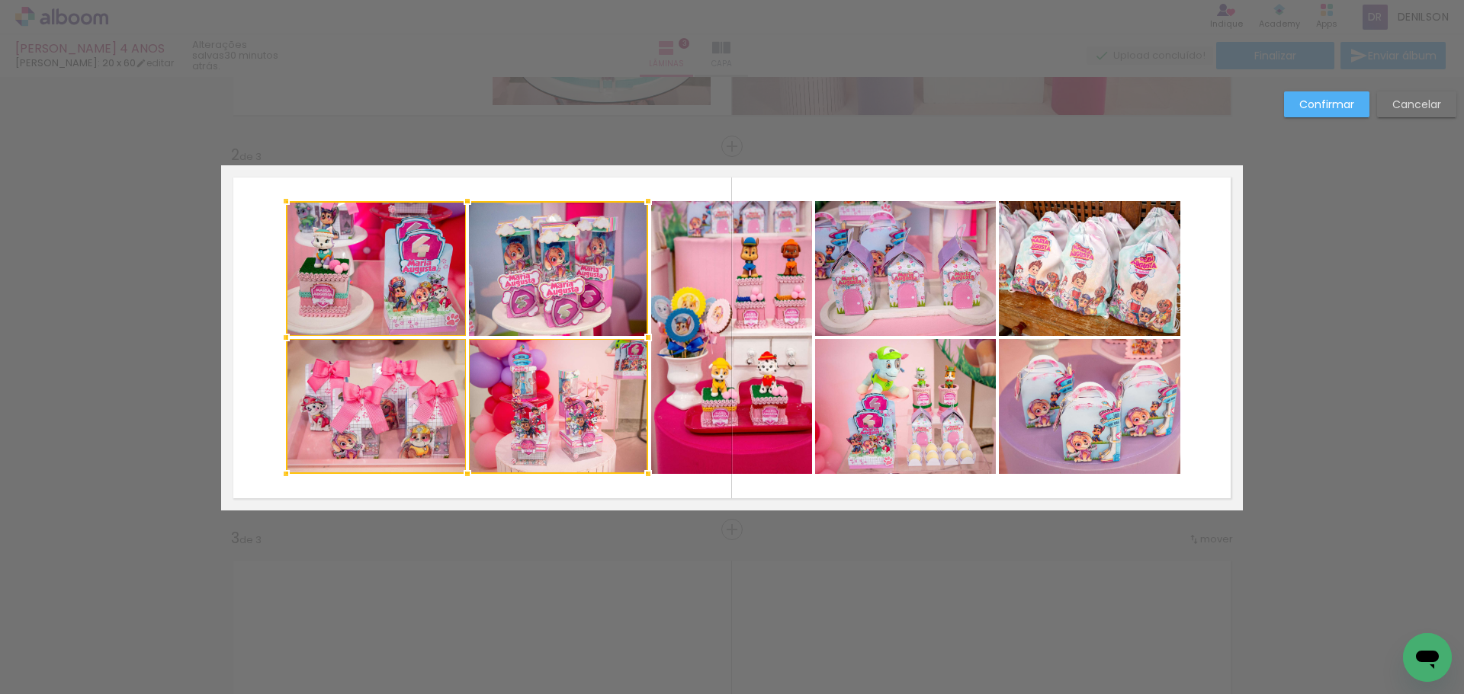
click at [521, 289] on div at bounding box center [467, 337] width 362 height 273
click at [676, 290] on quentale-photo at bounding box center [731, 337] width 161 height 273
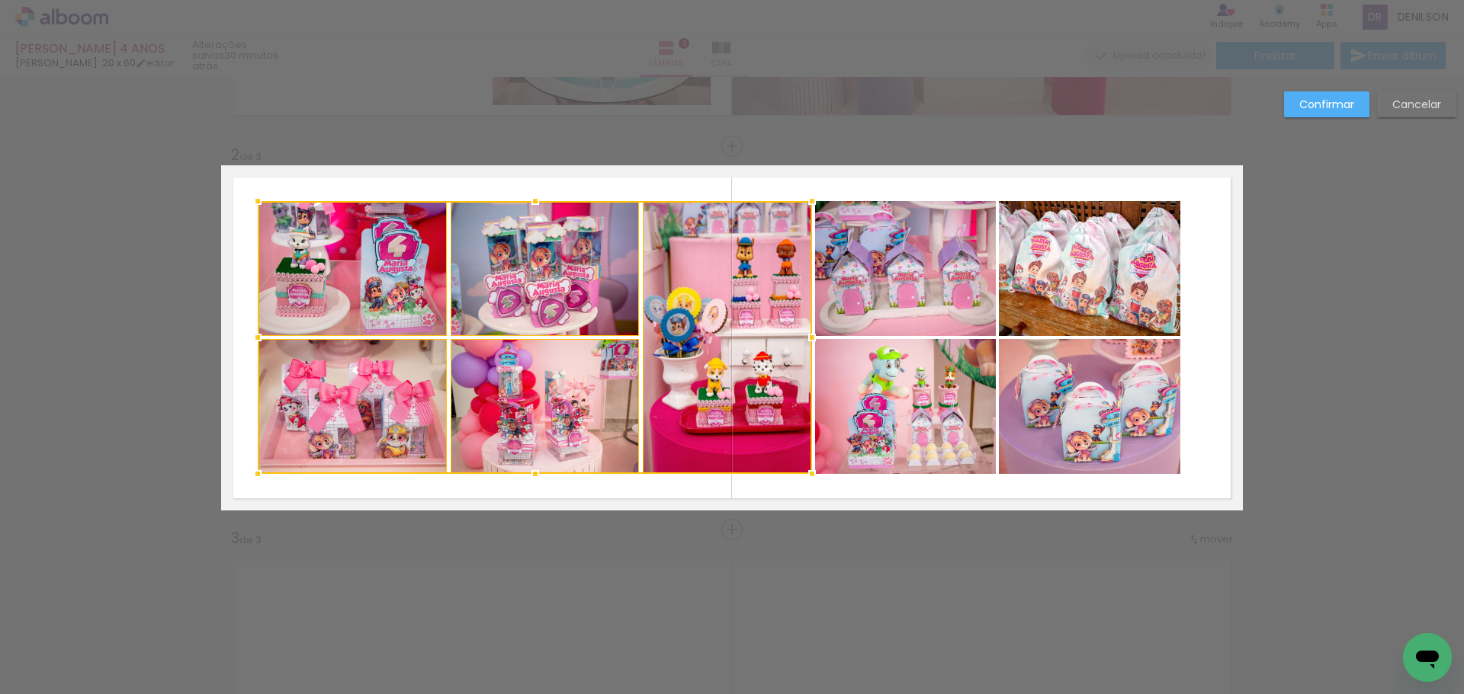
drag, startPoint x: 280, startPoint y: 336, endPoint x: 252, endPoint y: 336, distance: 28.2
click at [252, 336] on div at bounding box center [257, 337] width 30 height 30
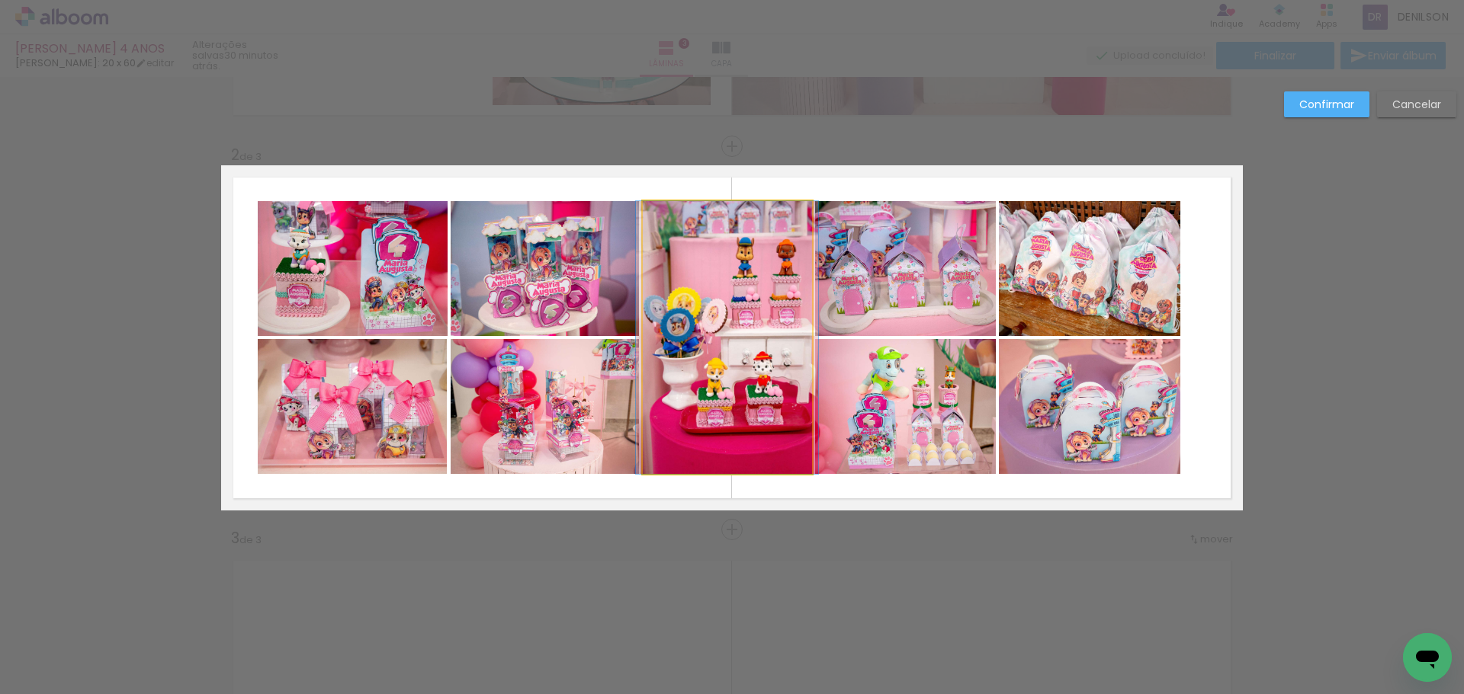
click at [762, 351] on quentale-photo at bounding box center [727, 337] width 169 height 273
click at [911, 291] on quentale-photo at bounding box center [905, 268] width 181 height 135
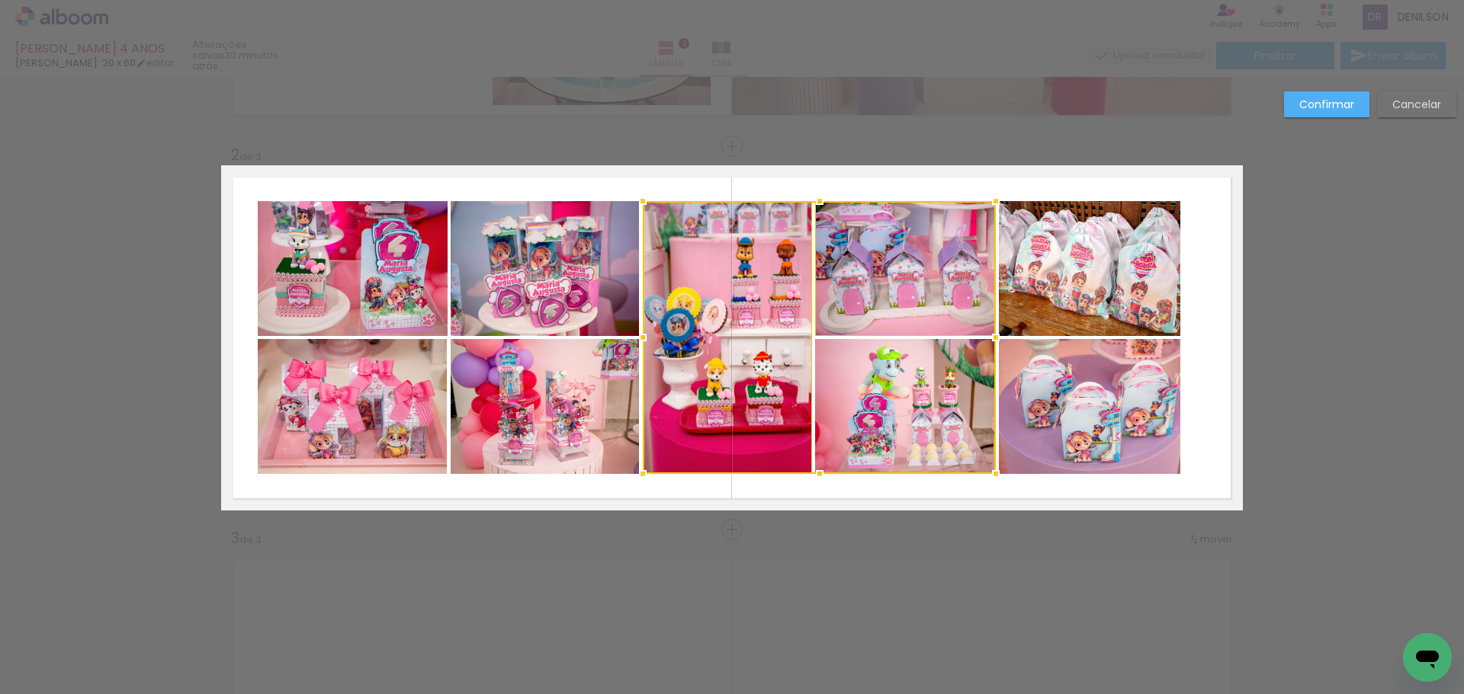
click at [903, 391] on div at bounding box center [819, 337] width 353 height 273
click at [1070, 406] on quentale-photo at bounding box center [1089, 406] width 181 height 135
click at [1084, 302] on div at bounding box center [911, 337] width 537 height 273
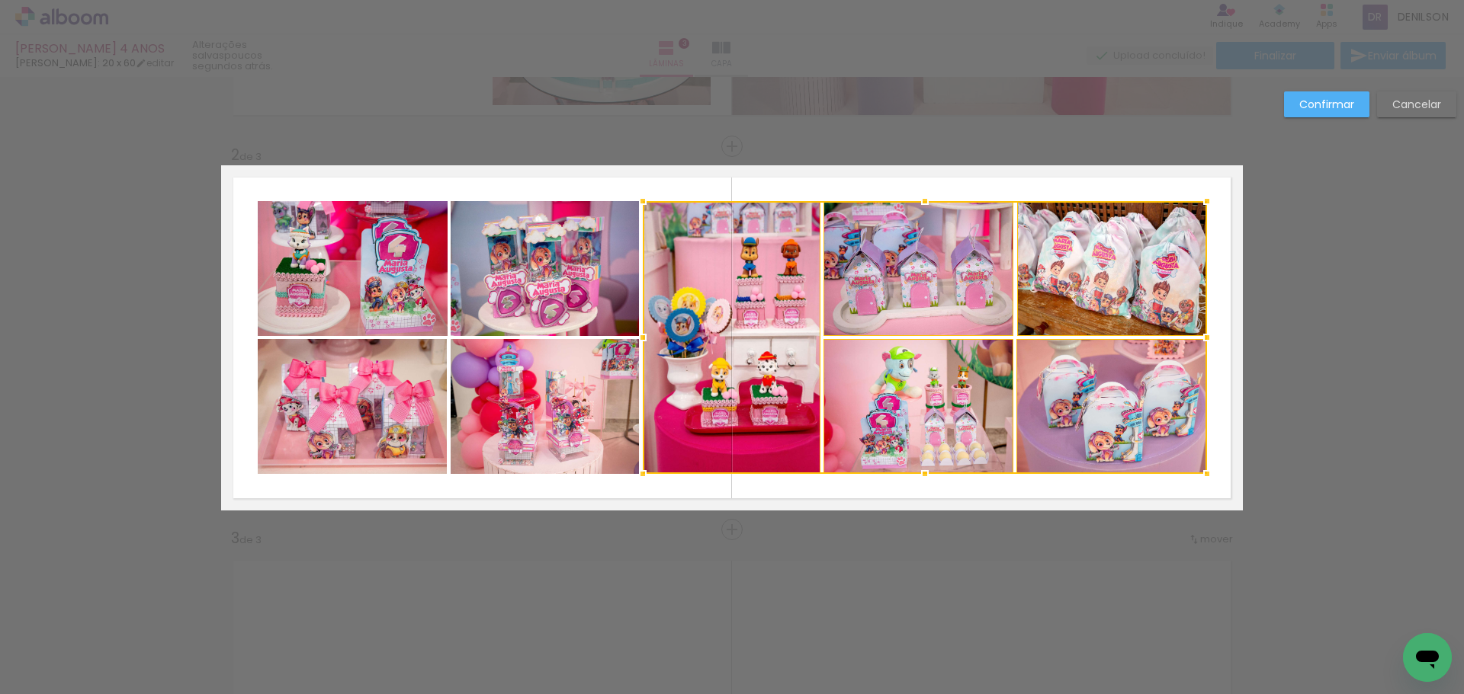
drag, startPoint x: 1177, startPoint y: 337, endPoint x: 1204, endPoint y: 337, distance: 26.7
click at [1204, 337] on div at bounding box center [1206, 337] width 30 height 30
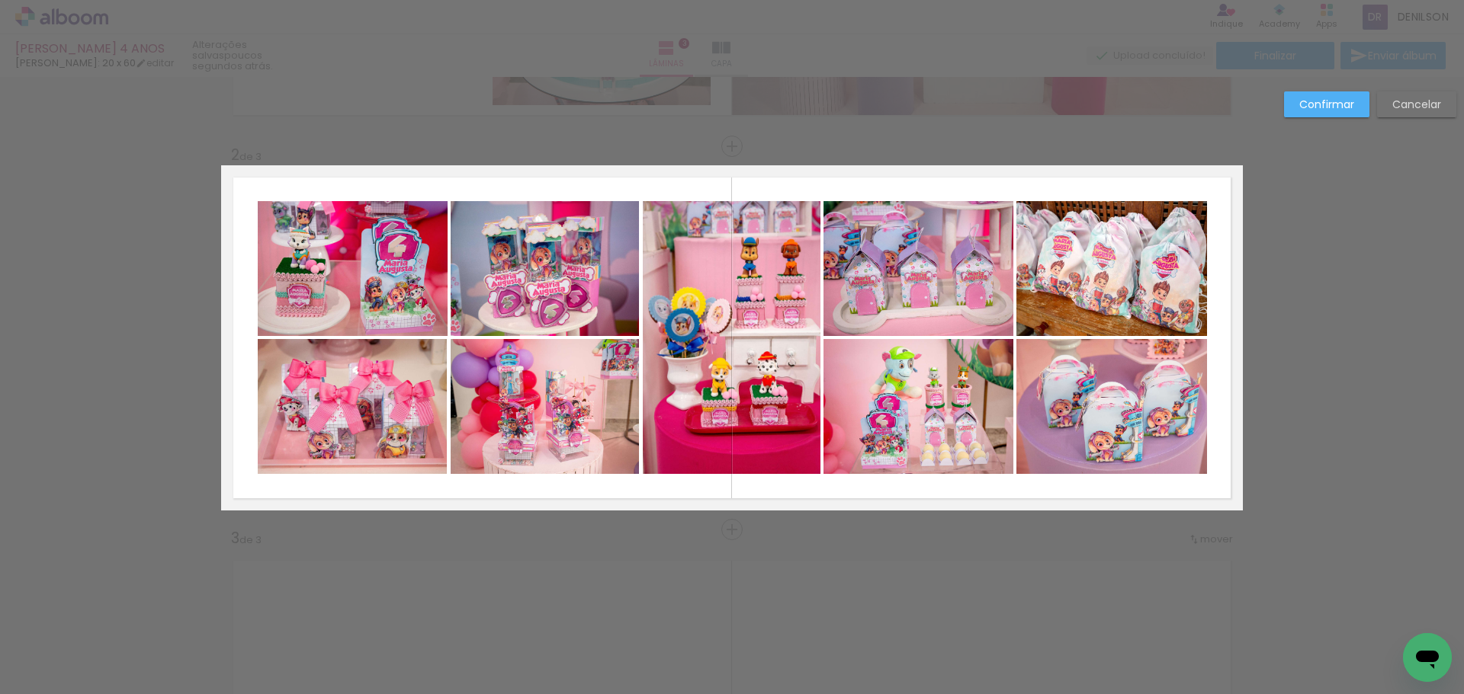
click at [0, 0] on slot "Confirmar" at bounding box center [0, 0] width 0 height 0
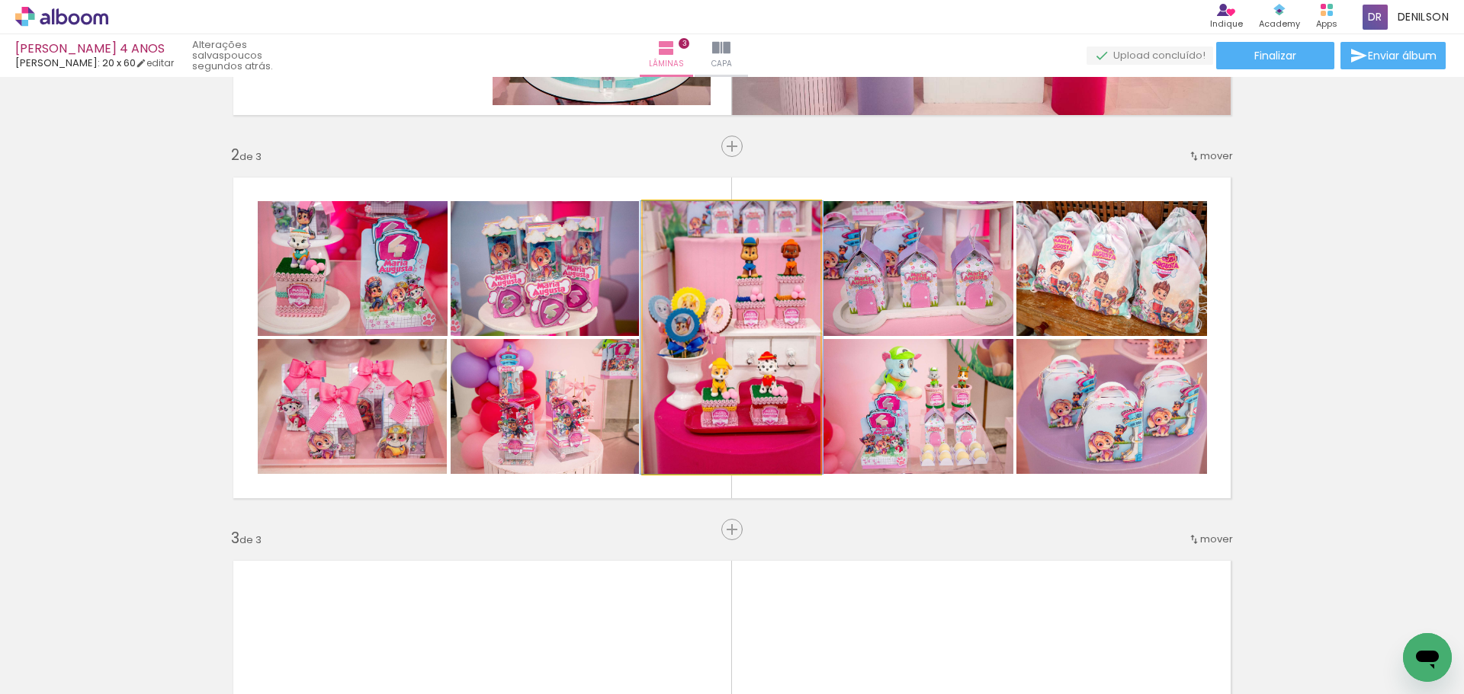
click at [733, 354] on quentale-photo at bounding box center [732, 337] width 178 height 273
click at [759, 335] on quentale-photo at bounding box center [732, 337] width 178 height 273
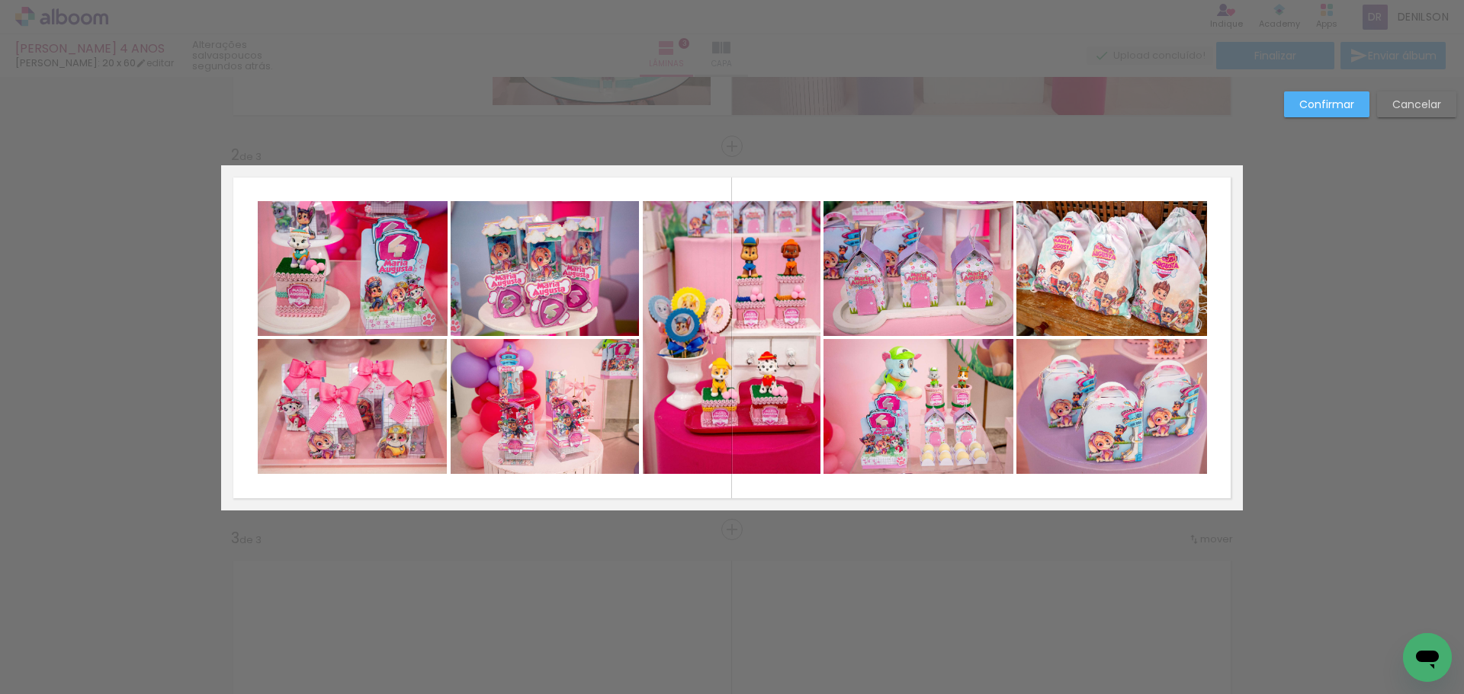
click at [759, 335] on quentale-photo at bounding box center [732, 337] width 178 height 273
click at [369, 260] on quentale-photo at bounding box center [353, 268] width 190 height 135
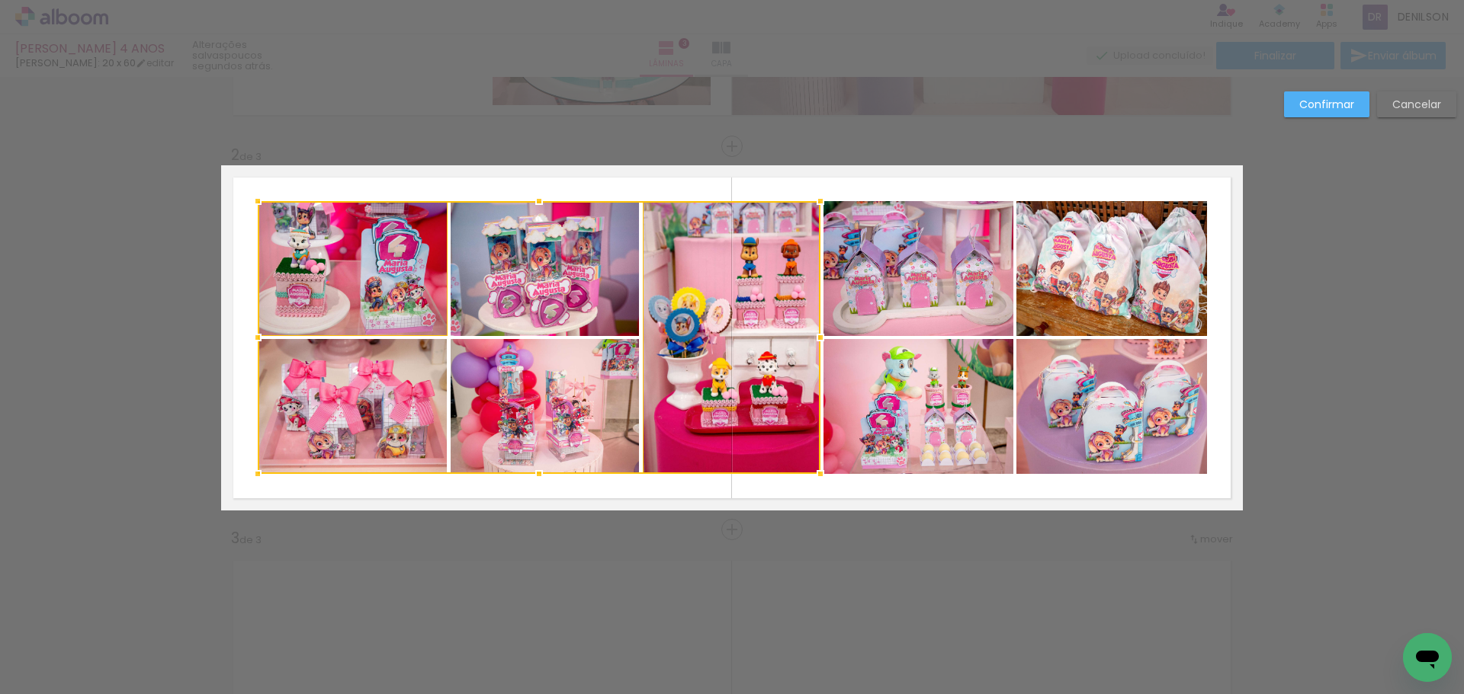
click at [382, 375] on div at bounding box center [539, 337] width 563 height 273
click at [491, 388] on div at bounding box center [539, 337] width 563 height 273
click at [521, 287] on div at bounding box center [539, 337] width 563 height 273
click at [928, 284] on quentale-photo at bounding box center [918, 268] width 190 height 135
click at [915, 386] on div at bounding box center [635, 337] width 755 height 273
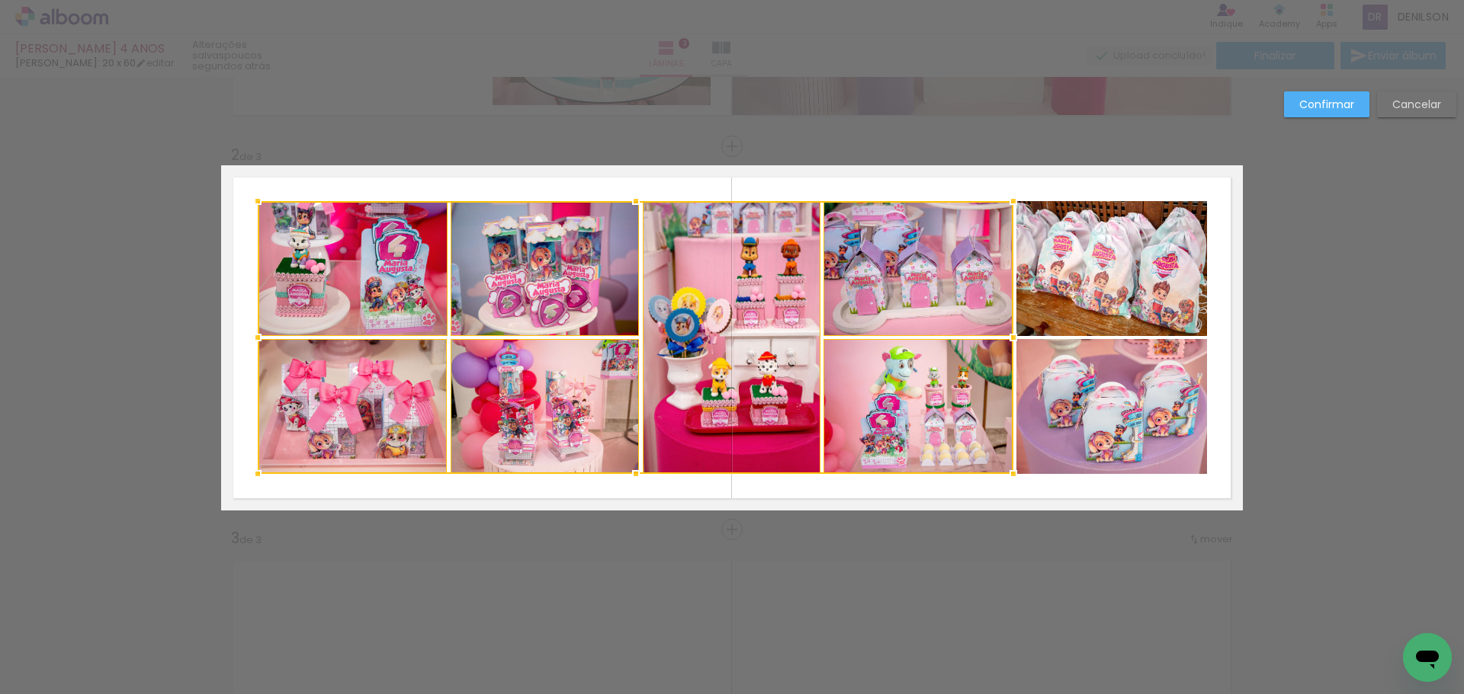
click at [1072, 410] on quentale-photo at bounding box center [1111, 406] width 191 height 135
click at [1093, 313] on div at bounding box center [732, 337] width 949 height 273
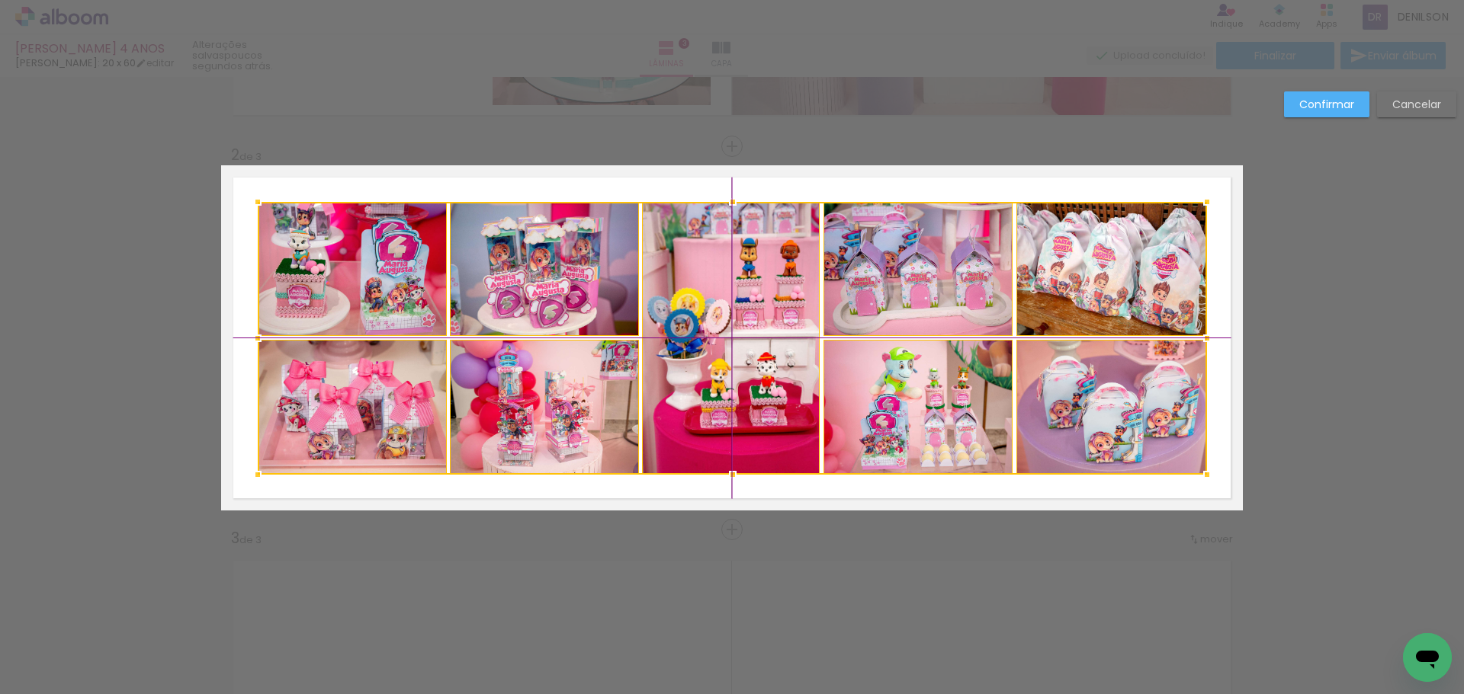
click at [893, 343] on div at bounding box center [732, 338] width 949 height 273
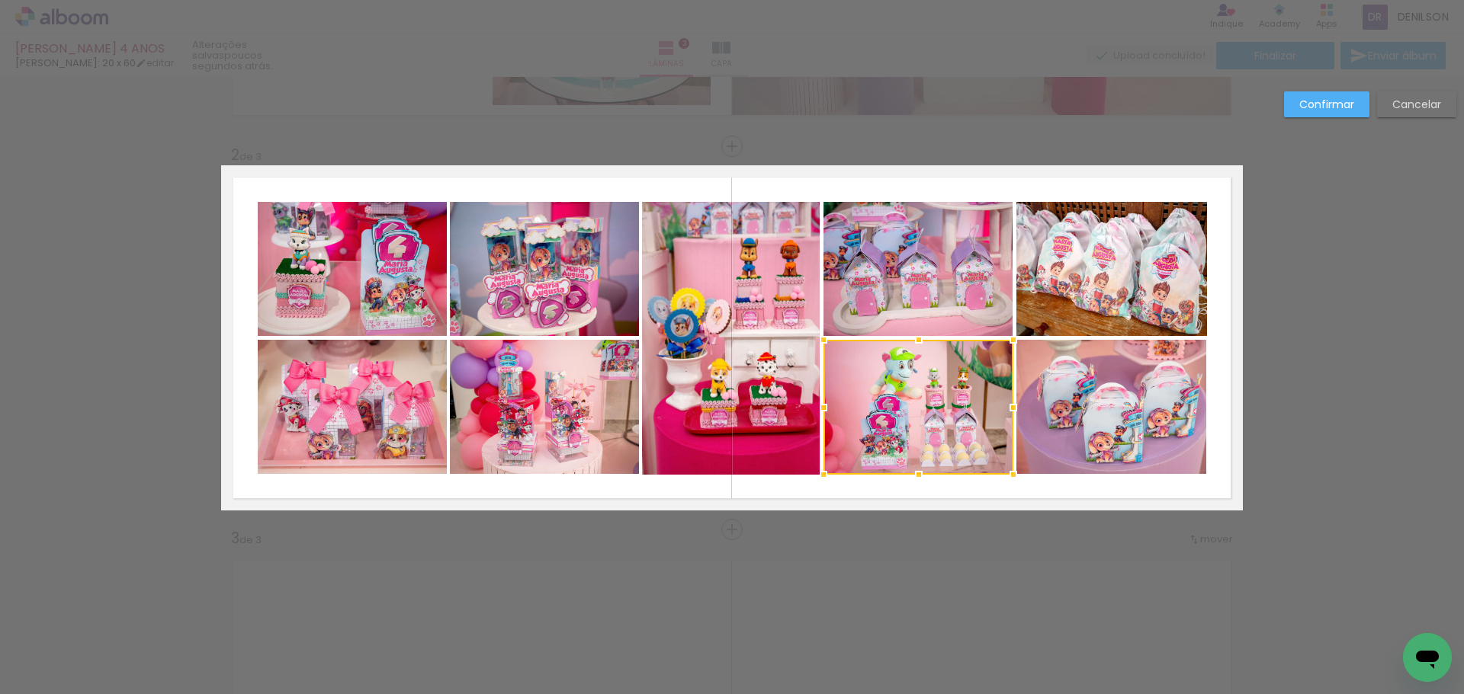
click at [0, 0] on slot "Confirmar" at bounding box center [0, 0] width 0 height 0
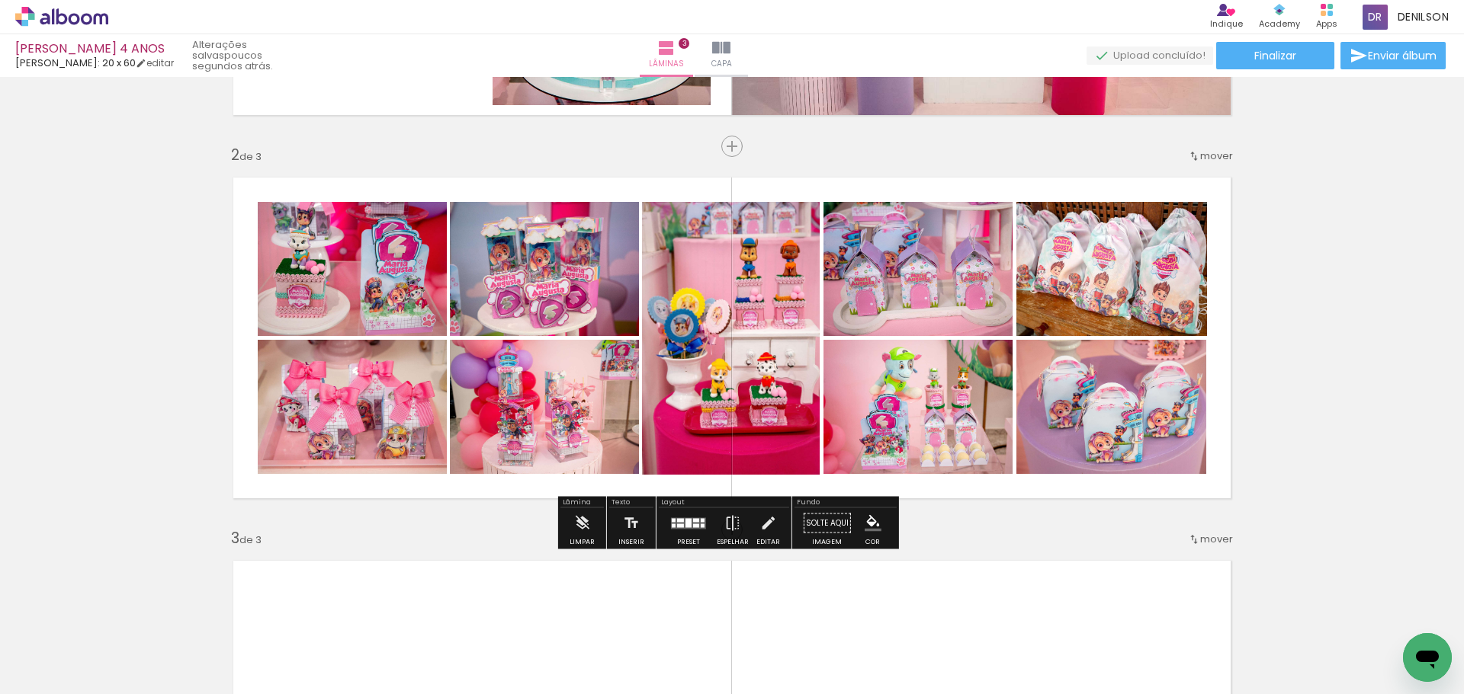
click at [1300, 213] on div "Inserir lâmina 1 de 3 Inserir lâmina 2 de 3 Inserir lâmina 3 de 3" at bounding box center [732, 510] width 1464 height 1535
